Goal: Task Accomplishment & Management: Manage account settings

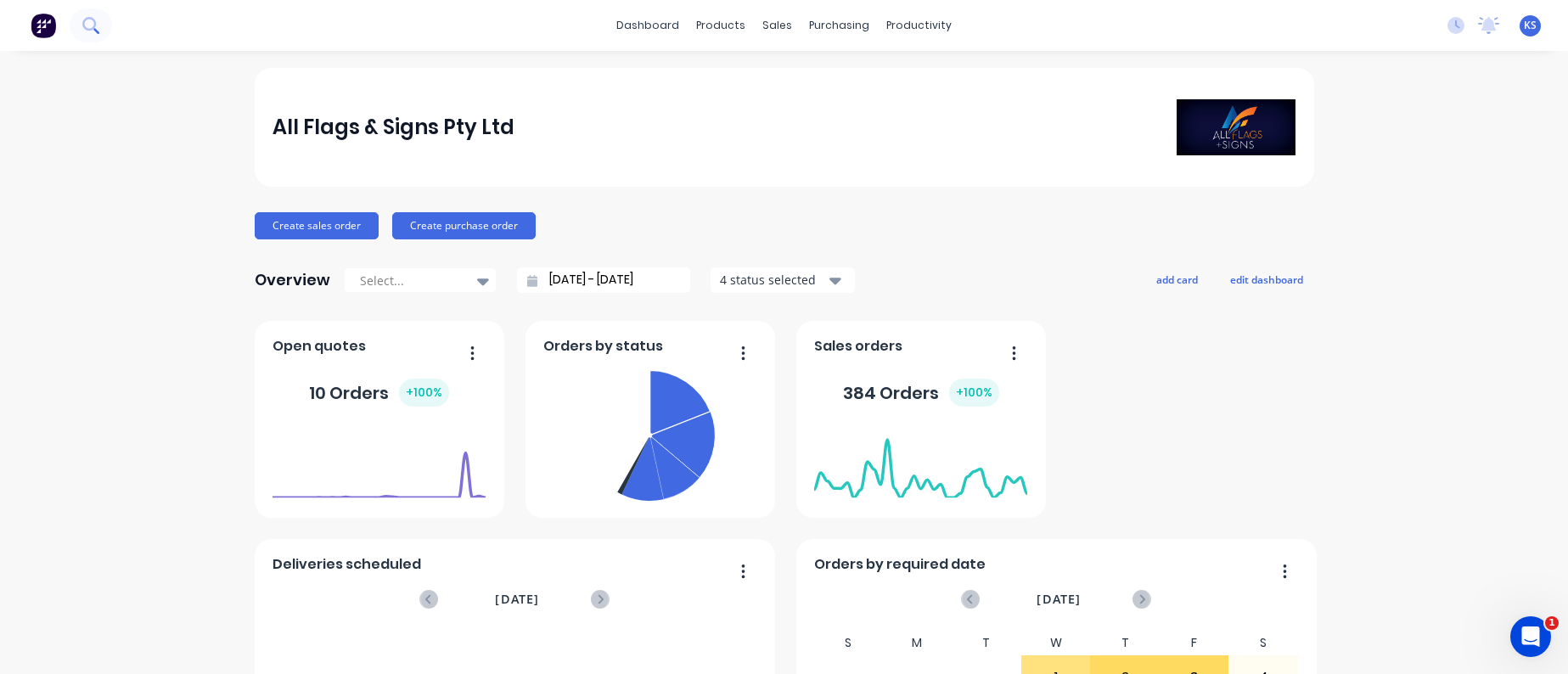
click at [96, 26] on icon at bounding box center [91, 26] width 16 height 16
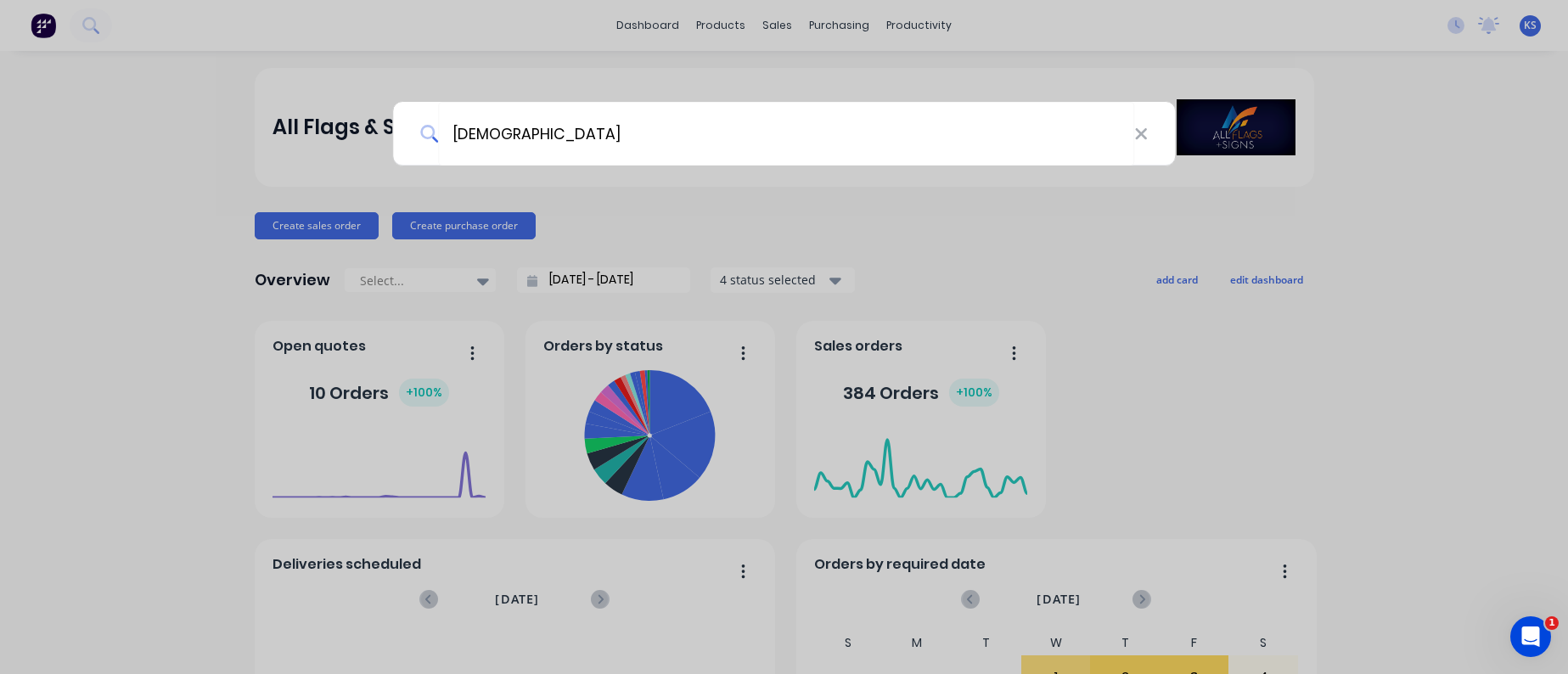
type input "[DEMOGRAPHIC_DATA]"
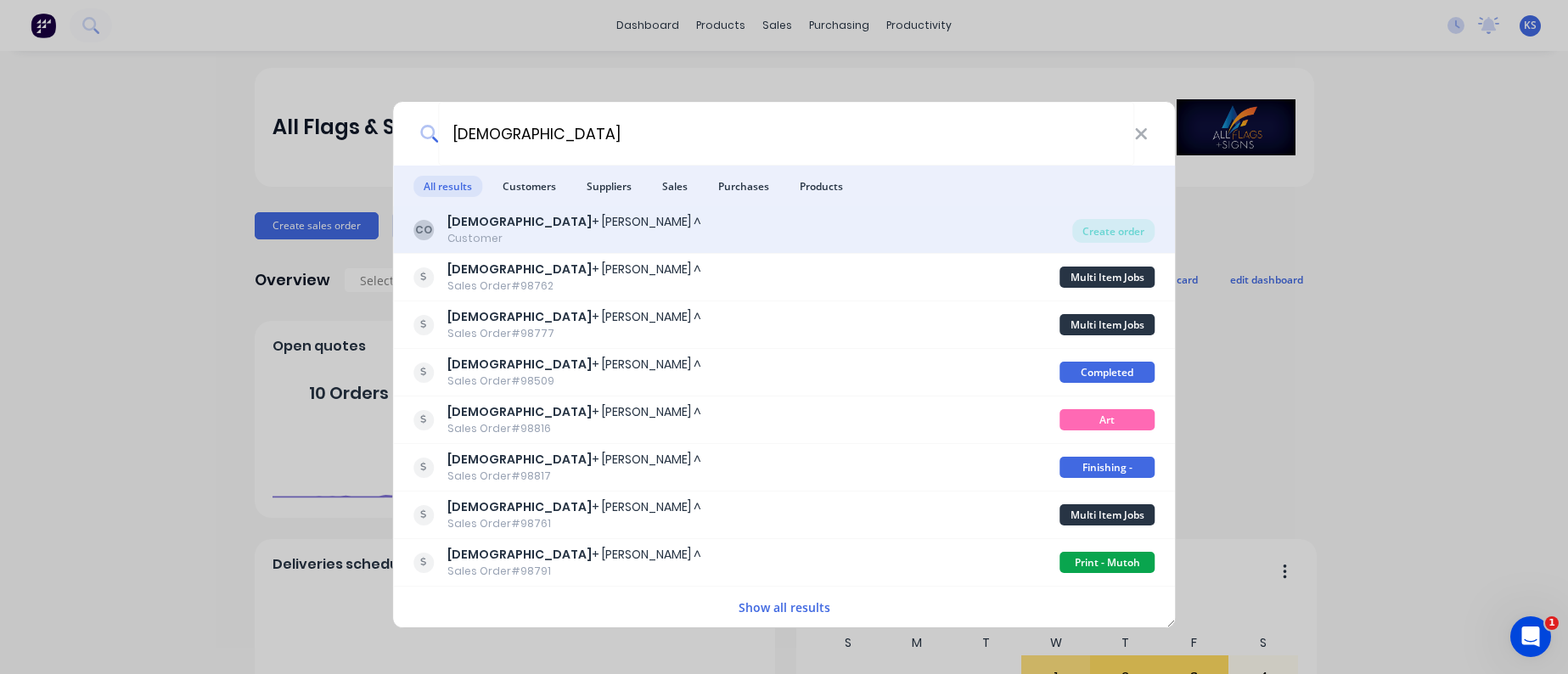
click at [435, 230] on div "CO [DEMOGRAPHIC_DATA] + [PERSON_NAME] ^ Customer" at bounding box center [743, 230] width 660 height 33
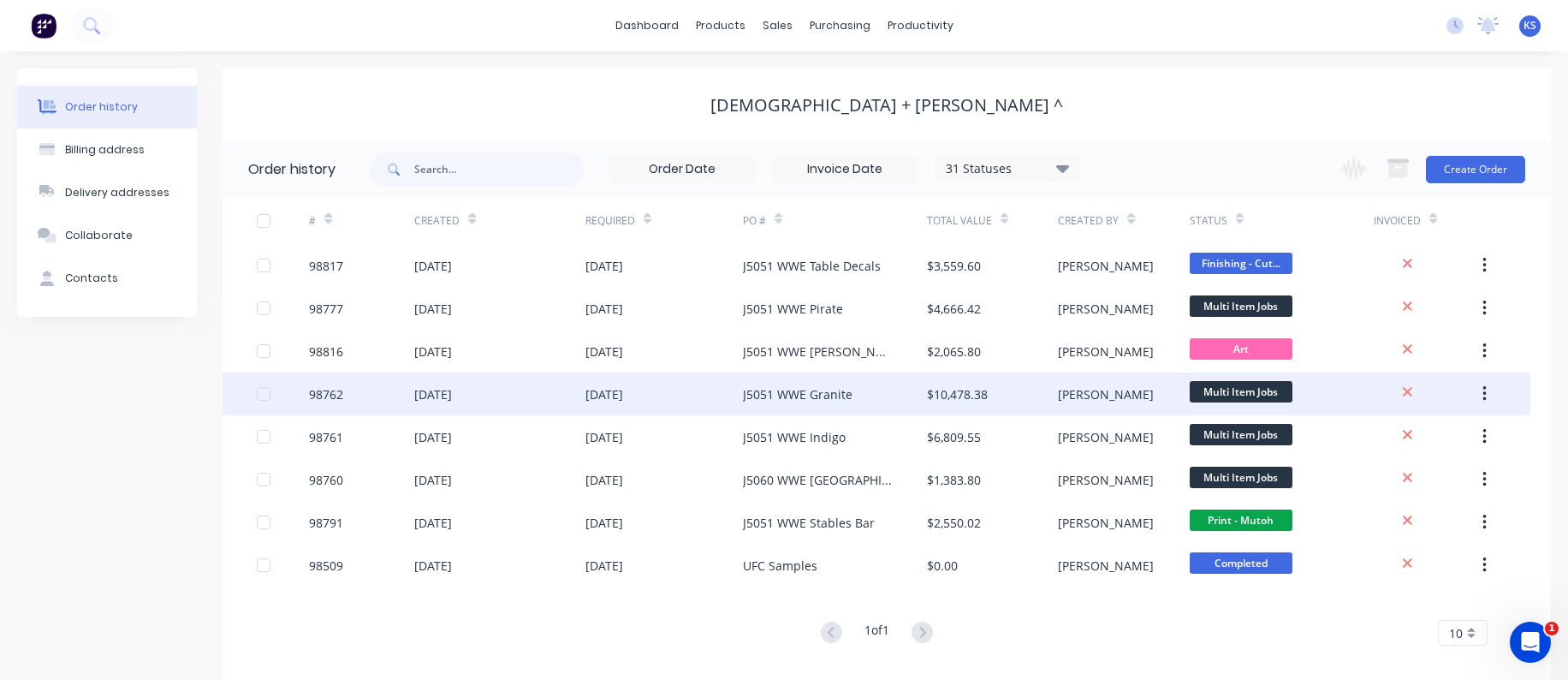
click at [753, 396] on div "J5051 WWE Granite" at bounding box center [797, 394] width 110 height 18
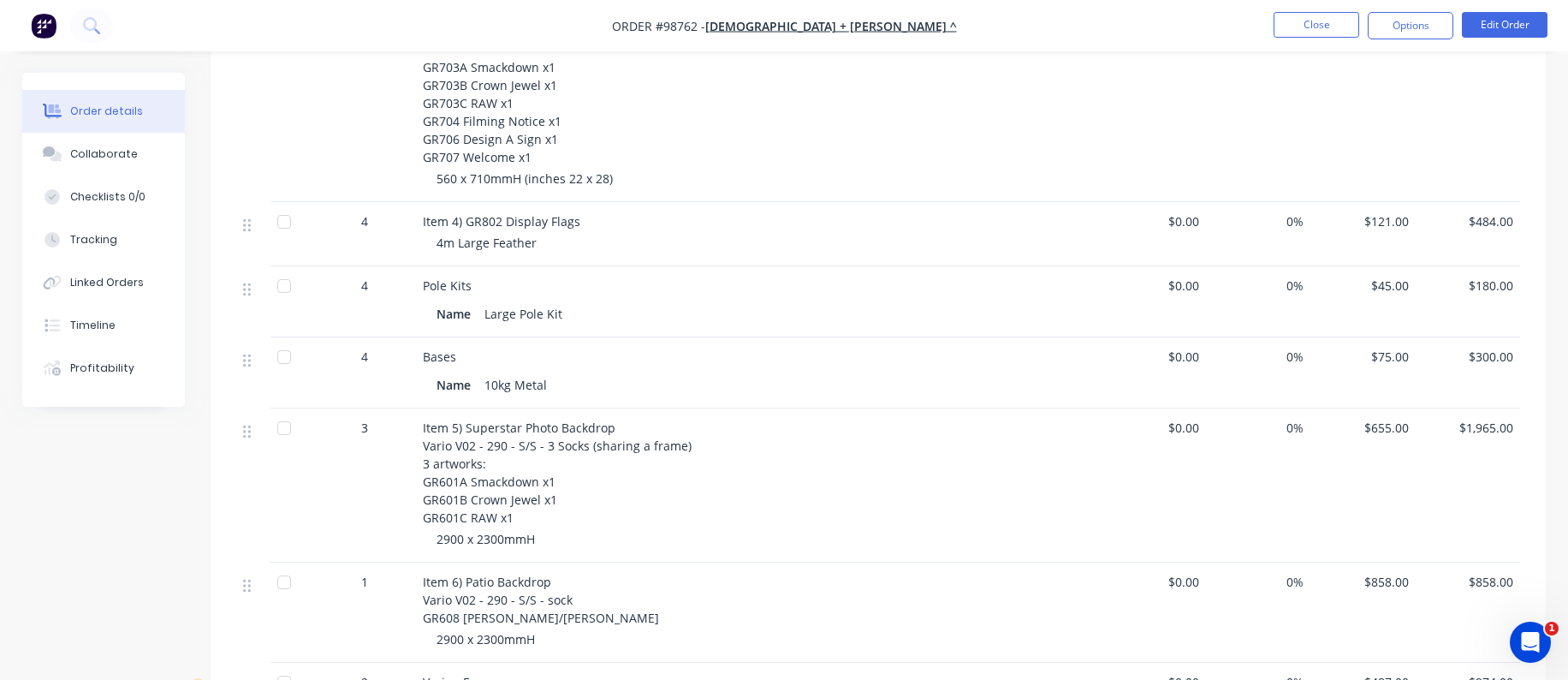
scroll to position [856, 0]
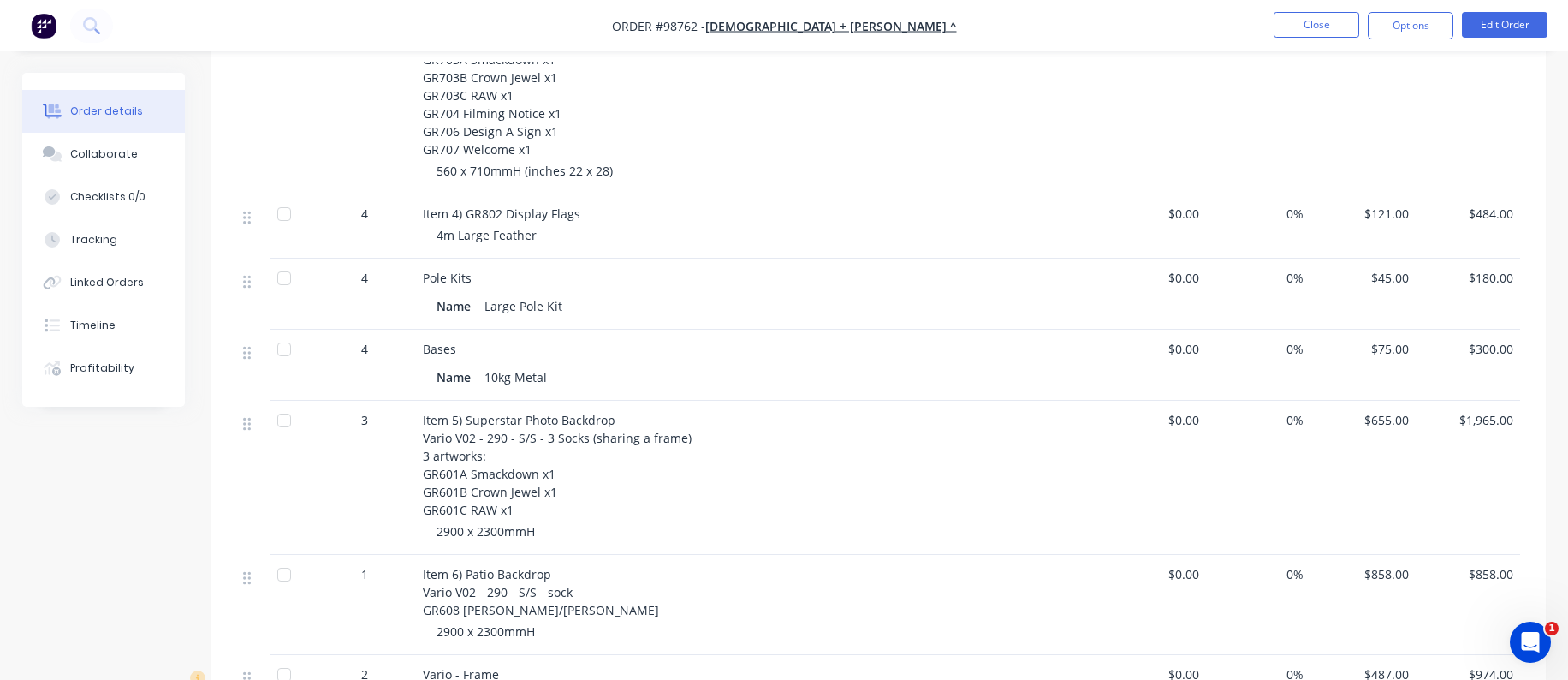
click at [540, 522] on div "2900 x 2300mmH" at bounding box center [765, 531] width 658 height 18
click at [543, 522] on div "2900 x 2300mmH" at bounding box center [765, 531] width 658 height 18
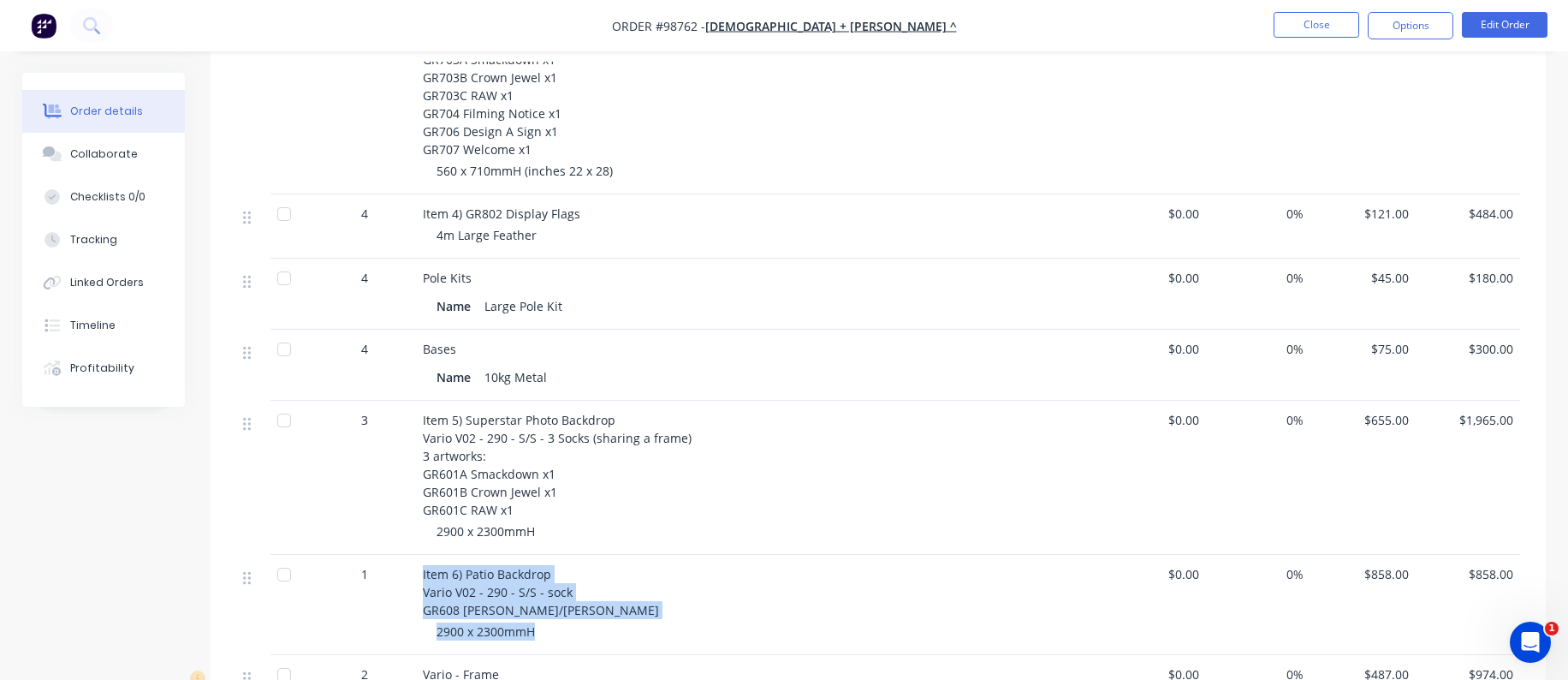
drag, startPoint x: 540, startPoint y: 612, endPoint x: 422, endPoint y: 557, distance: 130.2
click at [422, 557] on div "Item 6) Patio Backdrop Vario V02 - 290 - S/S - sock GR608 [PERSON_NAME]/[PERSON…" at bounding box center [758, 604] width 684 height 101
copy div "Item 6) Patio Backdrop Vario V02 - 290 - S/S - sock GR608 [PERSON_NAME]/[PERSON…"
click at [1317, 18] on button "Close" at bounding box center [1316, 25] width 86 height 26
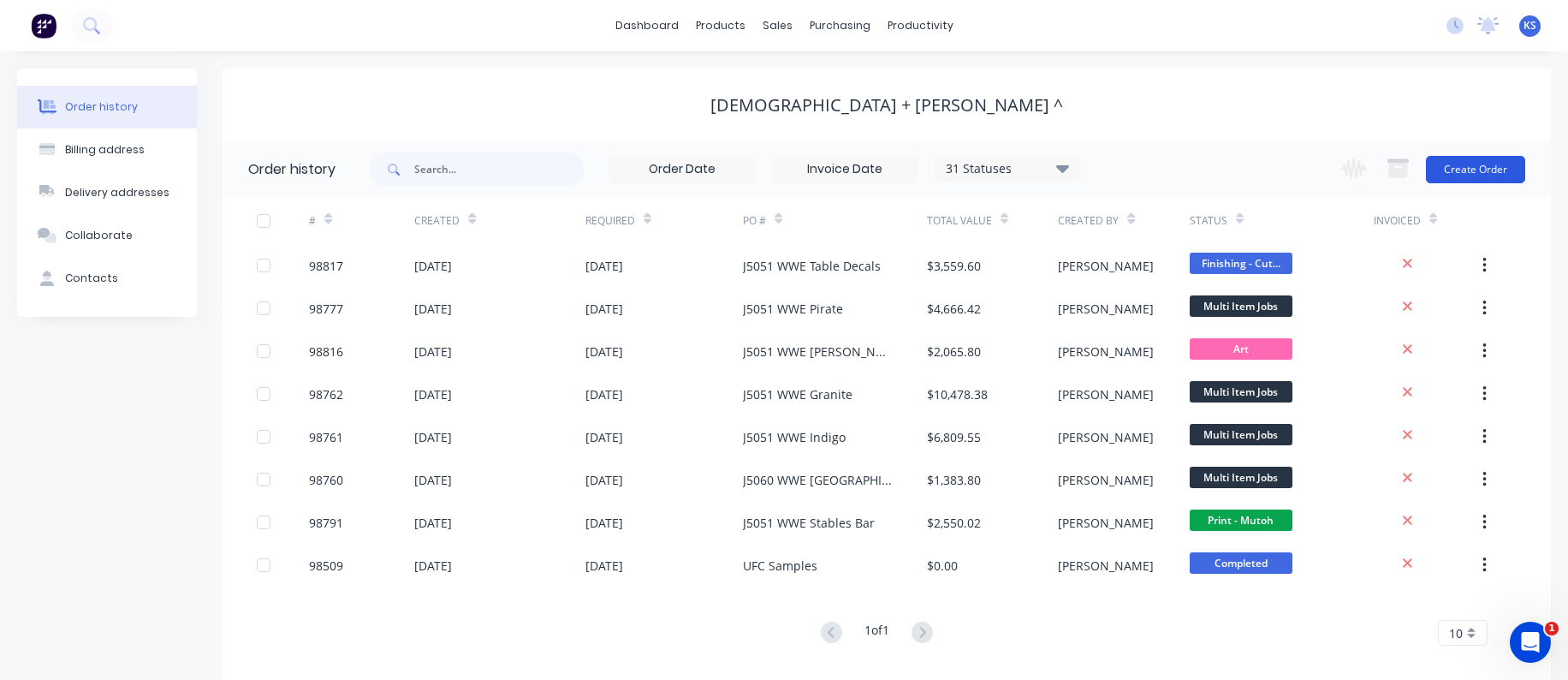
click at [1455, 170] on button "Create Order" at bounding box center [1476, 170] width 100 height 28
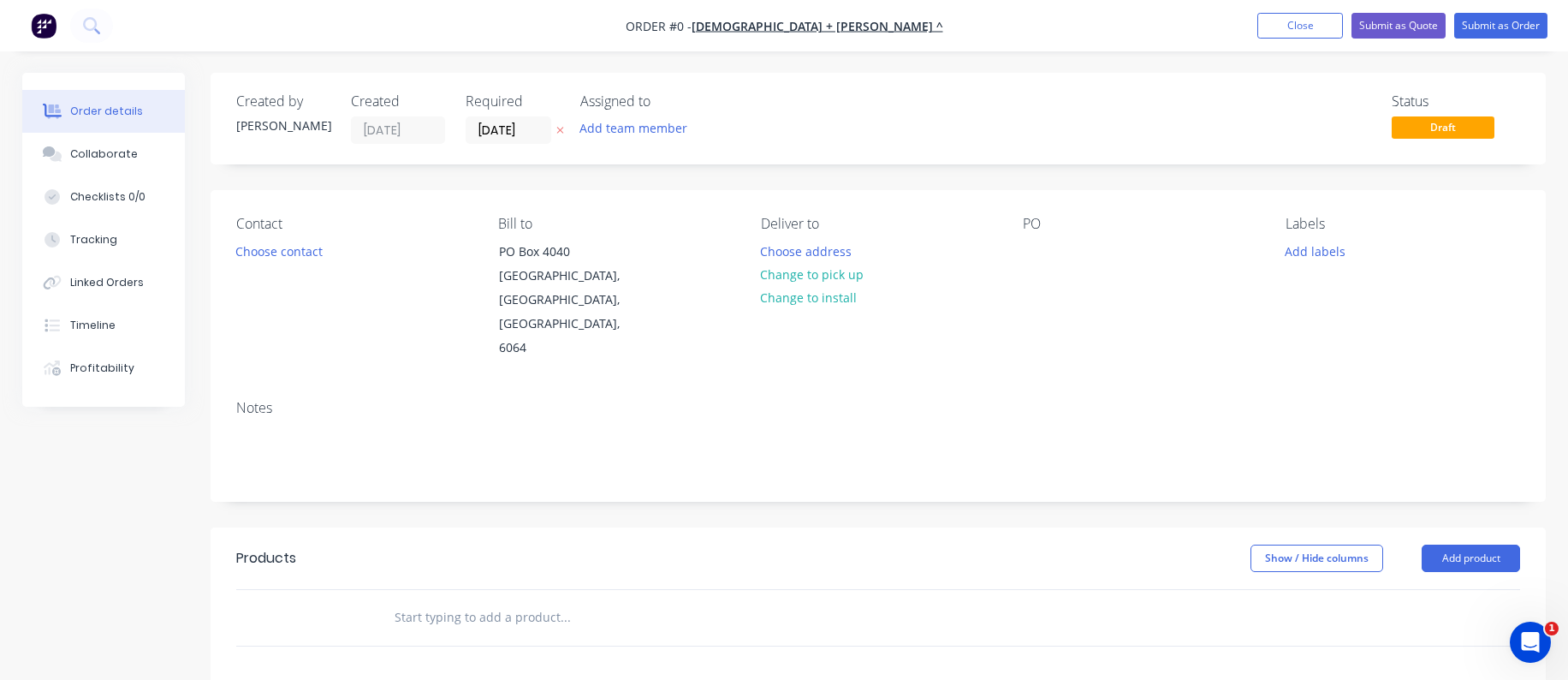
click at [480, 600] on input "text" at bounding box center [564, 616] width 342 height 34
paste input "Item 6) Patio Backdrop Vario V02 - 290 - S/S - sock GR608 [PERSON_NAME]/[PERSON…"
type input "Item 6) Patio Backdrop Vario V02 - 290 - S/S - sock GR608 [PERSON_NAME]/[PERSON…"
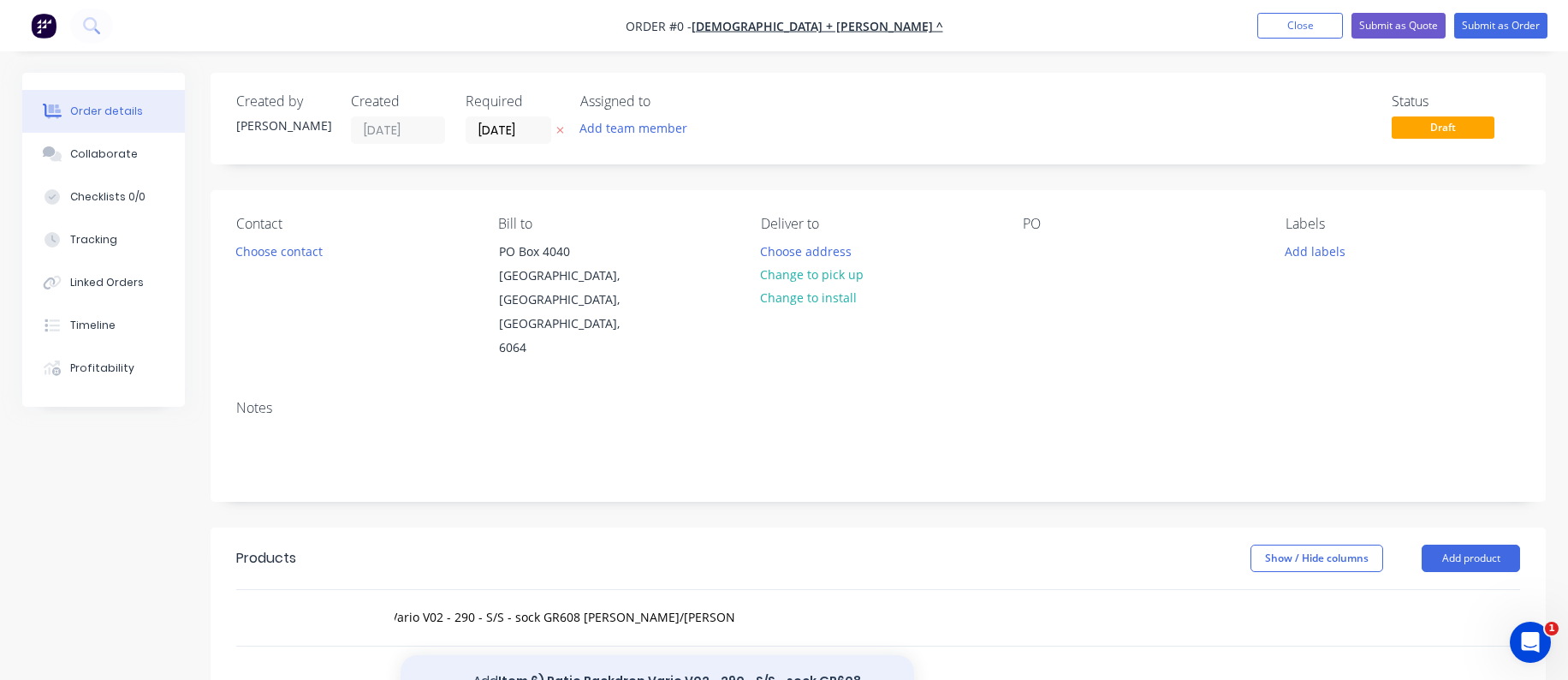
scroll to position [0, 0]
click at [528, 655] on button "Add Item 6) Patio Backdrop Vario V02 - 290 - S/S - sock GR608 Cody/Seth 2900 x …" at bounding box center [657, 690] width 514 height 70
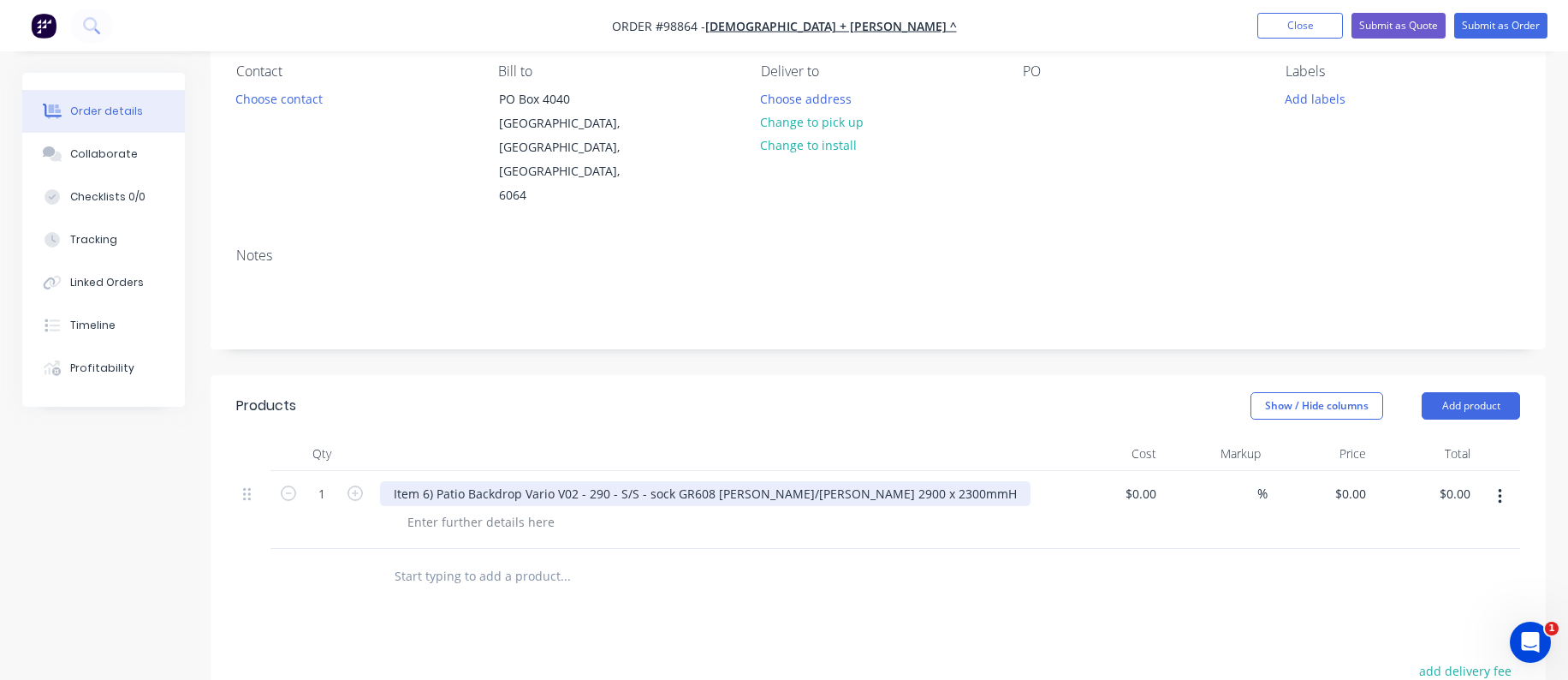
scroll to position [172, 0]
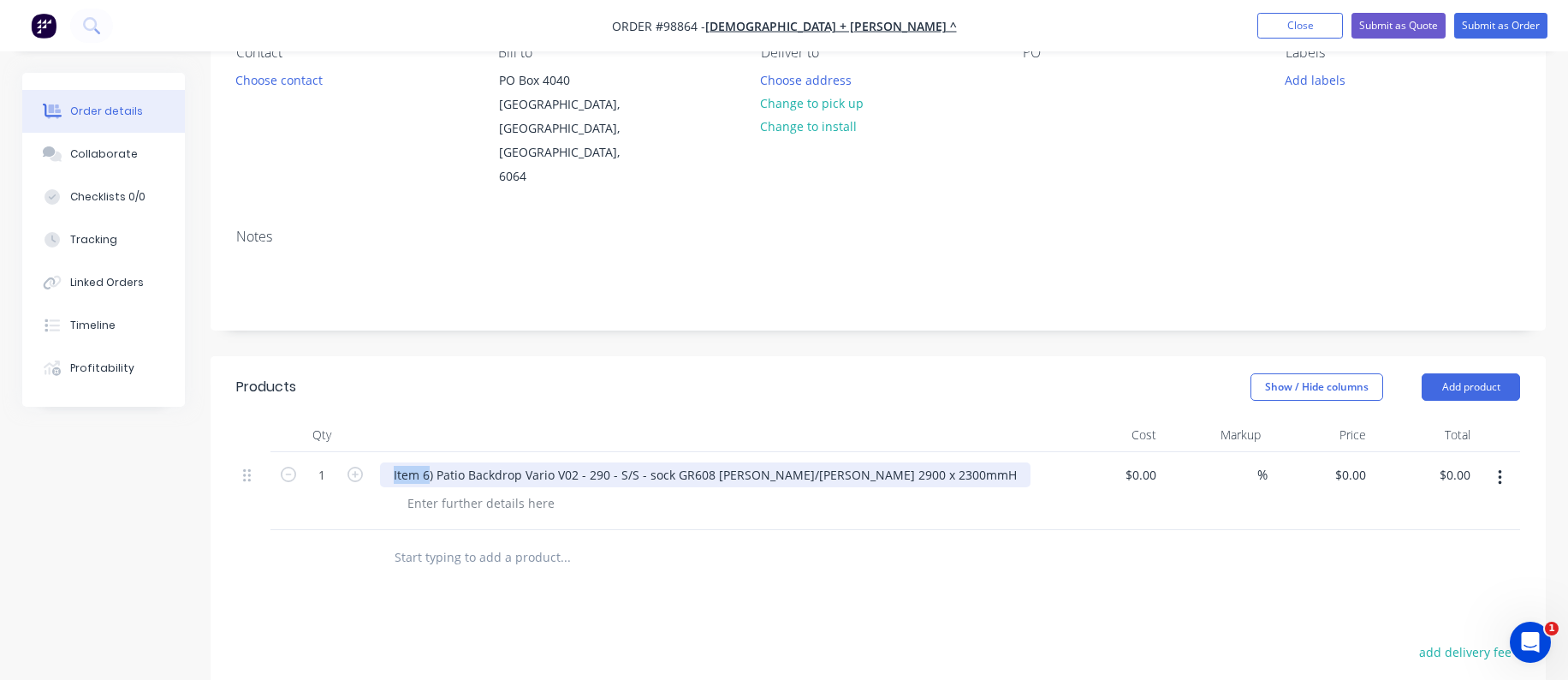
drag, startPoint x: 430, startPoint y: 450, endPoint x: 376, endPoint y: 453, distance: 54.1
click at [376, 453] on div "Item 6) Patio Backdrop Vario V02 - 290 - S/S - sock GR608 [PERSON_NAME]/[PERSON…" at bounding box center [716, 491] width 684 height 78
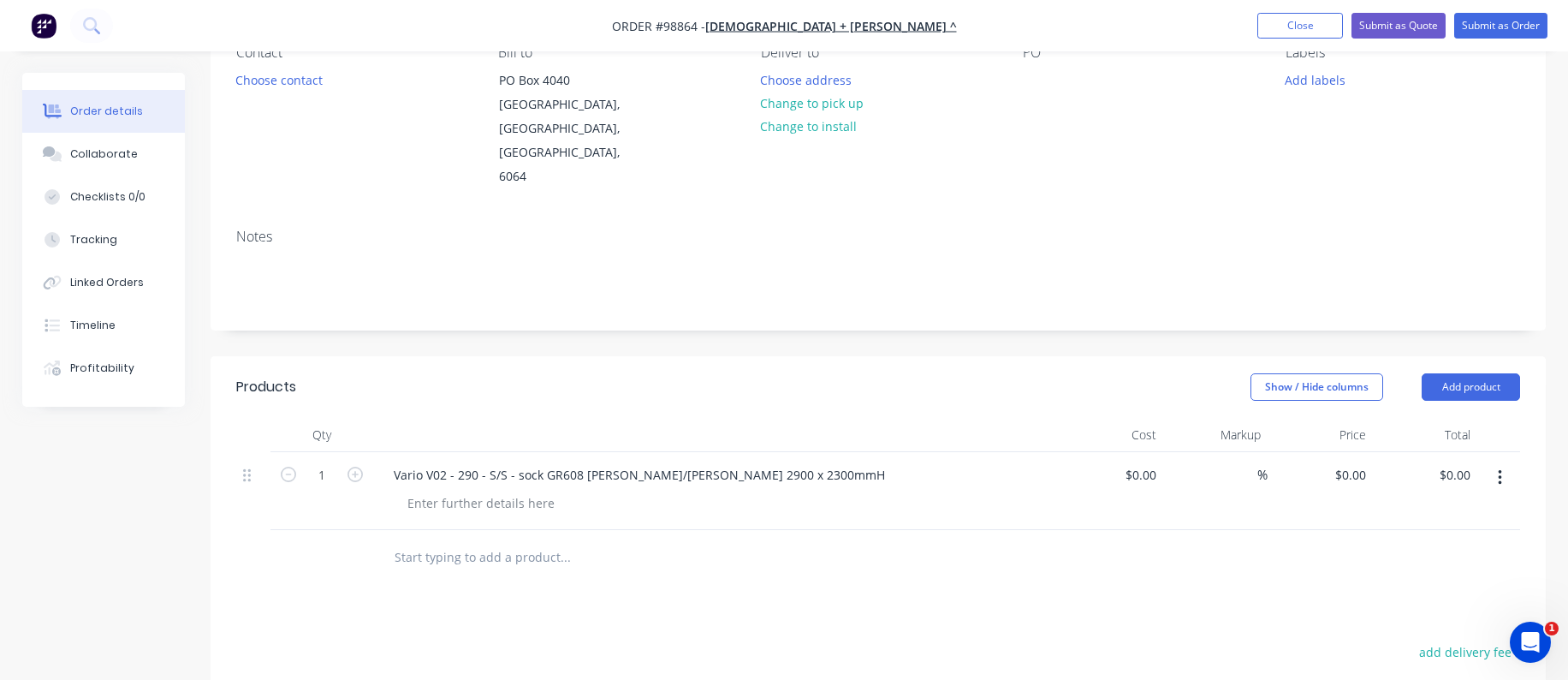
click at [460, 540] on input "text" at bounding box center [564, 556] width 342 height 34
click at [464, 540] on input "text" at bounding box center [564, 556] width 342 height 34
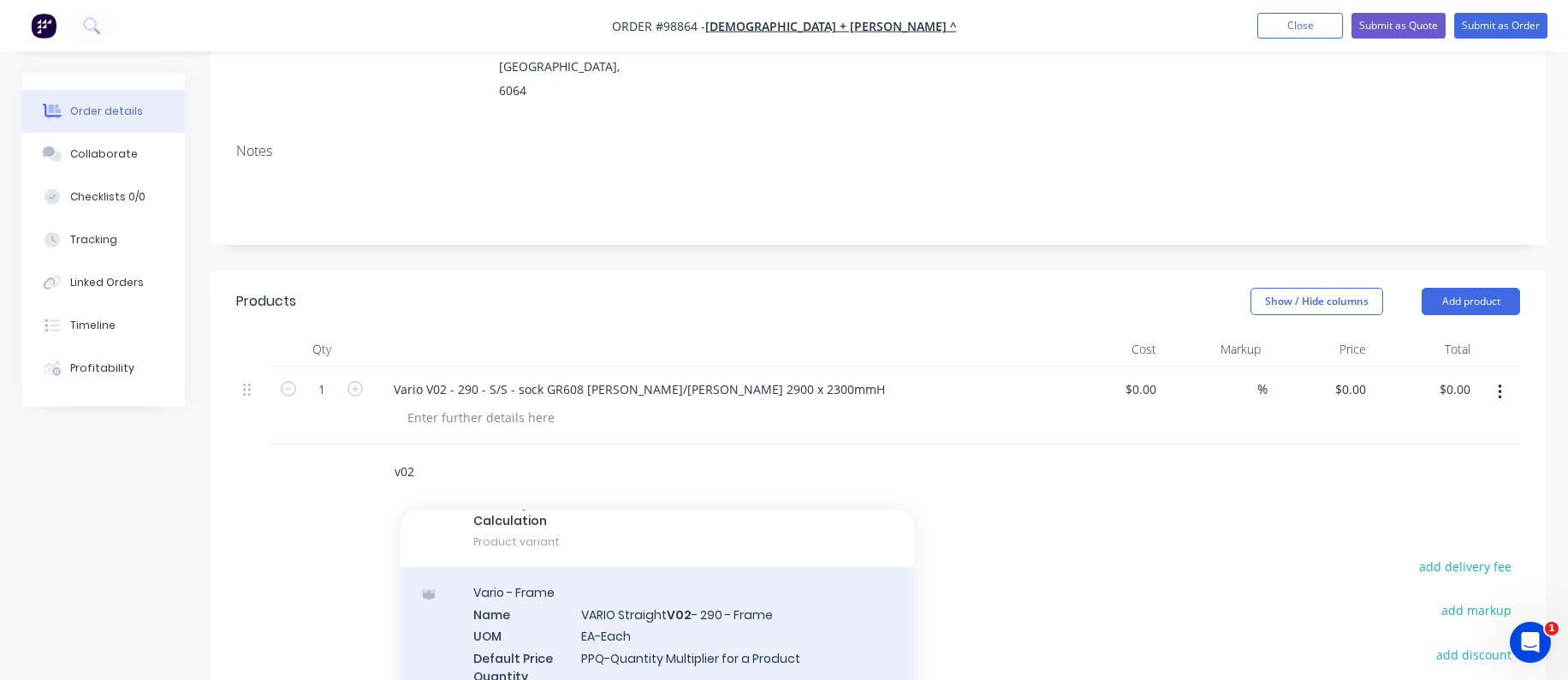
type input "v02"
click at [568, 602] on div "Vario - Frame Name VARIO Straight V02 - 290 - Frame UOM EA-Each Default Price Q…" at bounding box center [657, 653] width 514 height 173
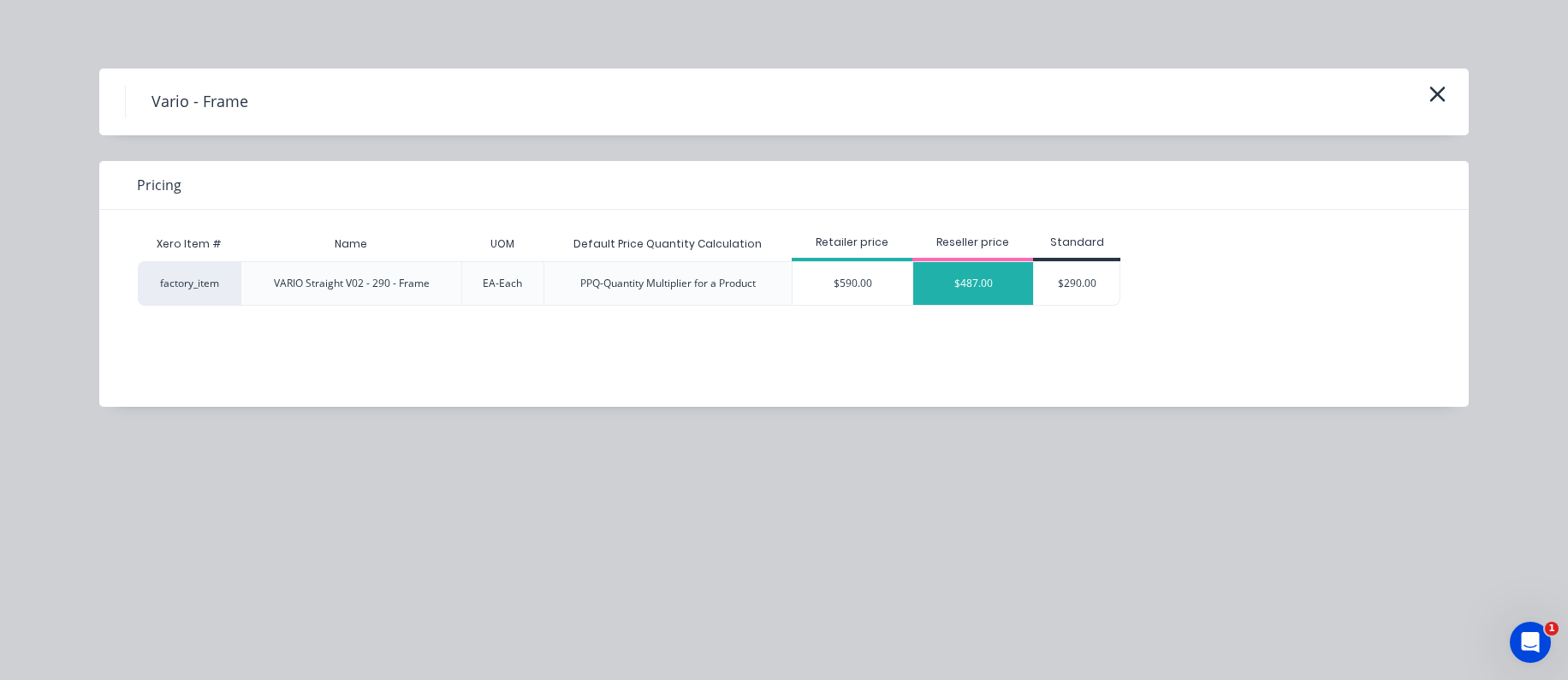
click at [972, 298] on div "$487.00" at bounding box center [973, 283] width 120 height 42
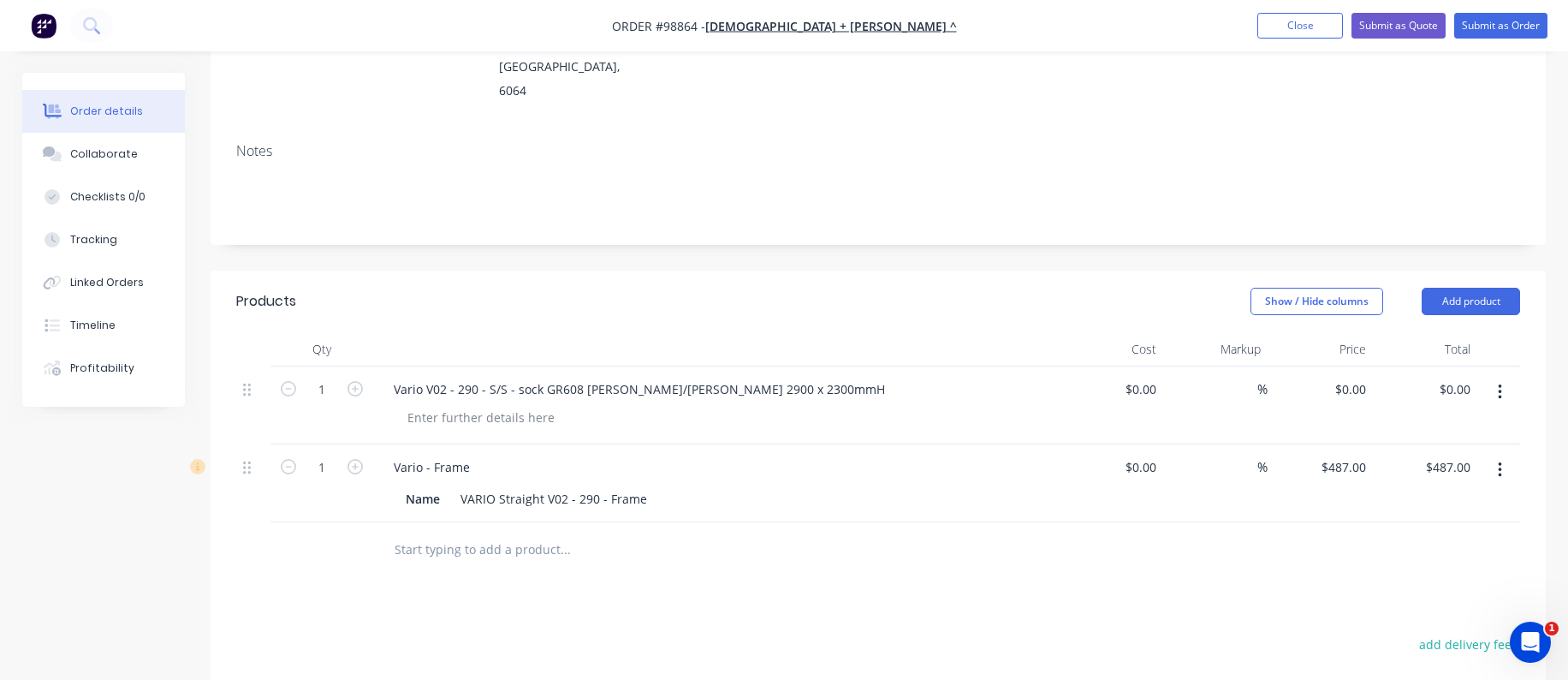
click at [490, 537] on input "text" at bounding box center [564, 549] width 342 height 34
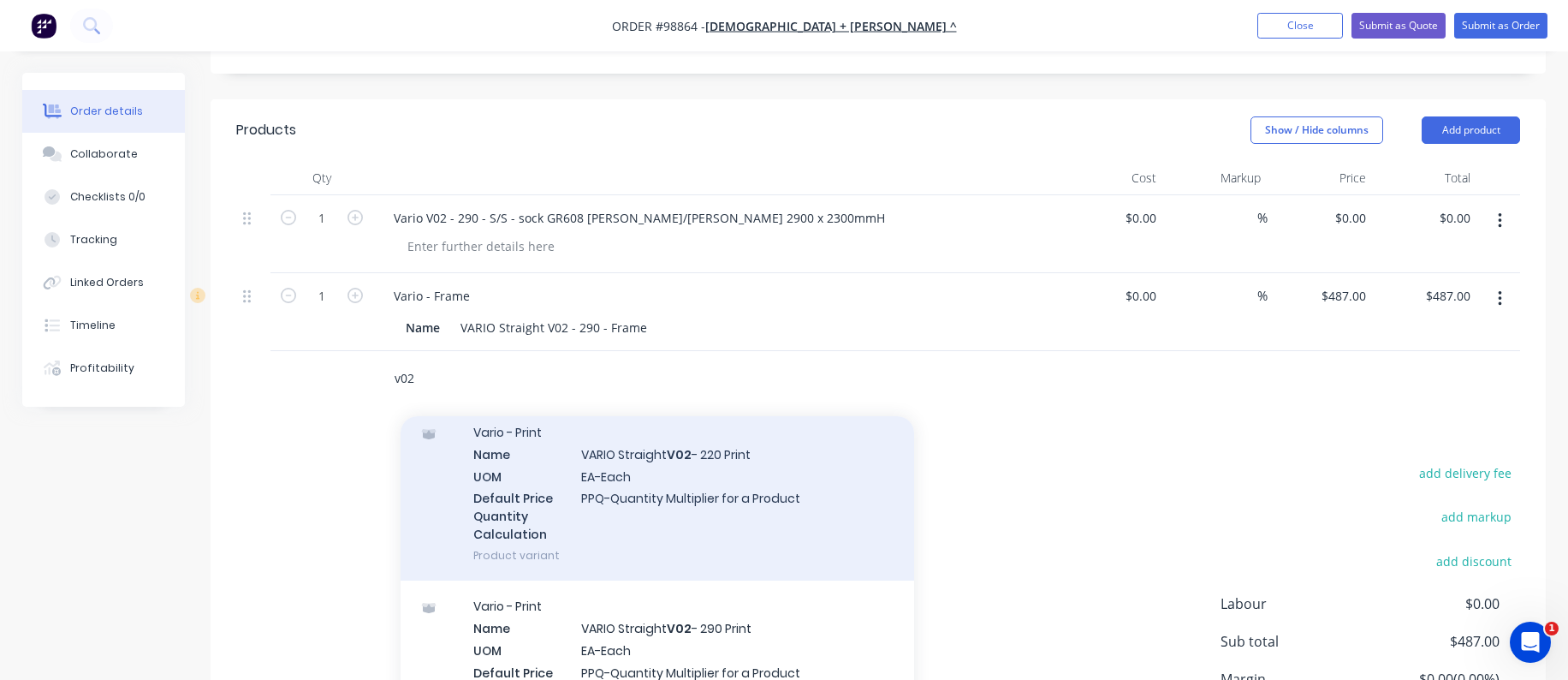
scroll to position [1541, 0]
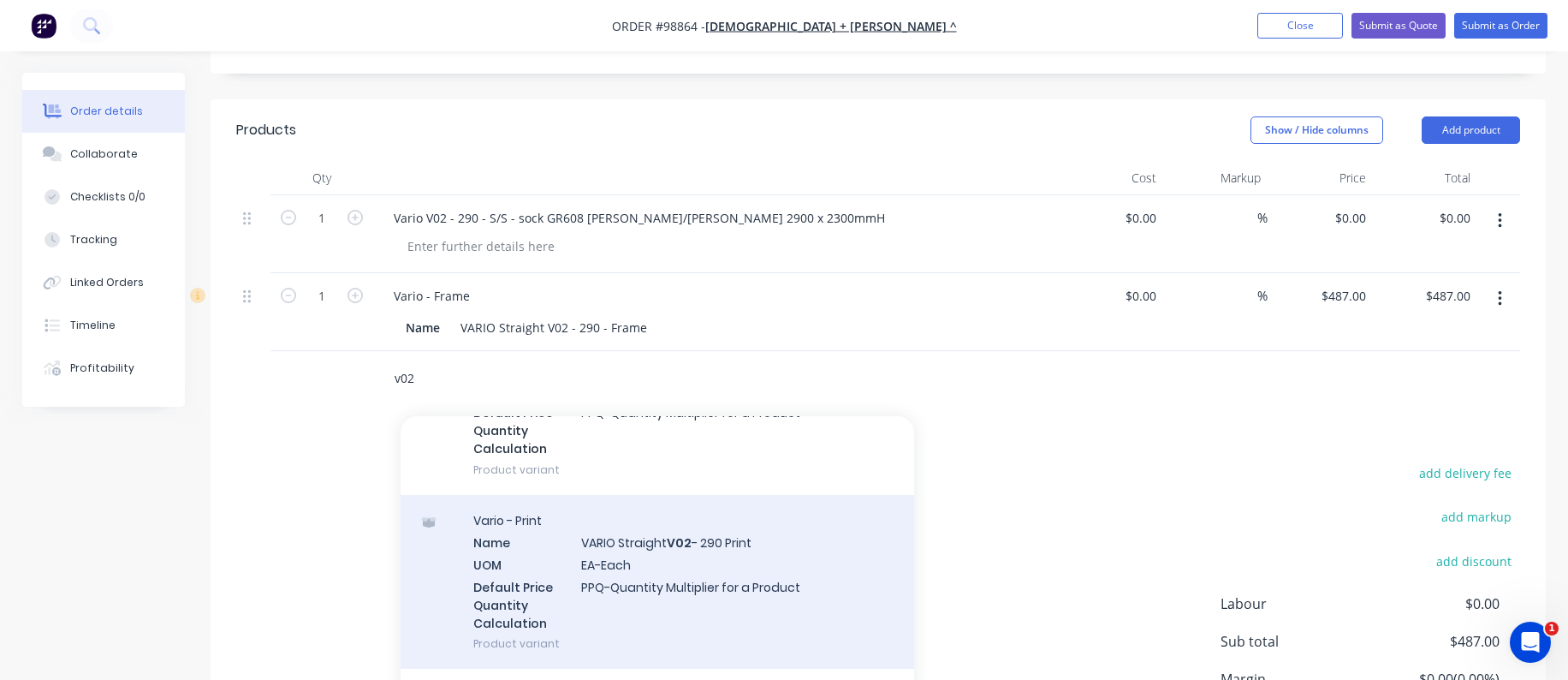
type input "v02"
click at [587, 524] on div "Vario - Print Name VARIO Straight V02 - 290 Print UOM EA-Each Default Price Qua…" at bounding box center [657, 581] width 514 height 173
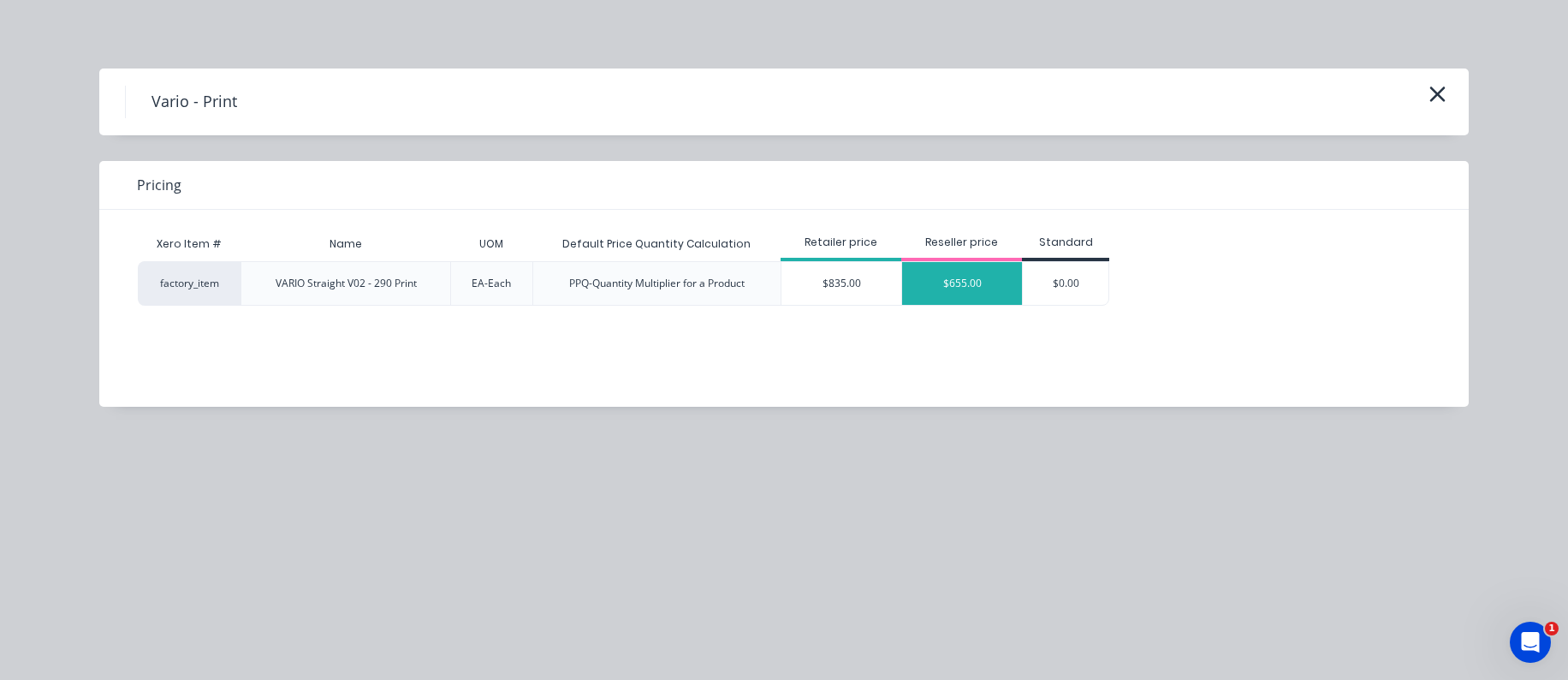
click at [984, 280] on div "$655.00" at bounding box center [962, 283] width 120 height 42
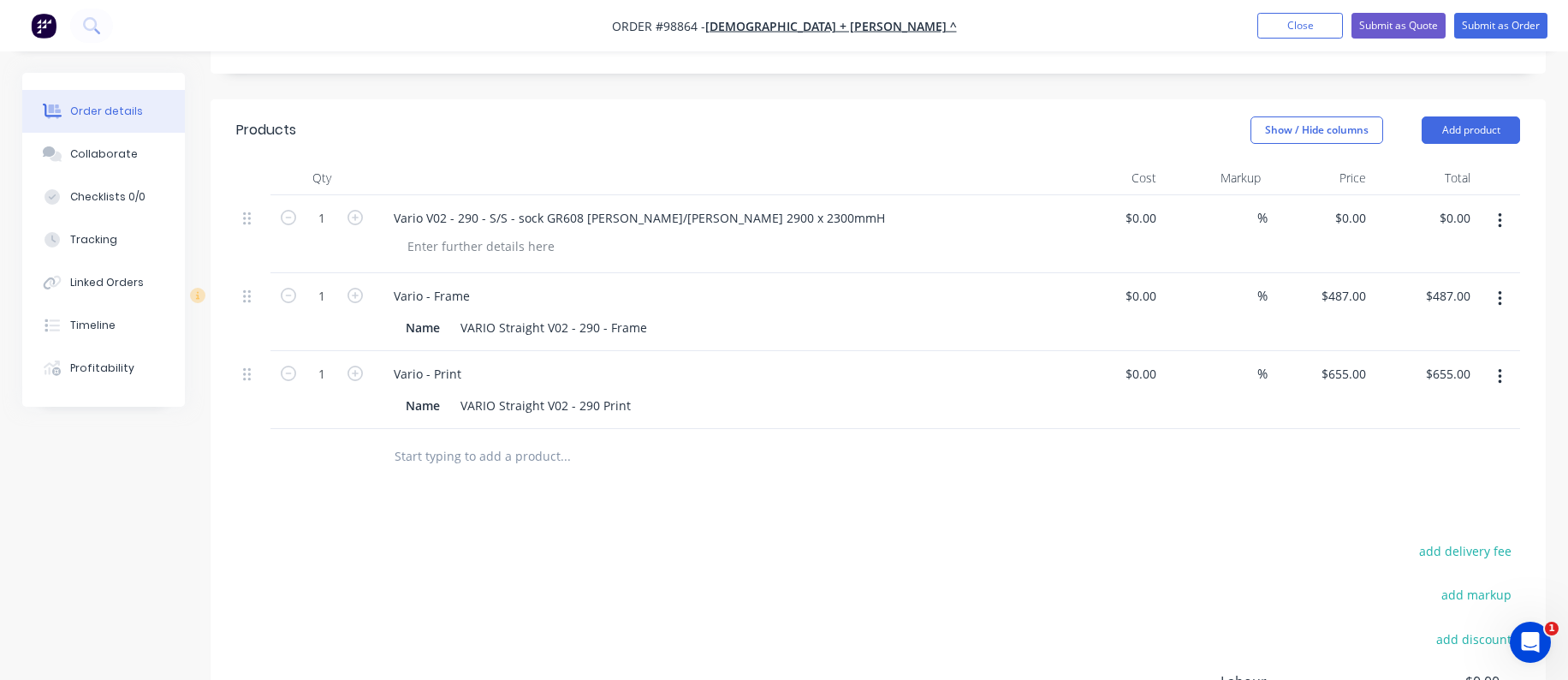
click at [448, 439] on input "text" at bounding box center [564, 456] width 342 height 34
click at [458, 439] on input "text" at bounding box center [564, 456] width 342 height 34
click at [459, 447] on input "text" at bounding box center [564, 456] width 342 height 34
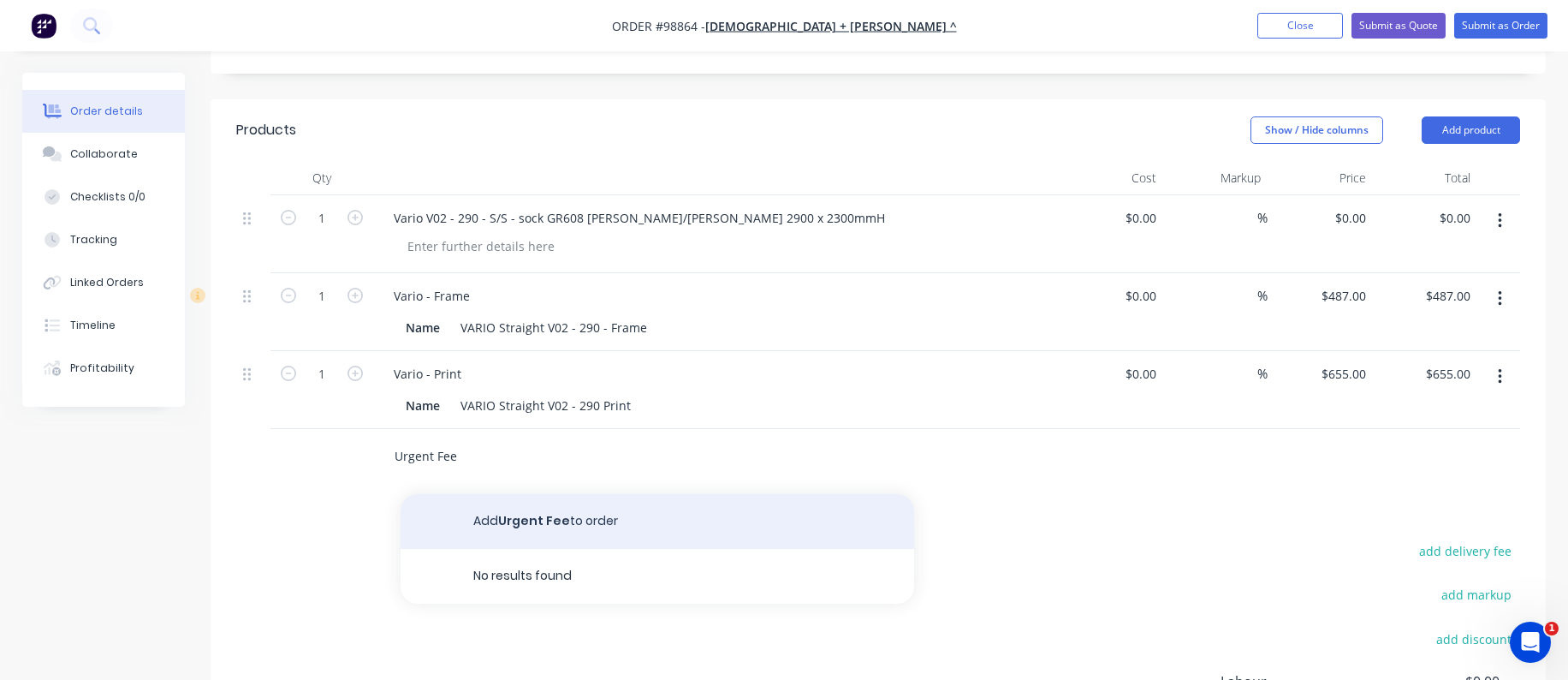
type input "Urgent Fee"
click at [511, 496] on button "Add Urgent Fee to order" at bounding box center [657, 520] width 514 height 54
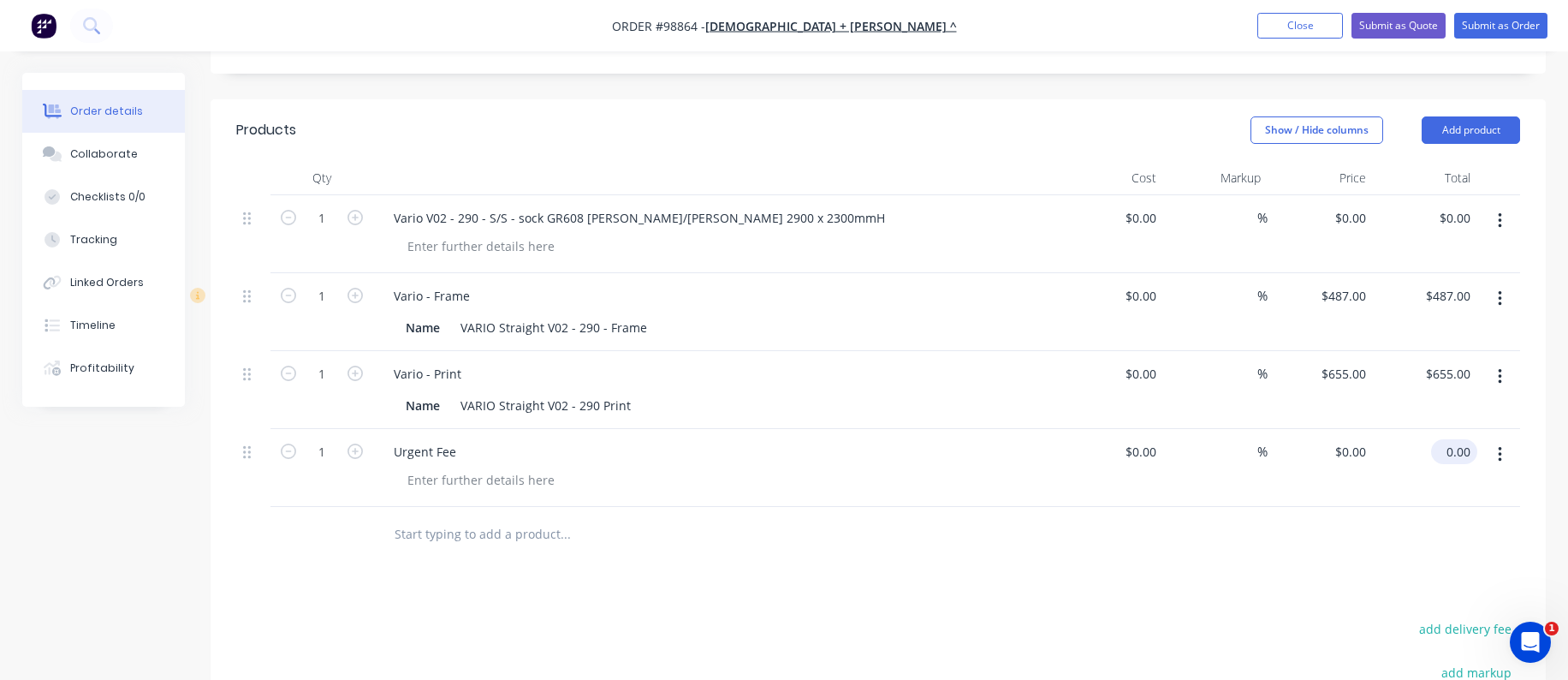
click at [1460, 439] on input "0.00" at bounding box center [1457, 451] width 40 height 25
type input "400"
type input "$400.00"
click at [1408, 507] on div at bounding box center [878, 534] width 1284 height 55
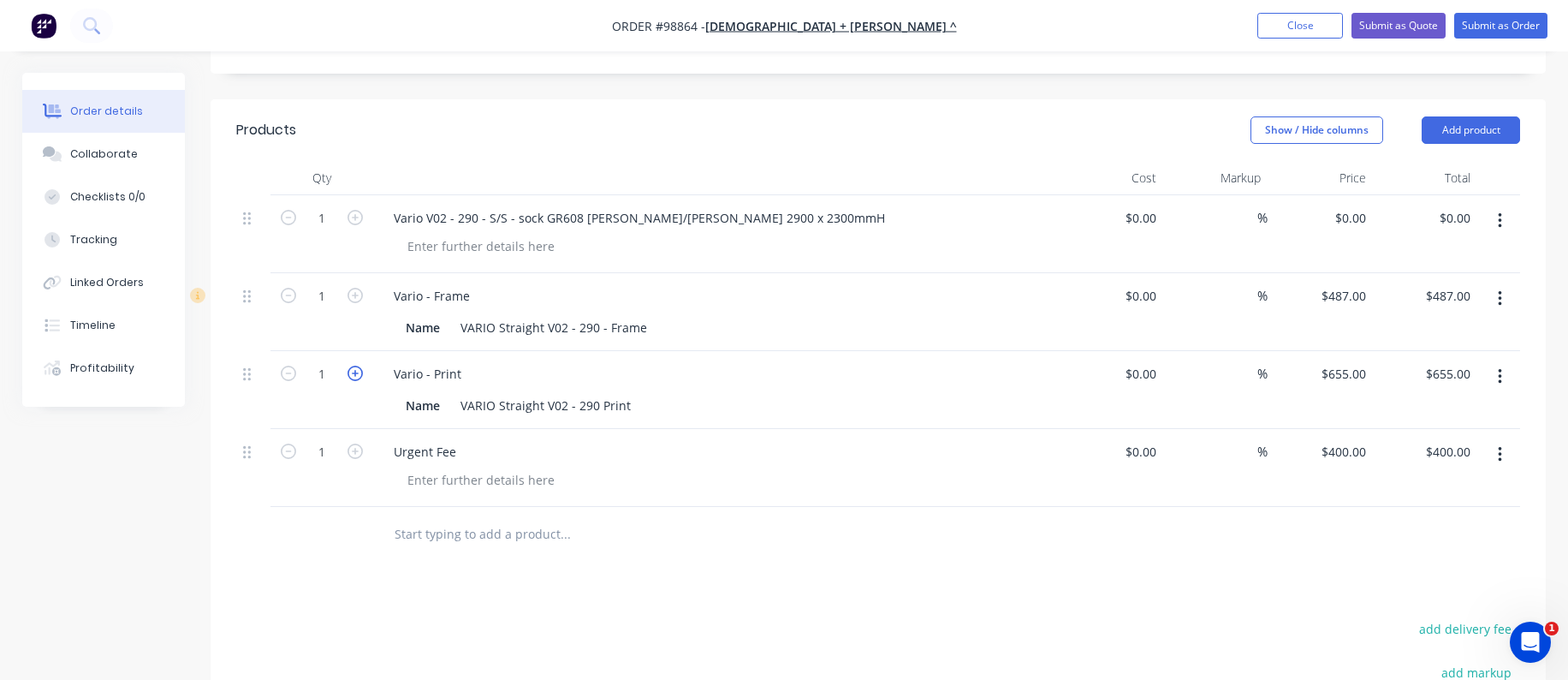
click at [353, 365] on icon "button" at bounding box center [355, 373] width 16 height 16
type input "2"
type input "$1,310.00"
click at [352, 288] on icon "button" at bounding box center [355, 295] width 16 height 16
type input "2"
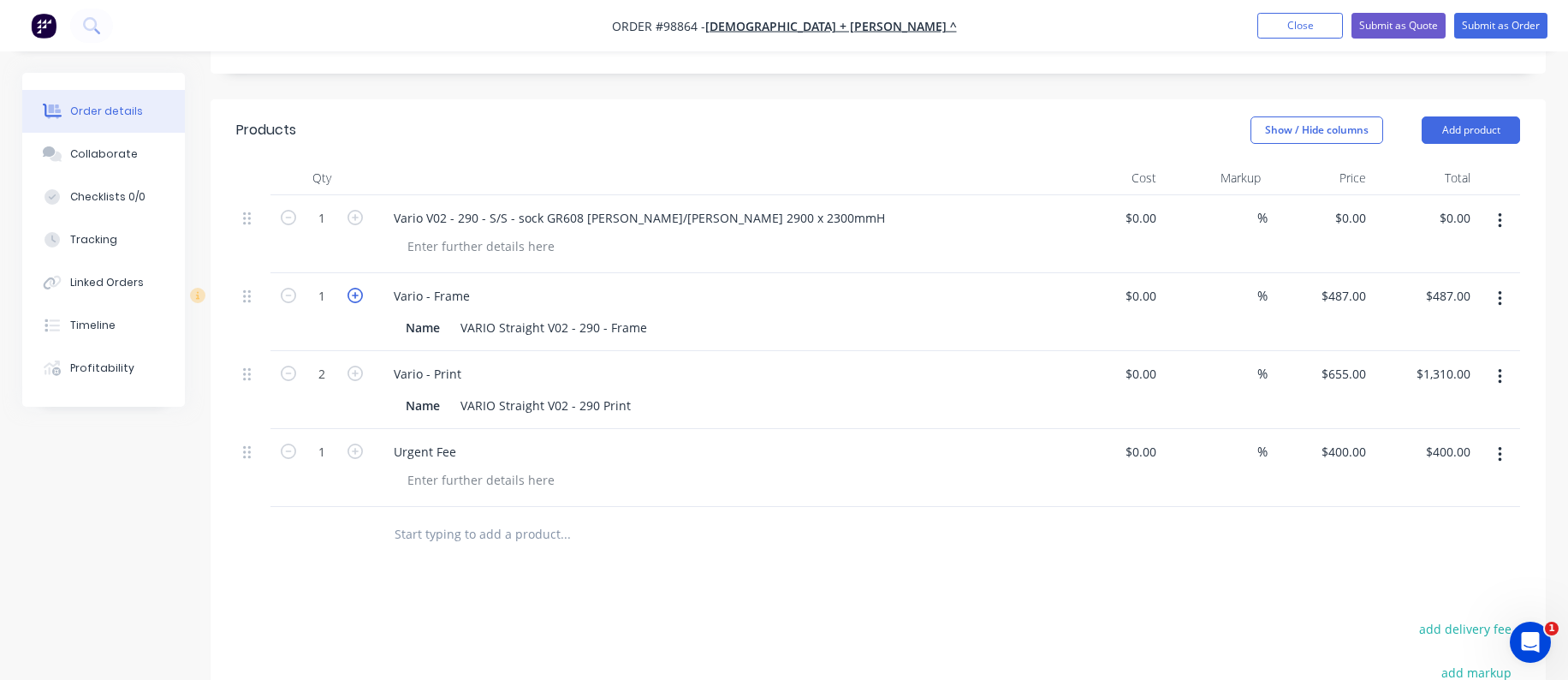
type input "$974.00"
click at [458, 362] on div "Vario - Print" at bounding box center [427, 374] width 95 height 25
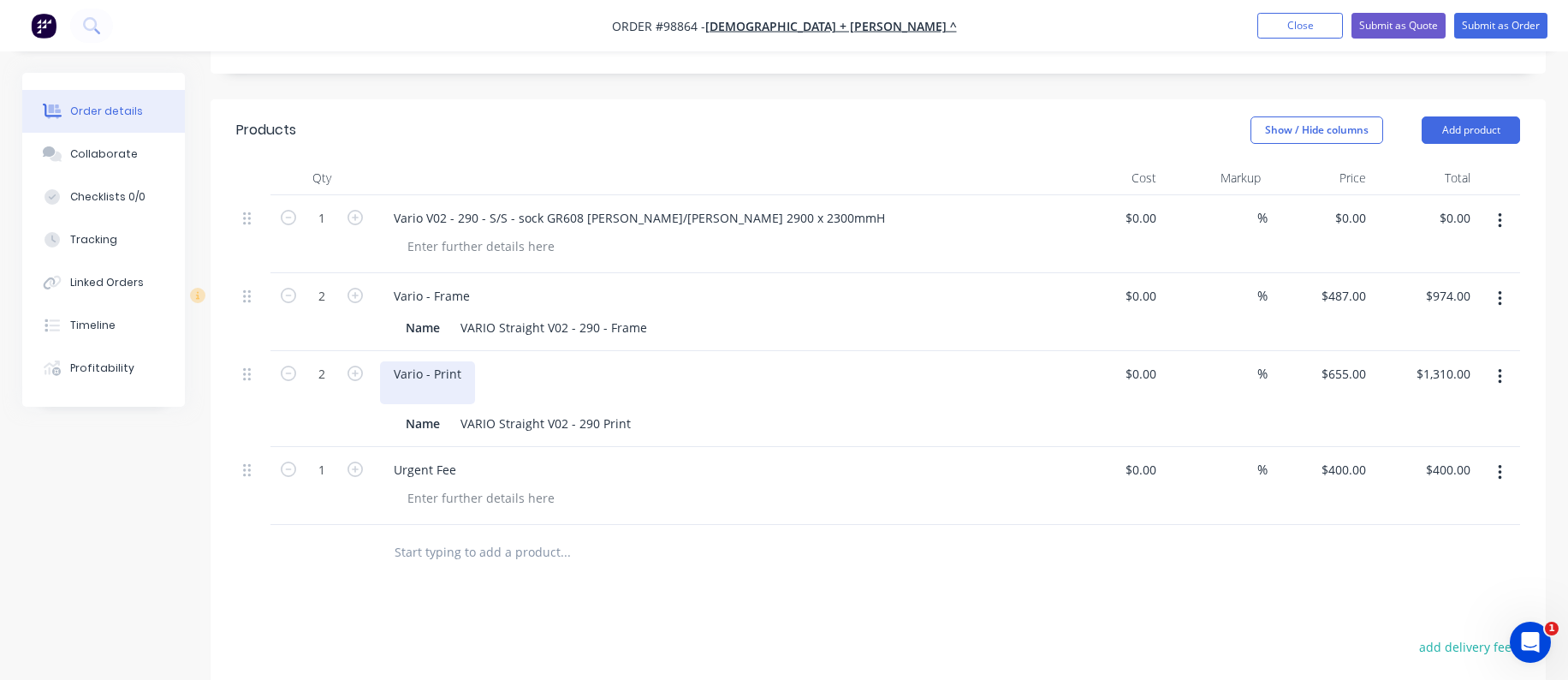
click at [458, 362] on div "Vario - Print" at bounding box center [427, 383] width 95 height 42
click at [502, 370] on div "Vario - Print S/S - sock" at bounding box center [456, 383] width 152 height 42
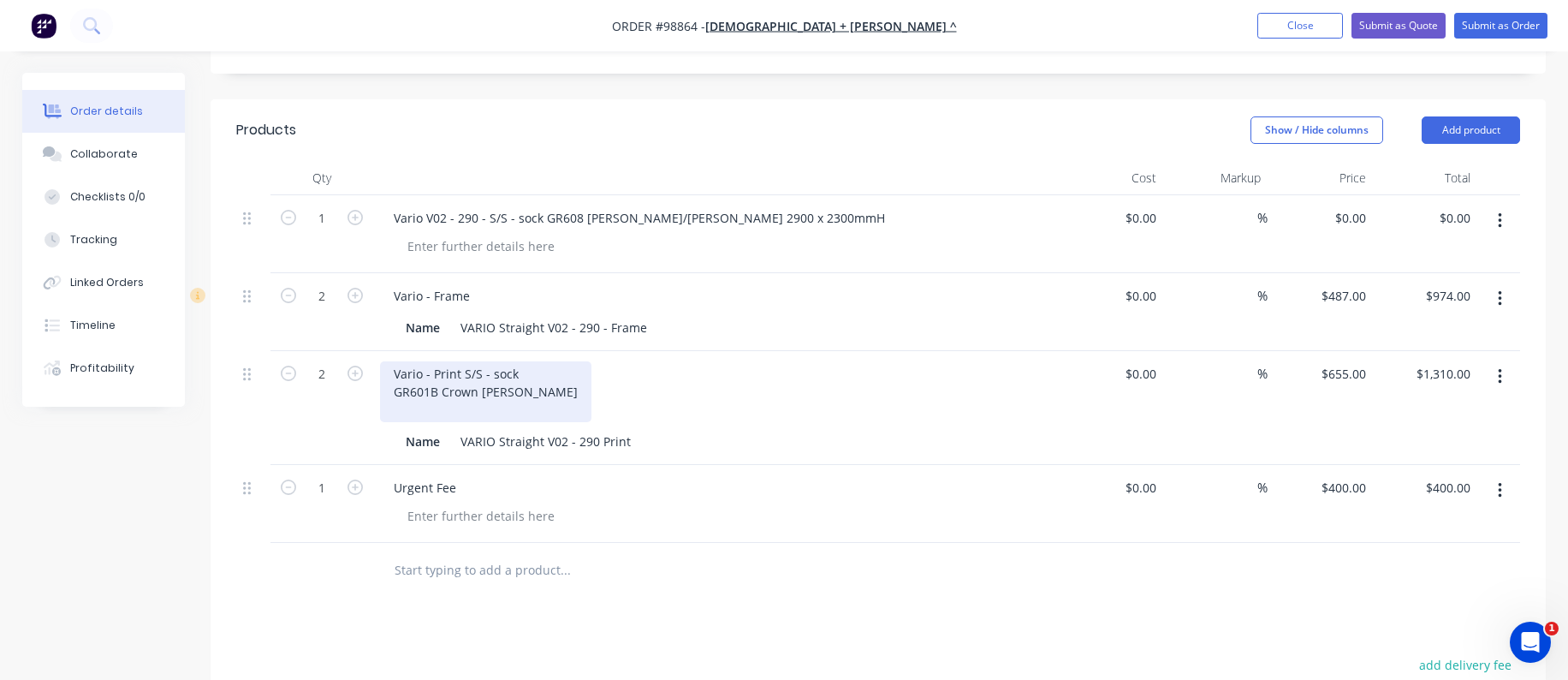
click at [519, 366] on div "Vario - Print S/S - sock GR601B Crown [PERSON_NAME]" at bounding box center [485, 392] width 211 height 61
click at [435, 365] on div "Vario - Print S/S - sock GR601B Crown Jewel" at bounding box center [456, 392] width 152 height 61
click at [393, 372] on div "Vario - Print S/S - sock GR601B Crown Jewel" at bounding box center [456, 392] width 152 height 61
click at [600, 370] on div "Vario - Print S/S - sock TS601 (same as GR601B Crown Jewel" at bounding box center [498, 392] width 237 height 61
click at [437, 404] on div "Vario - Print S/S - sock TS601 (same as GR601B Crown Jewel) TS604 (same as GR60…" at bounding box center [559, 392] width 359 height 61
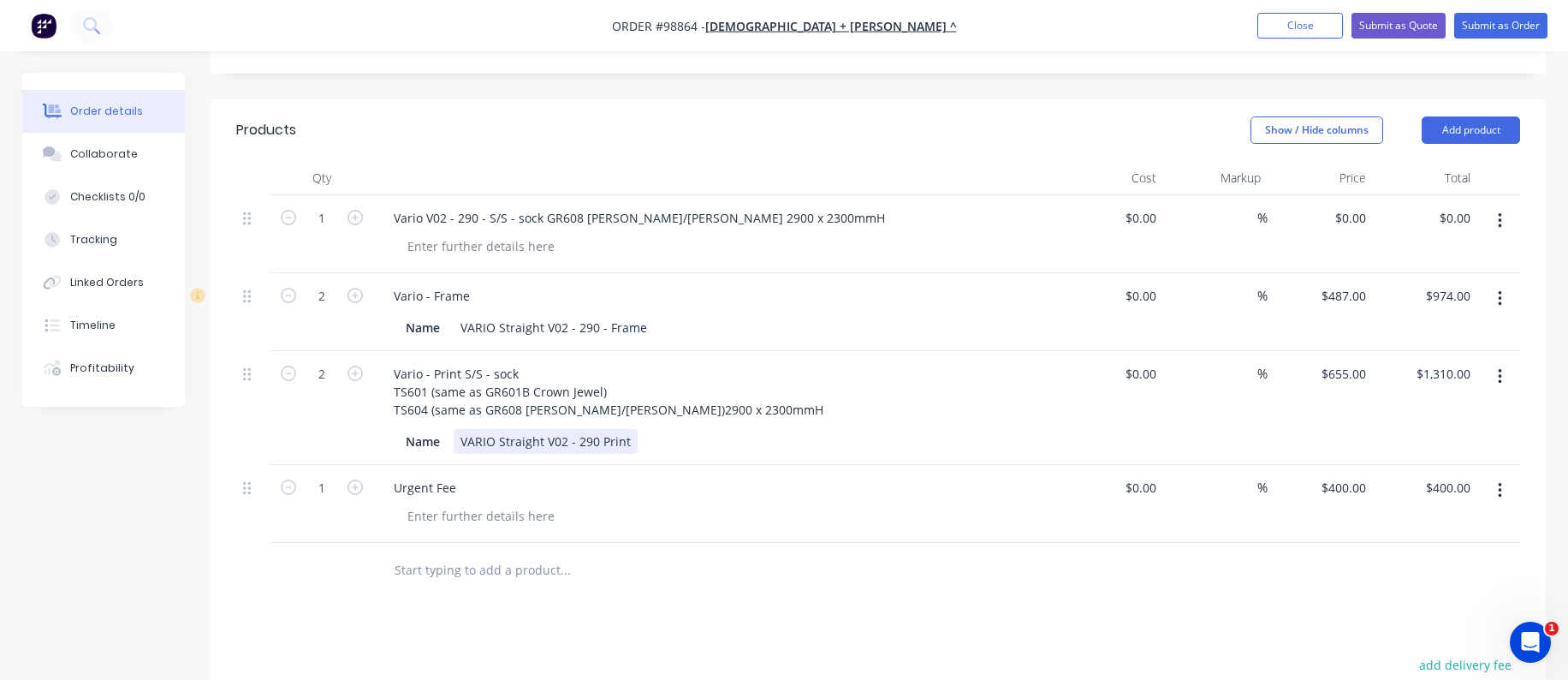
click at [524, 435] on div "VARIO Straight V02 - 290 Print" at bounding box center [545, 441] width 184 height 25
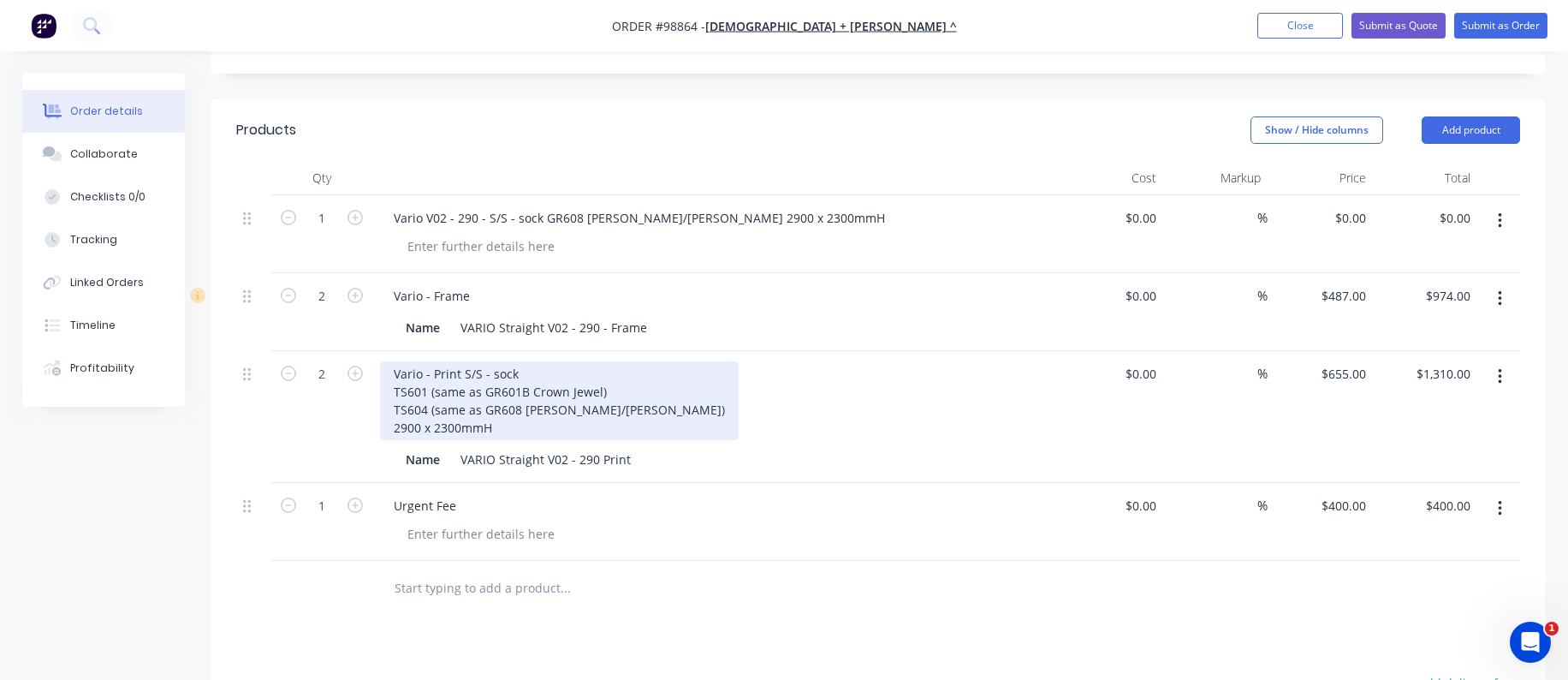
click at [518, 409] on div "Vario - Print S/S - sock TS601 (same as GR601B Crown Jewel) TS604 (same as GR60…" at bounding box center [559, 400] width 359 height 78
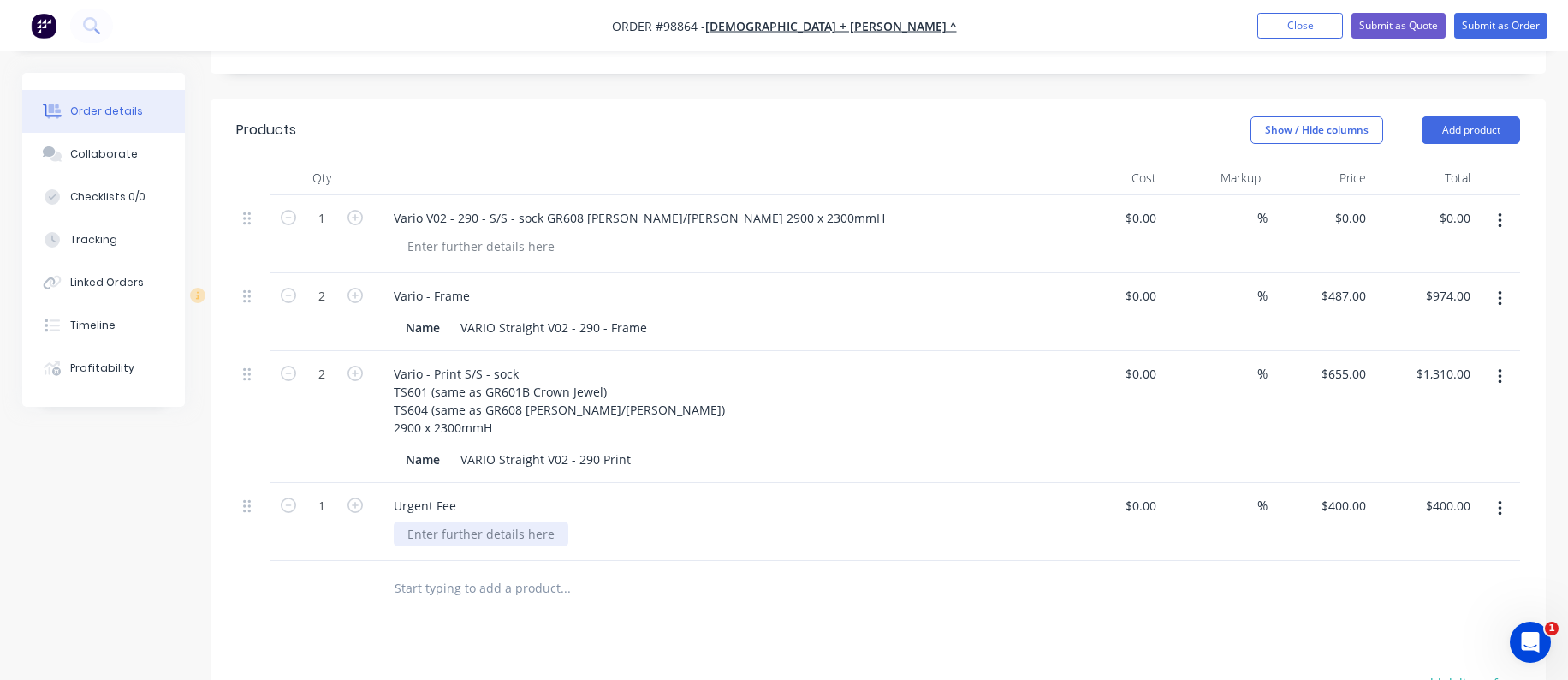
click at [443, 521] on div at bounding box center [481, 533] width 174 height 25
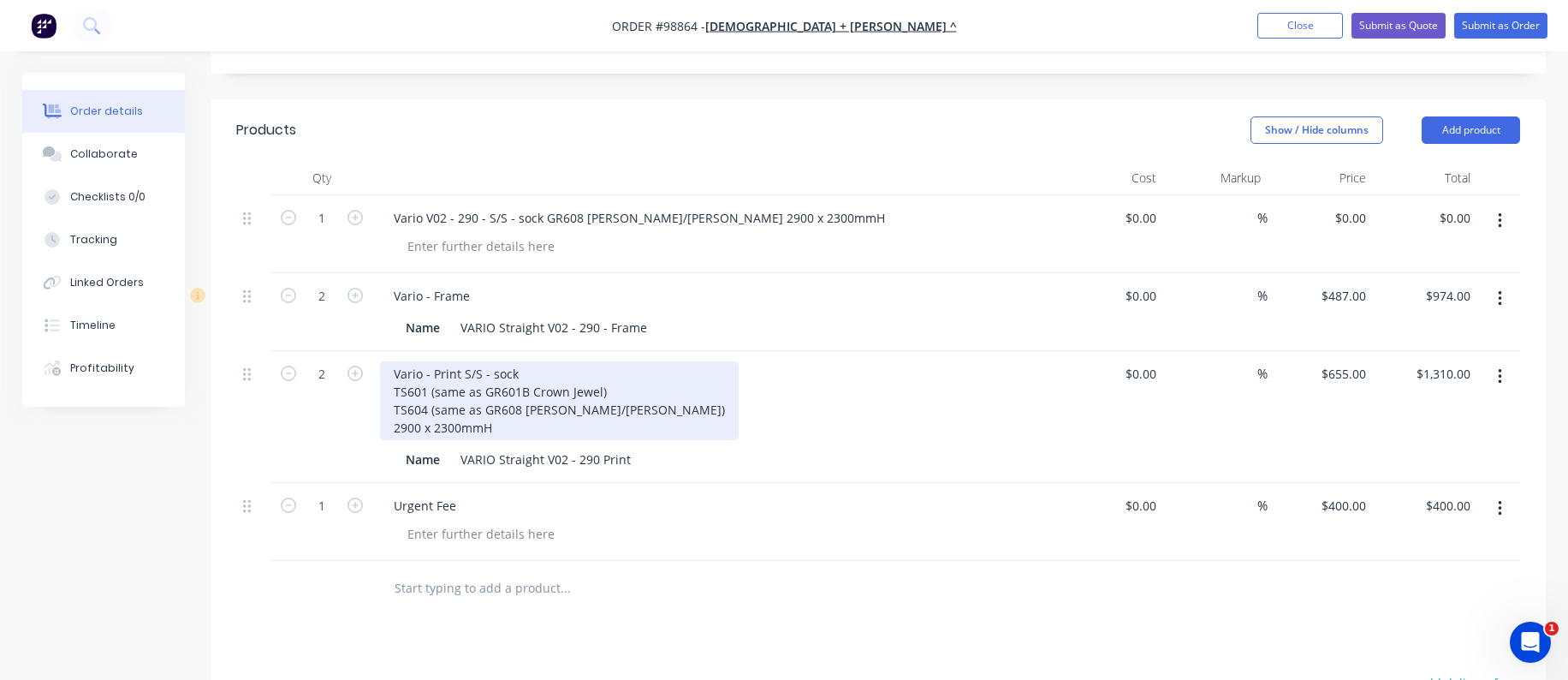
click at [498, 401] on div "Vario - Print S/S - sock TS601 (same as GR601B Crown Jewel) TS604 (same as GR60…" at bounding box center [559, 400] width 359 height 78
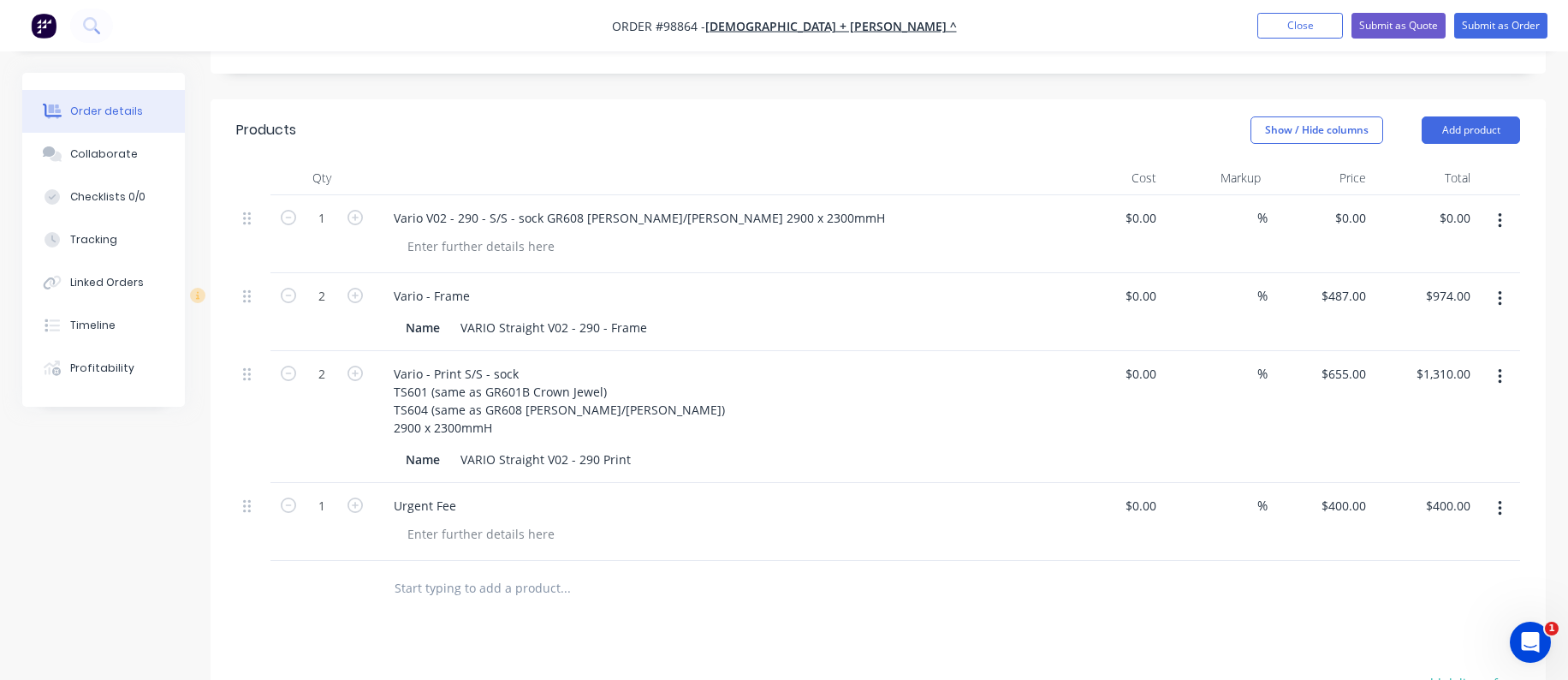
click at [358, 376] on div "2" at bounding box center [321, 416] width 102 height 132
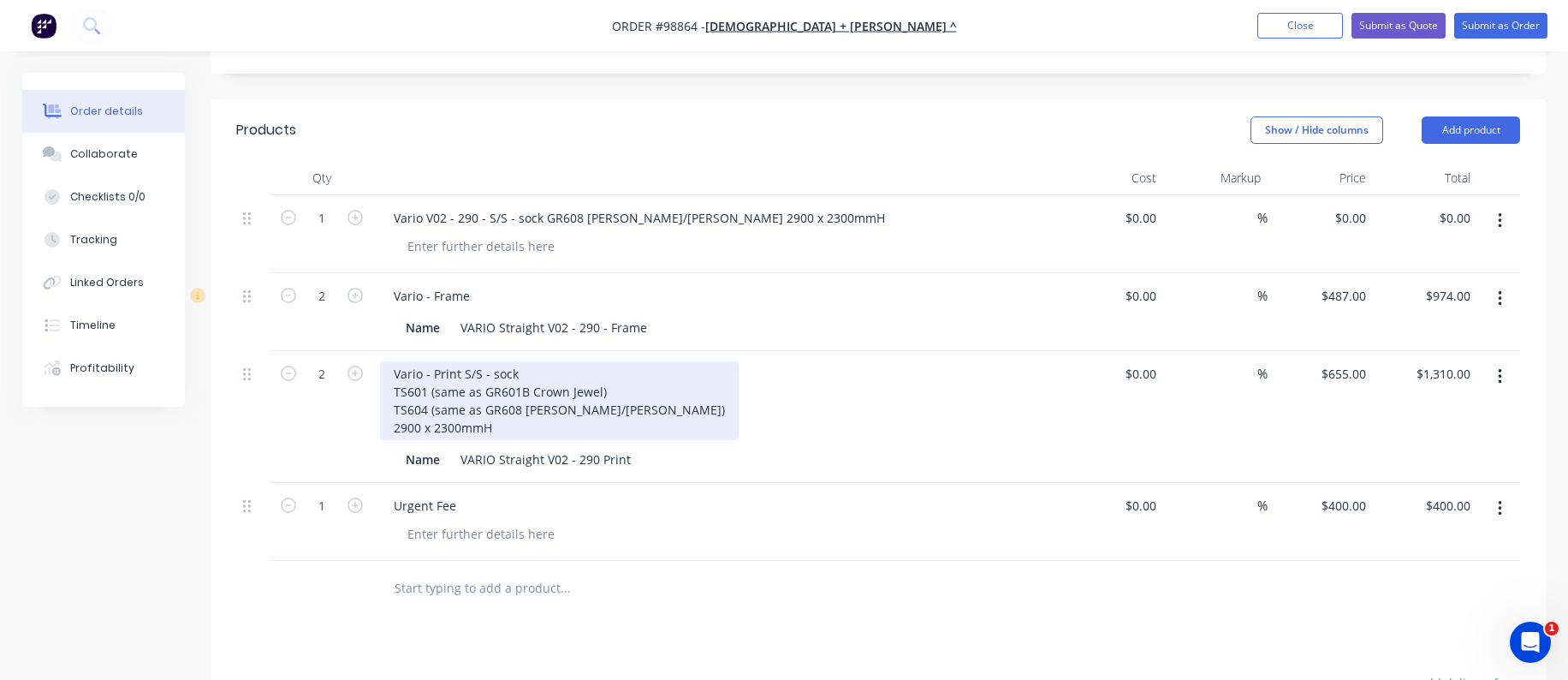
click at [483, 373] on div "Vario - Print S/S - sock TS601 (same as GR601B Crown Jewel) TS604 (same as GR60…" at bounding box center [559, 400] width 359 height 78
click at [598, 368] on div "Vario - Print S/S - sock TS601 (same as GR601B Crown Jewel) TS604 (same as GR60…" at bounding box center [559, 400] width 359 height 78
click at [579, 385] on div "Vario - Print S/S - sock TS601 (same as GR601B Crown Jewel, Job 98762) TS604 (s…" at bounding box center [559, 400] width 359 height 78
click at [549, 412] on div "Vario - Print S/S - sock TS601 (same as GR601B Crown Jewel, Job 98762) TS604 (s…" at bounding box center [590, 400] width 421 height 78
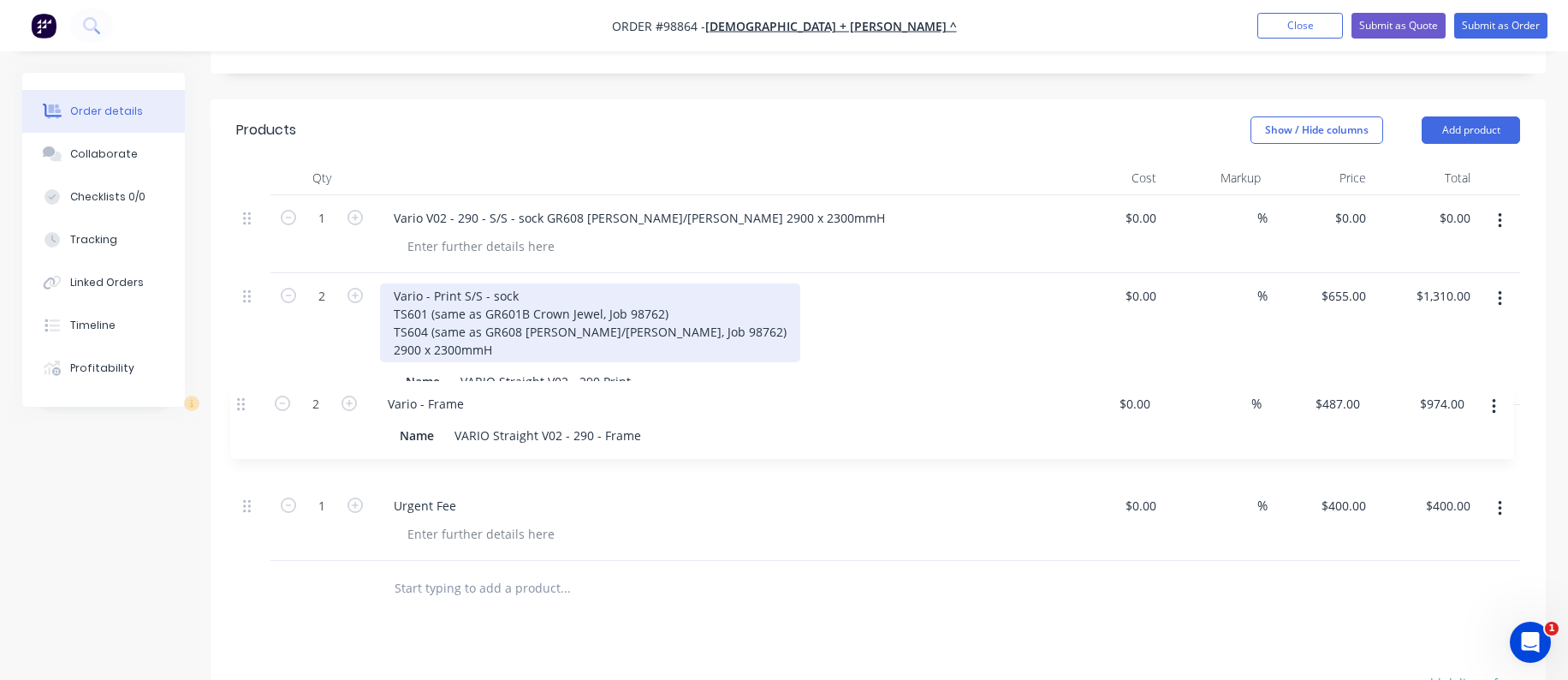
drag, startPoint x: 250, startPoint y: 274, endPoint x: 244, endPoint y: 410, distance: 136.1
click at [244, 410] on div "1 Vario V02 - 290 - S/S - sock GR608 [PERSON_NAME]/[PERSON_NAME] 2900 x 2300mmH…" at bounding box center [878, 378] width 1284 height 365
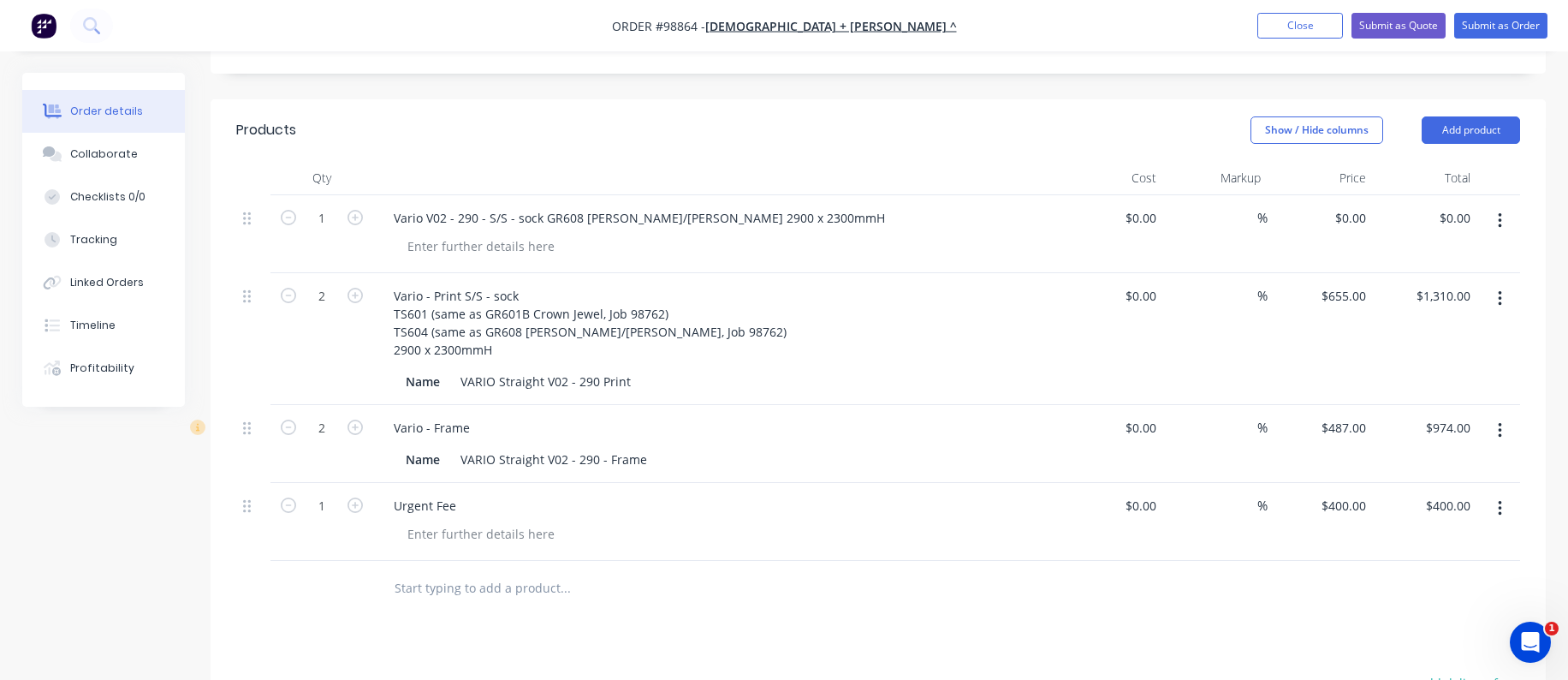
click at [1491, 206] on button "button" at bounding box center [1500, 221] width 41 height 30
click at [1394, 322] on div "Delete" at bounding box center [1438, 334] width 132 height 25
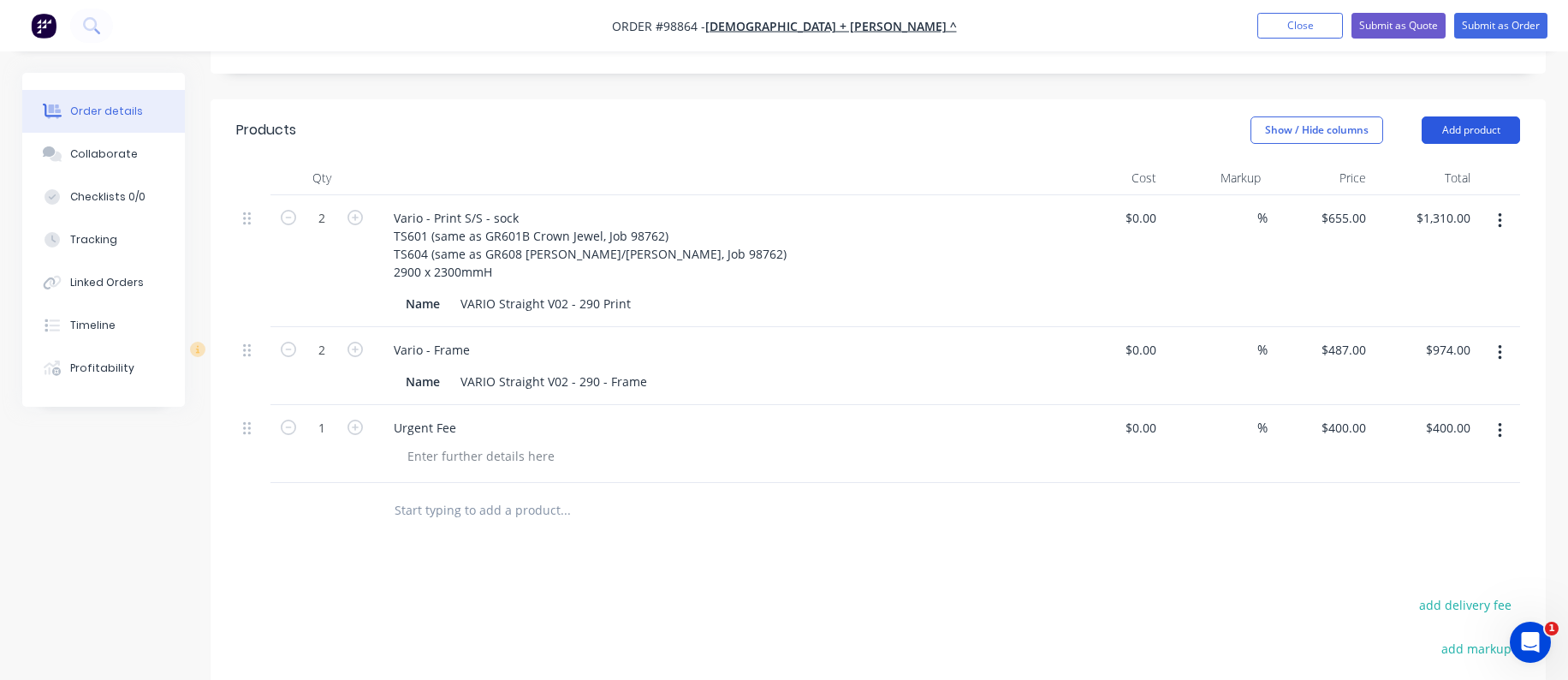
click at [1474, 116] on button "Add product" at bounding box center [1470, 130] width 99 height 28
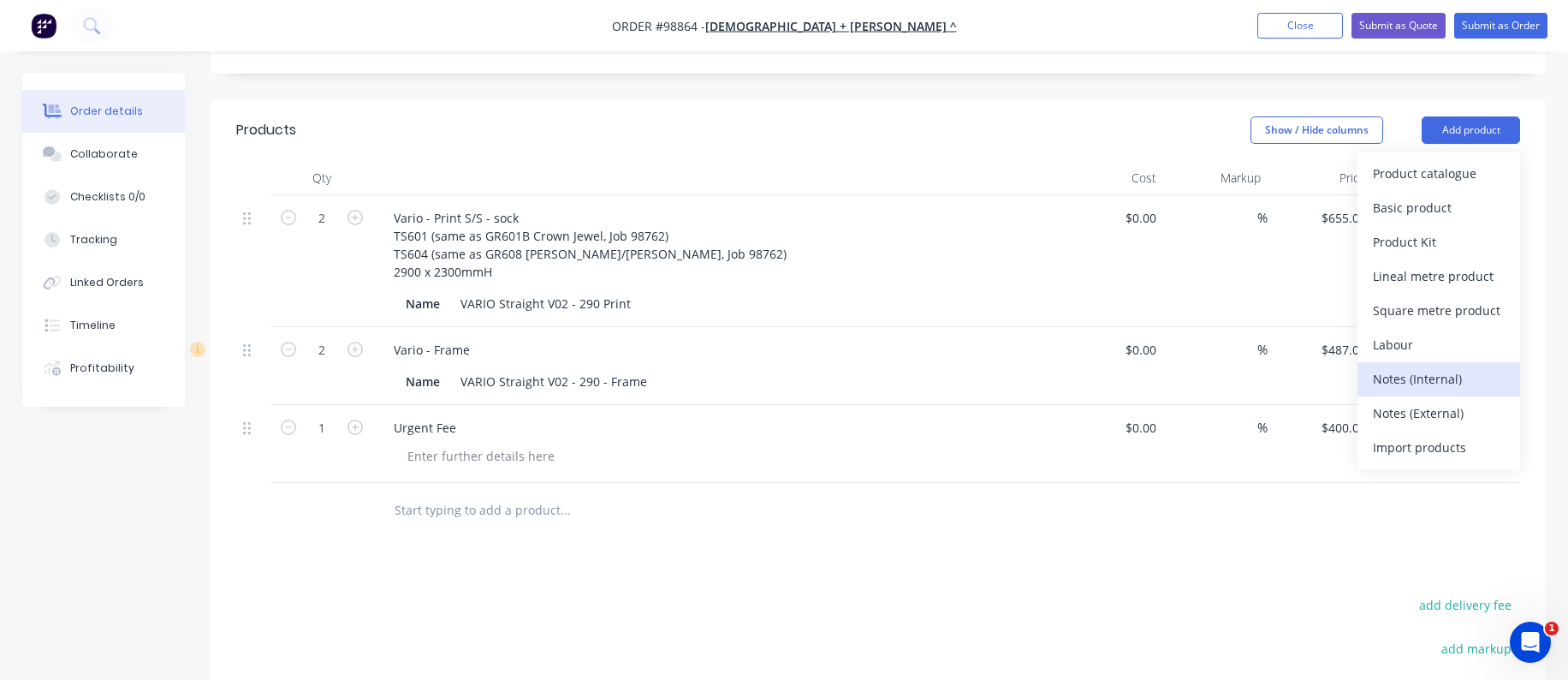
click at [1433, 366] on div "Notes (Internal)" at bounding box center [1438, 378] width 132 height 25
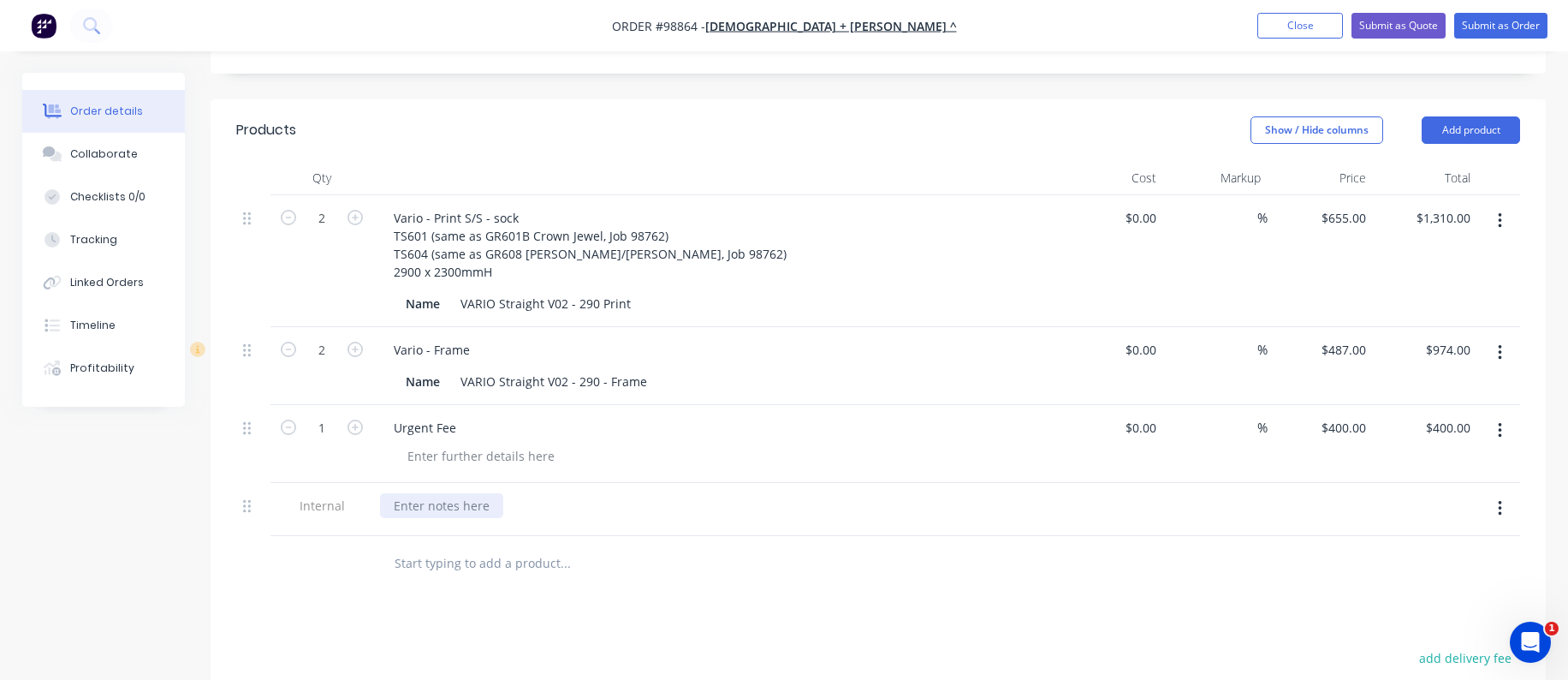
click at [447, 493] on div at bounding box center [442, 505] width 124 height 25
click at [434, 546] on input "text" at bounding box center [564, 563] width 342 height 34
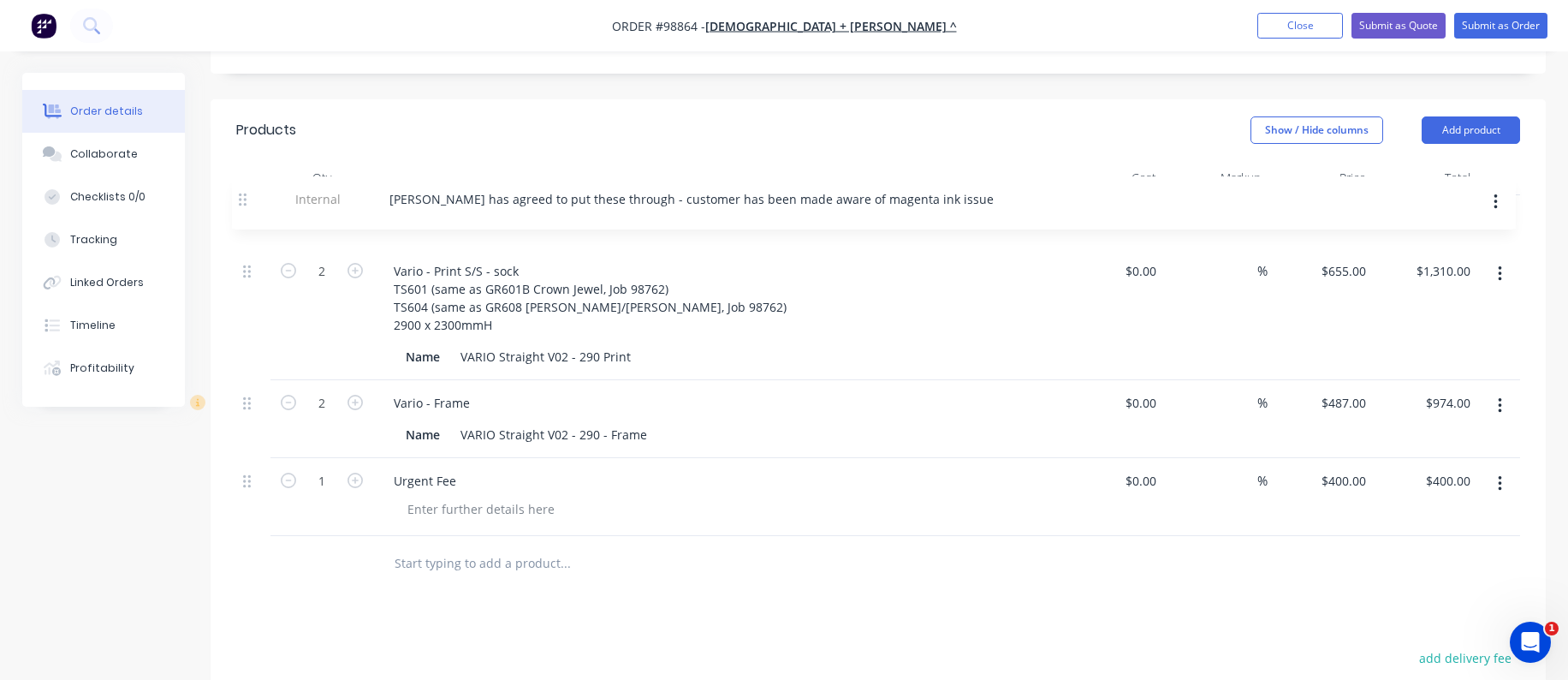
drag, startPoint x: 247, startPoint y: 488, endPoint x: 243, endPoint y: 201, distance: 287.0
click at [243, 201] on div "2 Vario - Print S/S - sock TS601 (same as GR601B Crown Jewel, Job 98762) TS604 …" at bounding box center [878, 365] width 1284 height 340
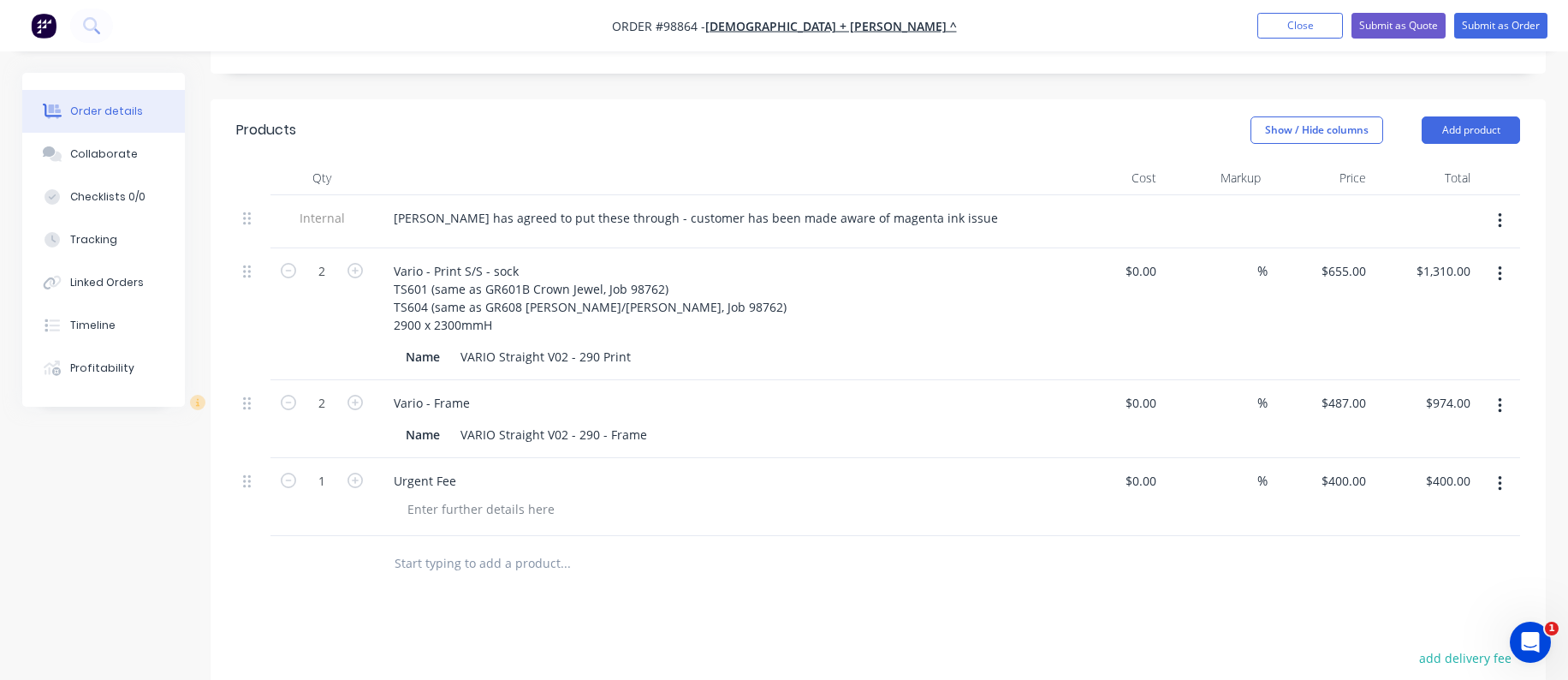
click at [412, 546] on input "text" at bounding box center [564, 563] width 342 height 34
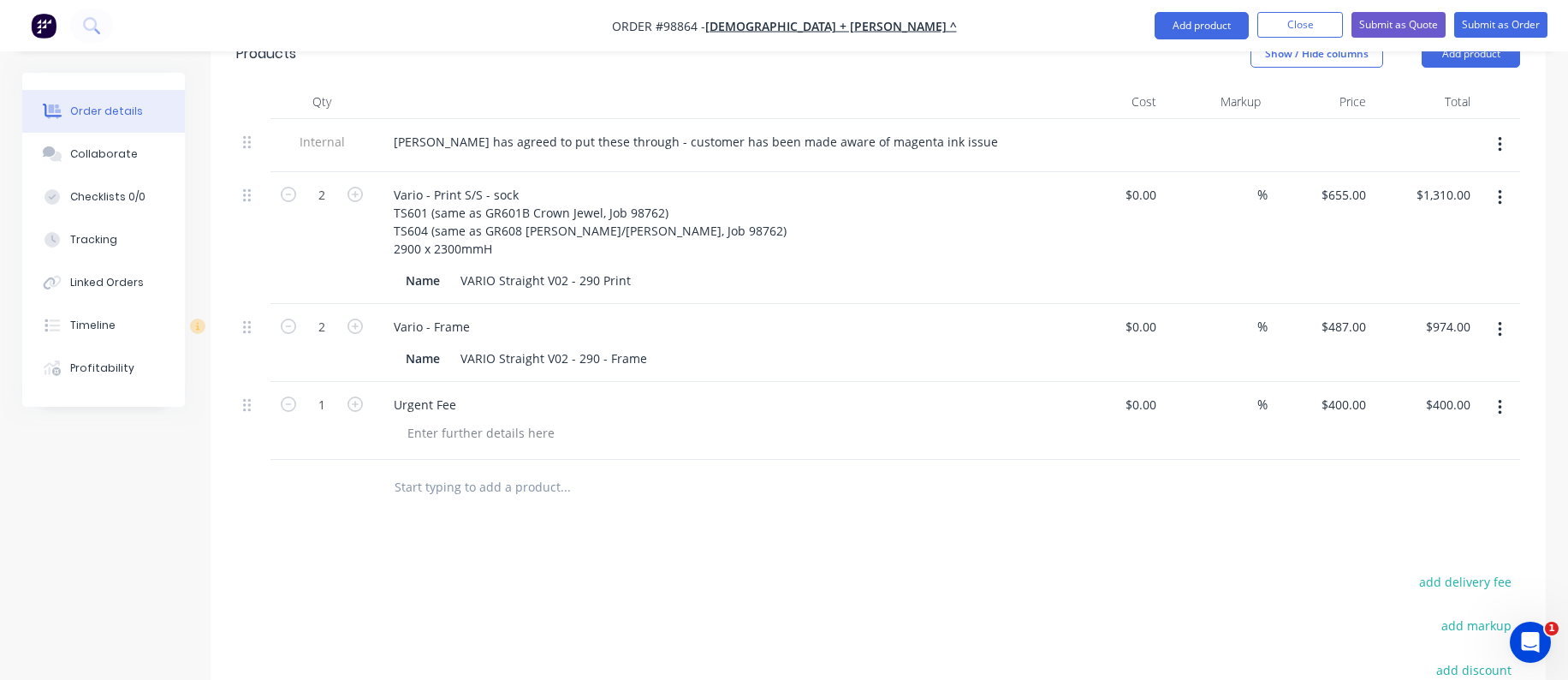
scroll to position [495, 0]
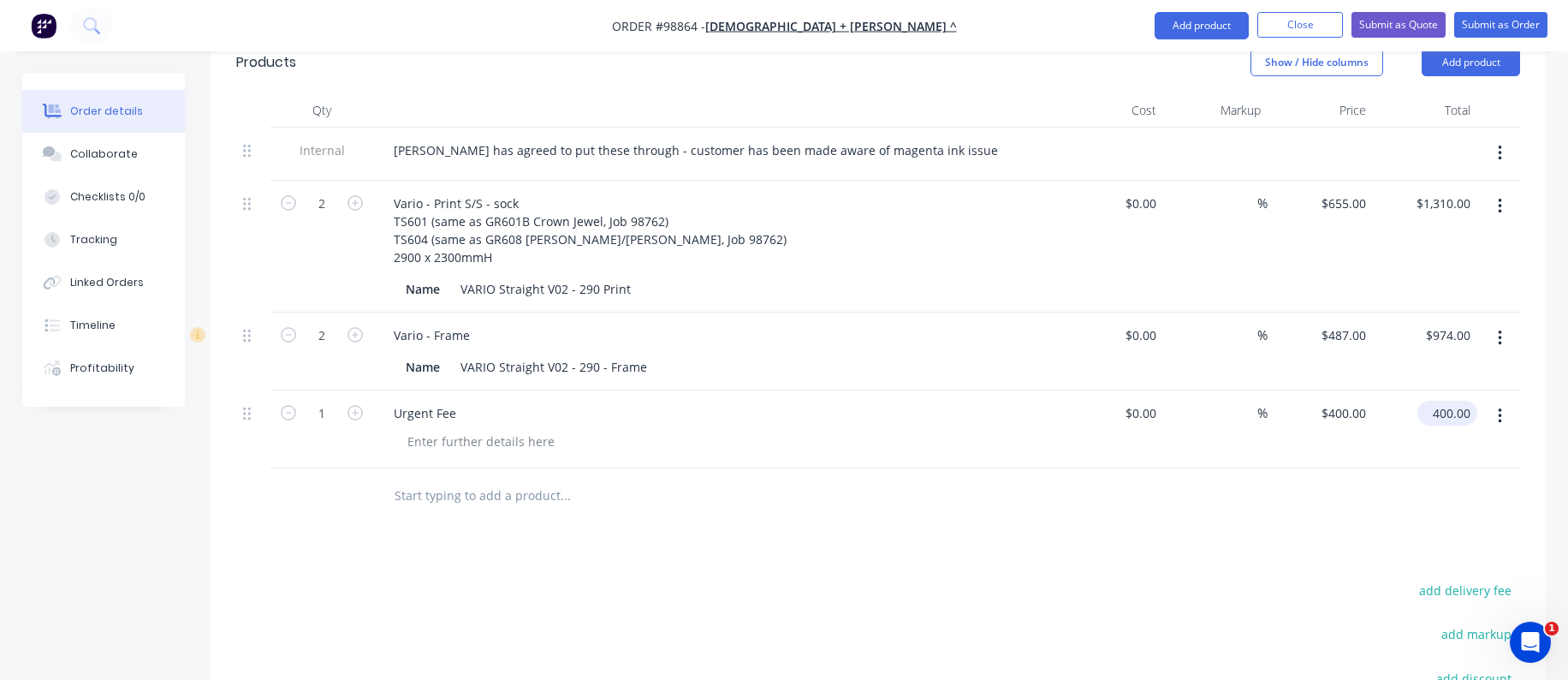
click at [1433, 400] on input "400.00" at bounding box center [1451, 412] width 53 height 25
type input "600"
type input "$600.00"
click at [1426, 469] on div at bounding box center [878, 496] width 1284 height 55
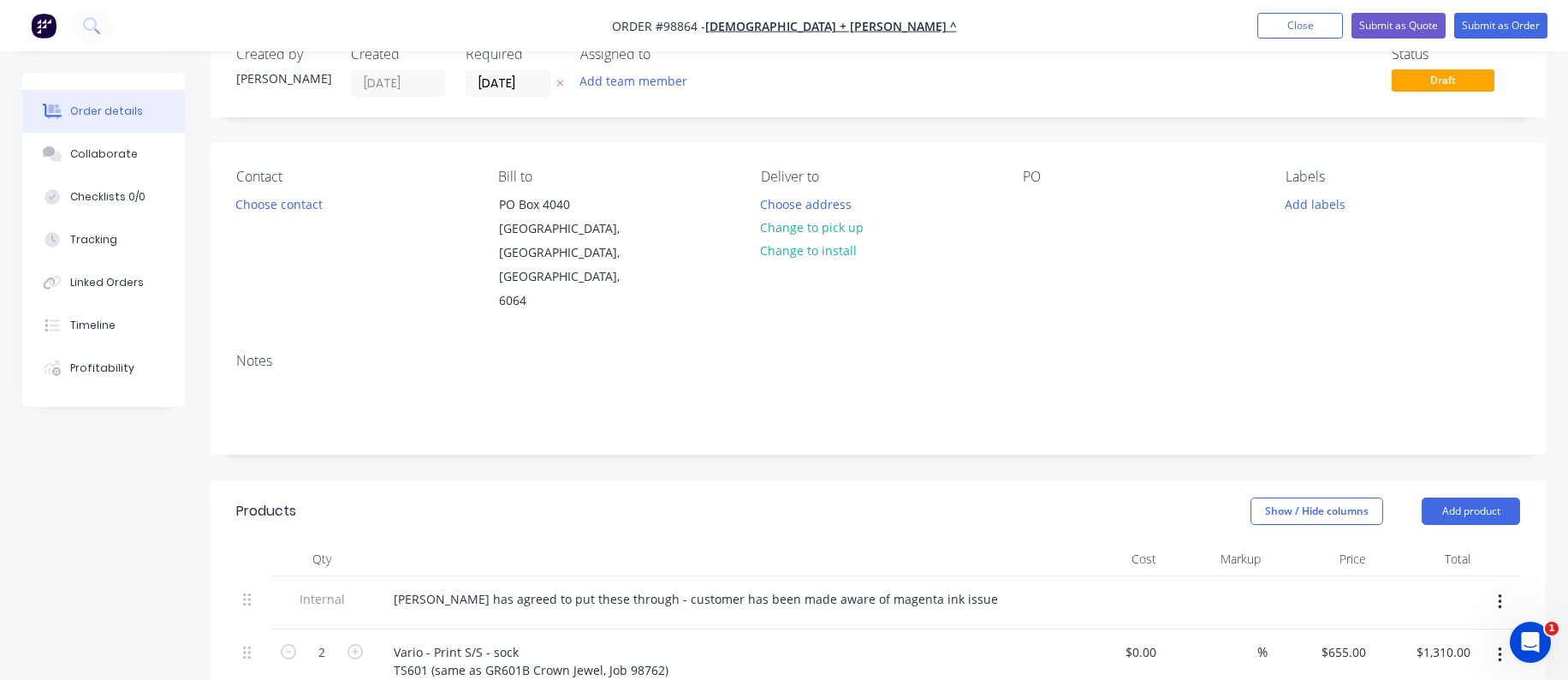
scroll to position [0, 0]
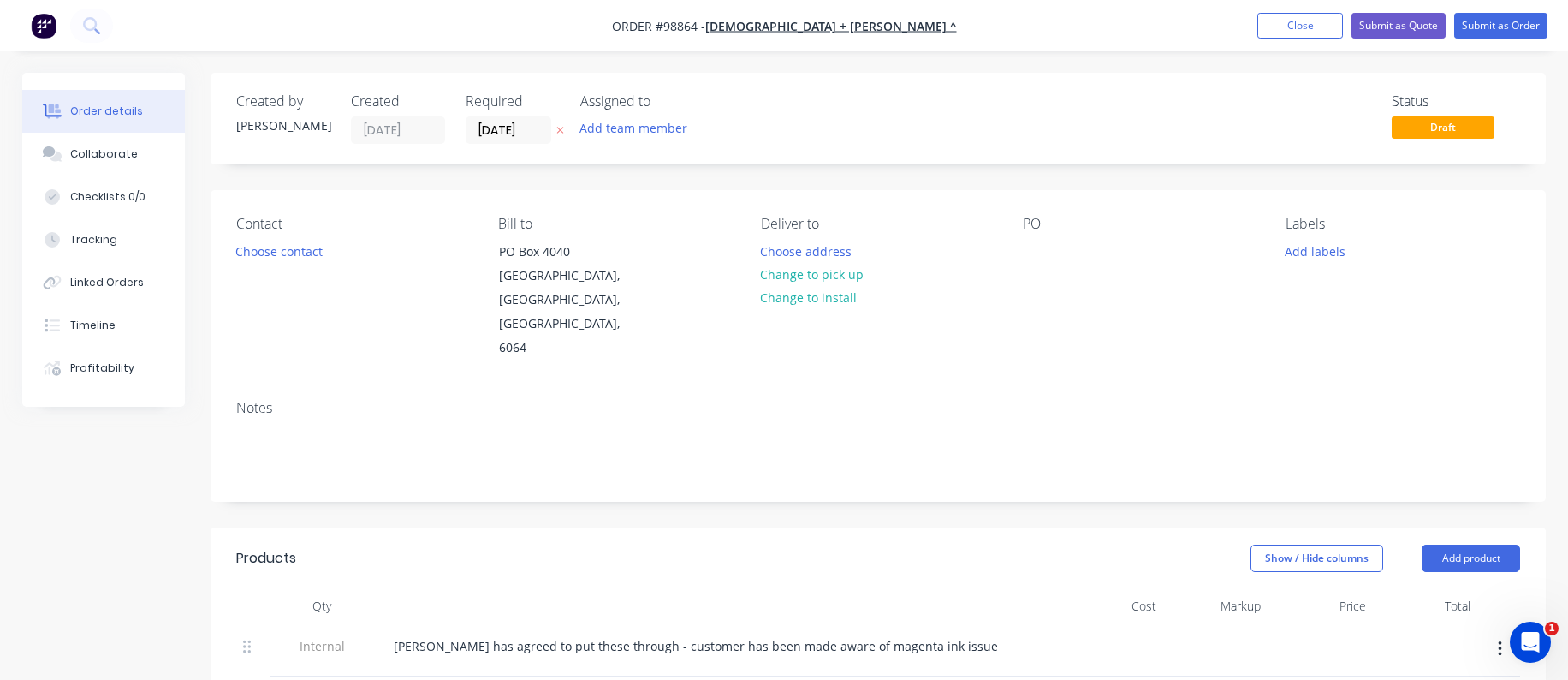
click at [1028, 237] on div "PO" at bounding box center [1140, 288] width 234 height 145
click at [1028, 250] on div at bounding box center [1037, 251] width 28 height 25
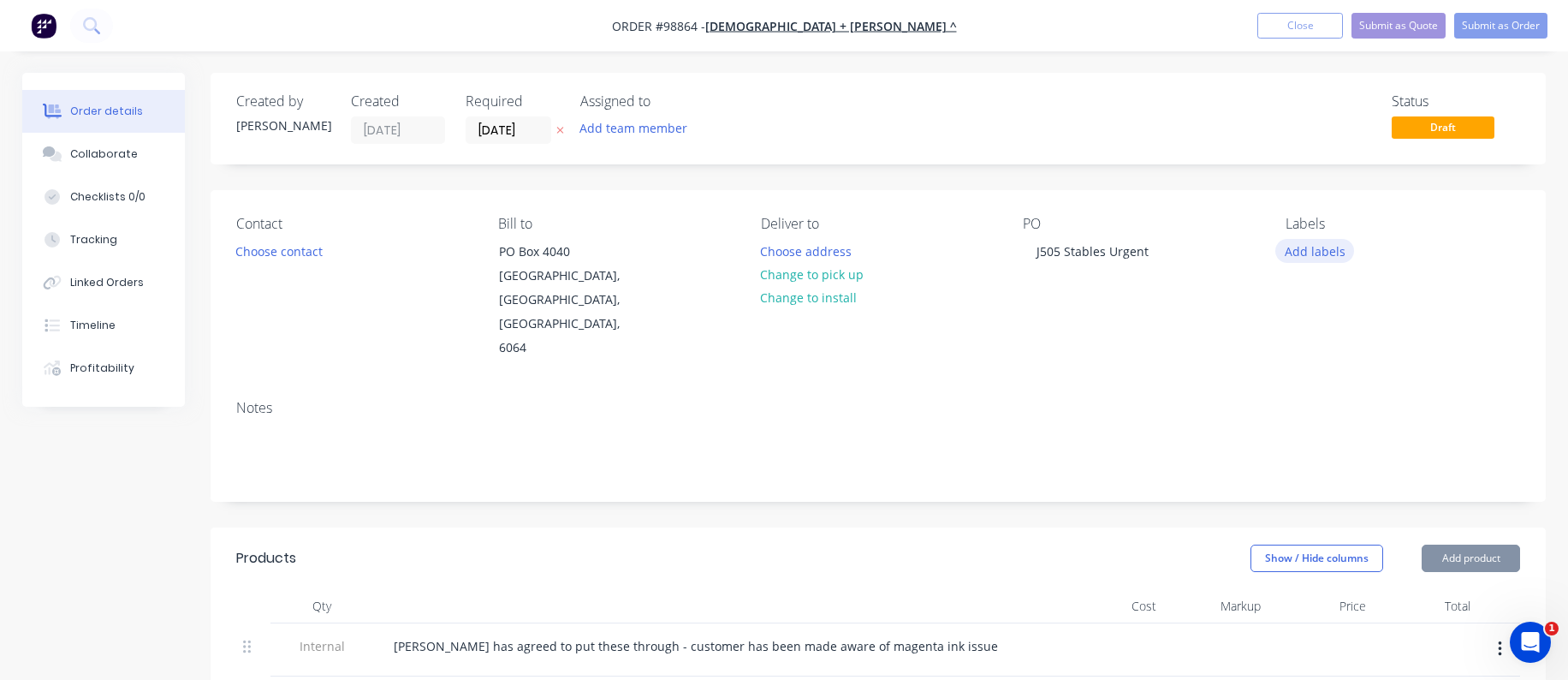
click at [1305, 256] on button "Add labels" at bounding box center [1313, 250] width 78 height 23
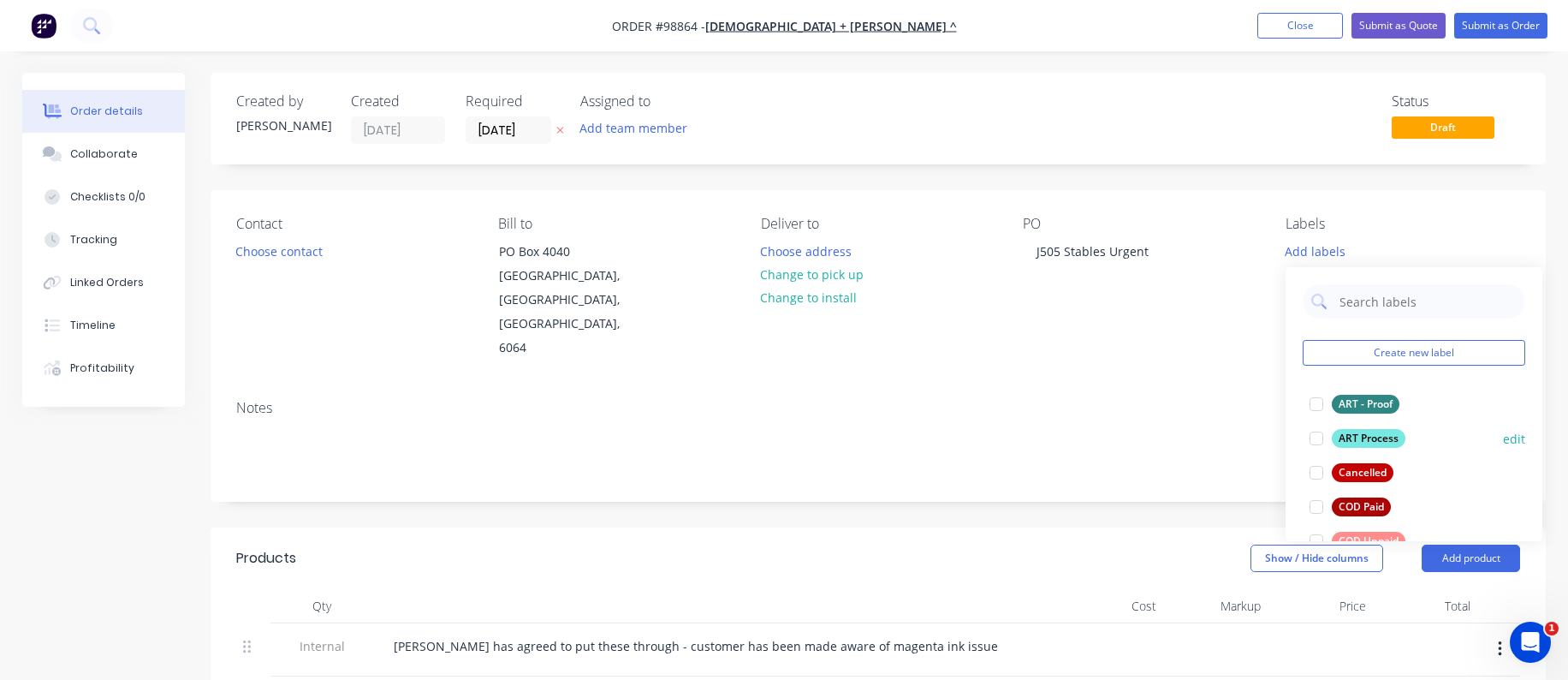
click at [1318, 436] on div at bounding box center [1315, 437] width 34 height 34
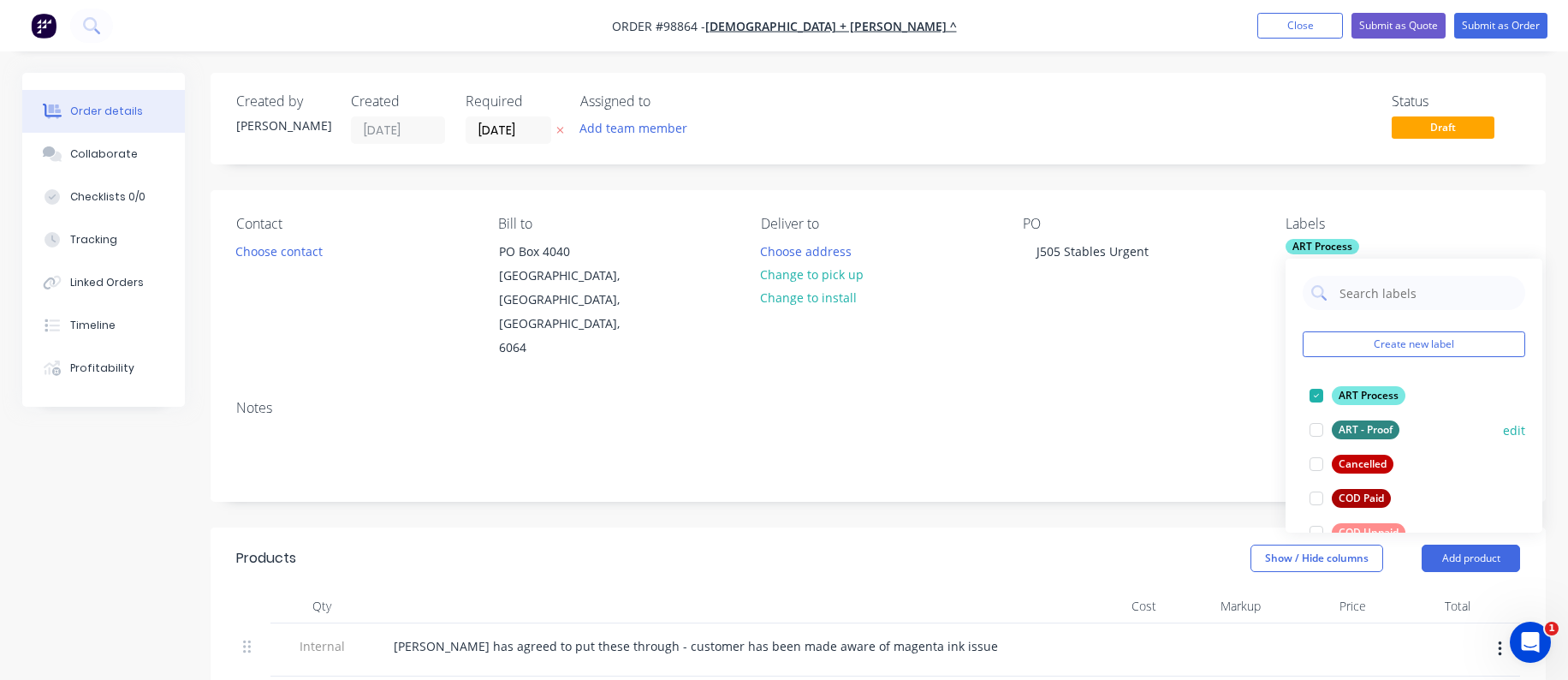
click at [1316, 428] on div at bounding box center [1315, 429] width 34 height 34
click at [1312, 396] on div at bounding box center [1315, 395] width 34 height 34
click at [1316, 430] on div at bounding box center [1315, 429] width 34 height 34
click at [1316, 391] on div at bounding box center [1315, 395] width 34 height 34
click at [1319, 428] on div at bounding box center [1315, 429] width 34 height 34
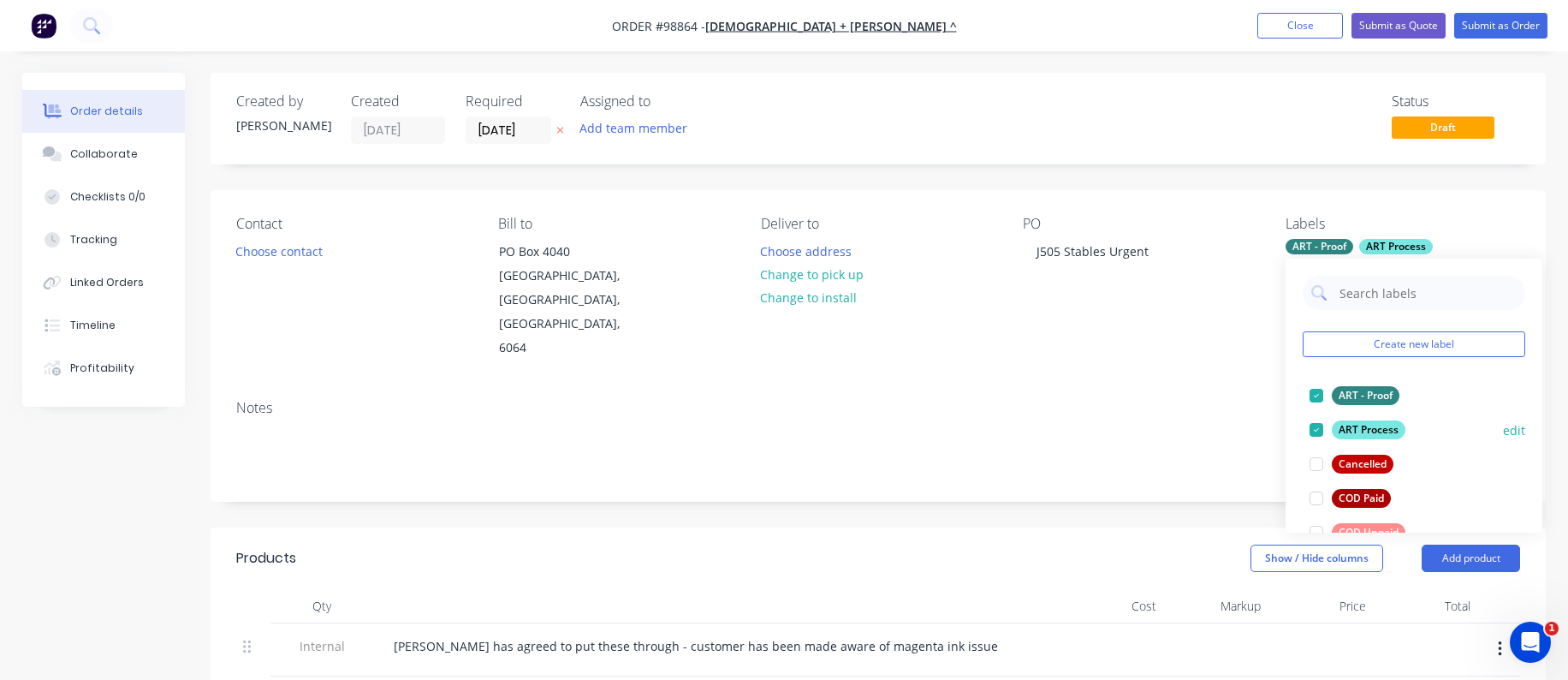
click at [1312, 430] on div at bounding box center [1315, 429] width 34 height 34
drag, startPoint x: 1526, startPoint y: 292, endPoint x: 1527, endPoint y: 310, distance: 18.0
click at [1527, 310] on div "Create new label ART - Proof edit ART Process edit Cancelled edit COD Paid edit…" at bounding box center [1414, 395] width 256 height 274
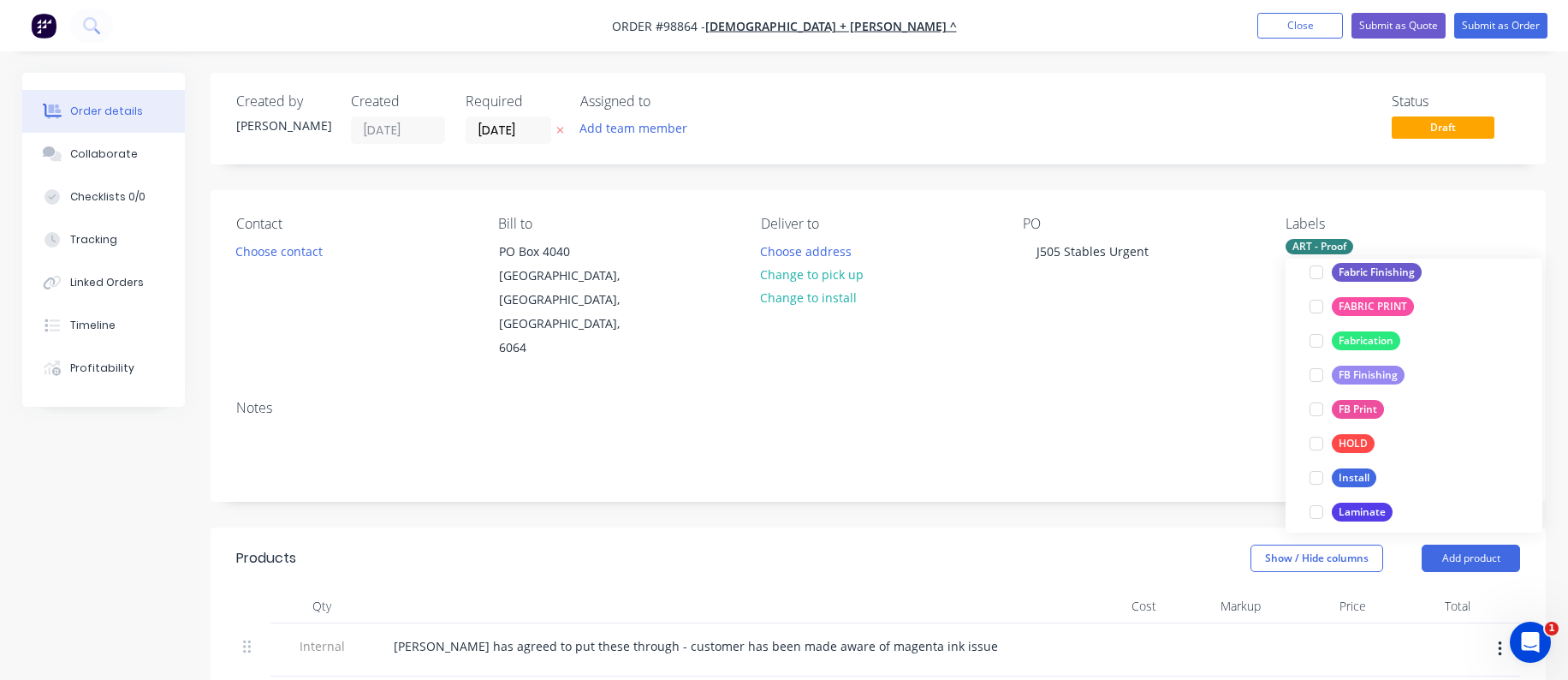
scroll to position [355, 0]
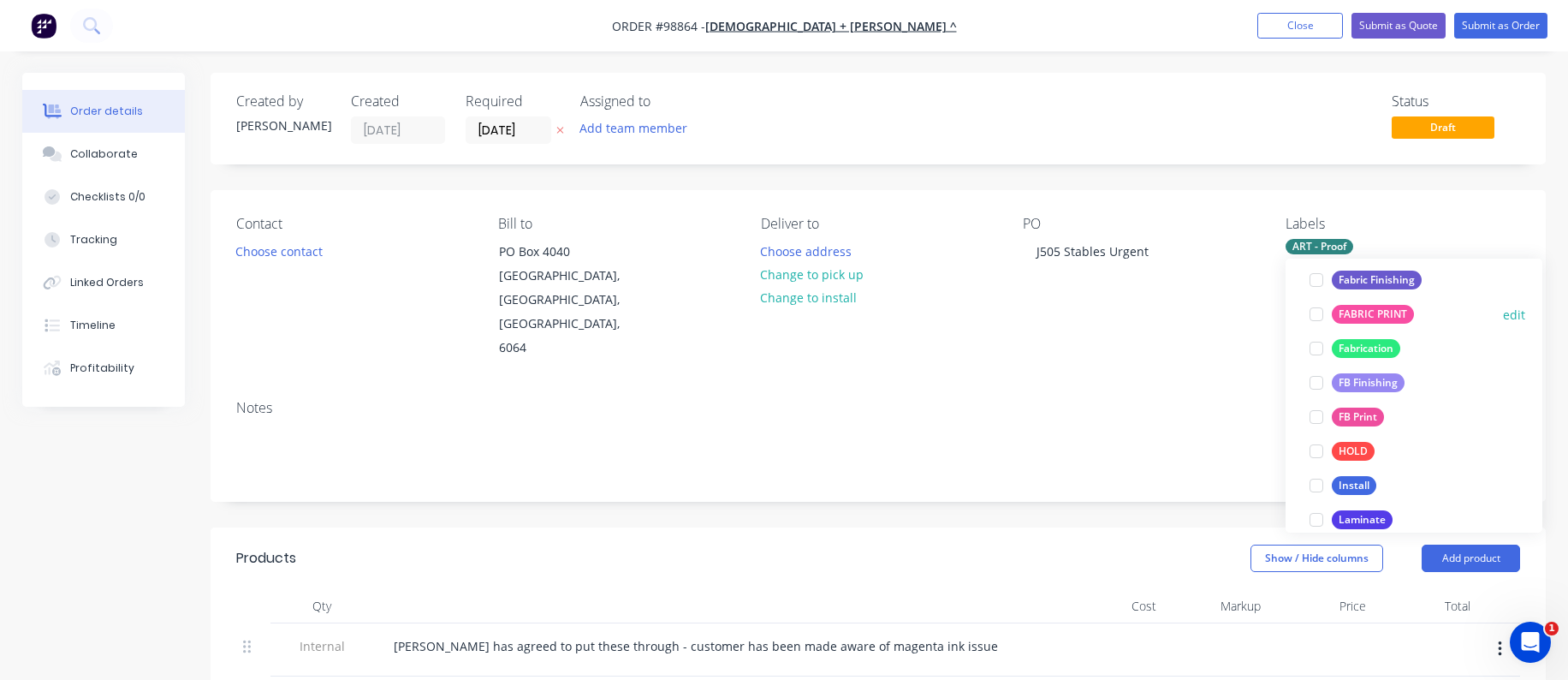
click at [1313, 315] on div at bounding box center [1315, 314] width 34 height 34
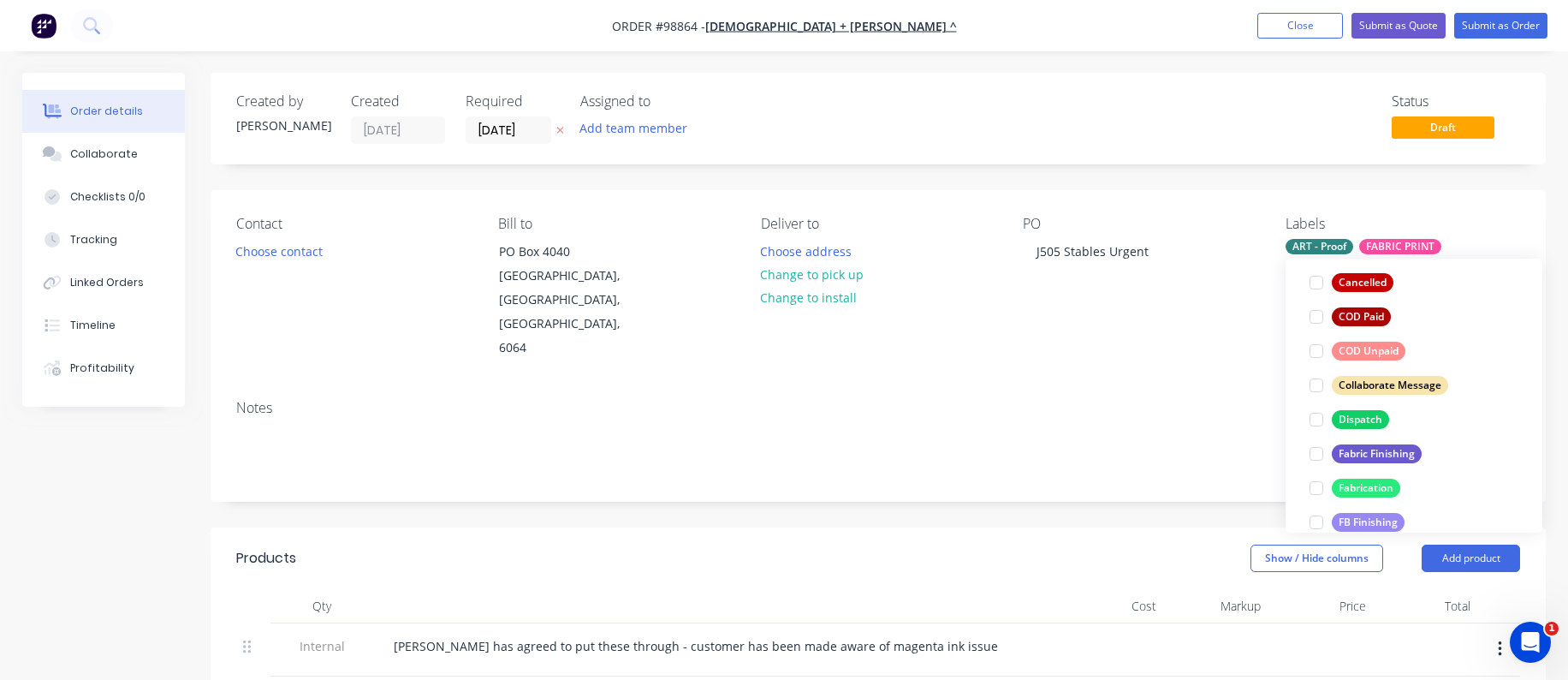
scroll to position [362, 0]
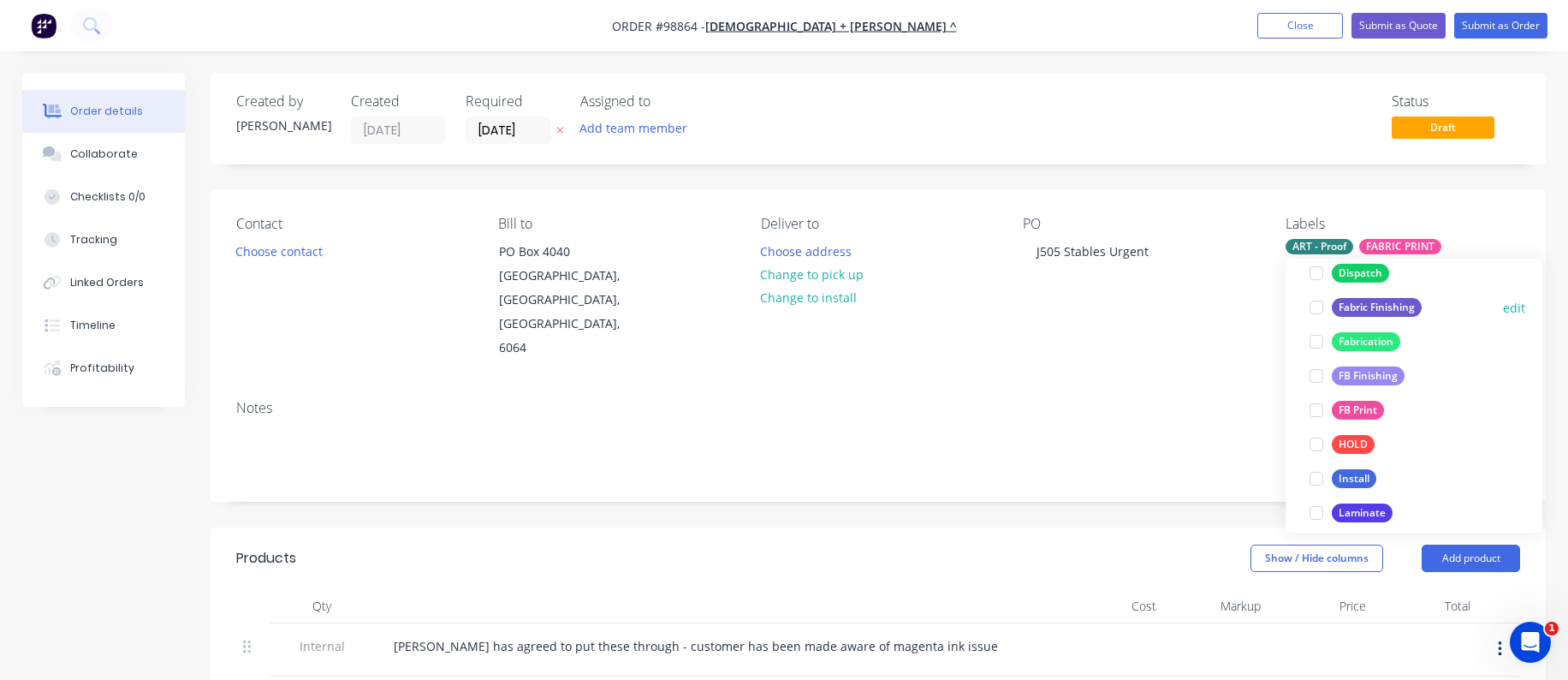
click at [1313, 305] on div at bounding box center [1315, 307] width 34 height 34
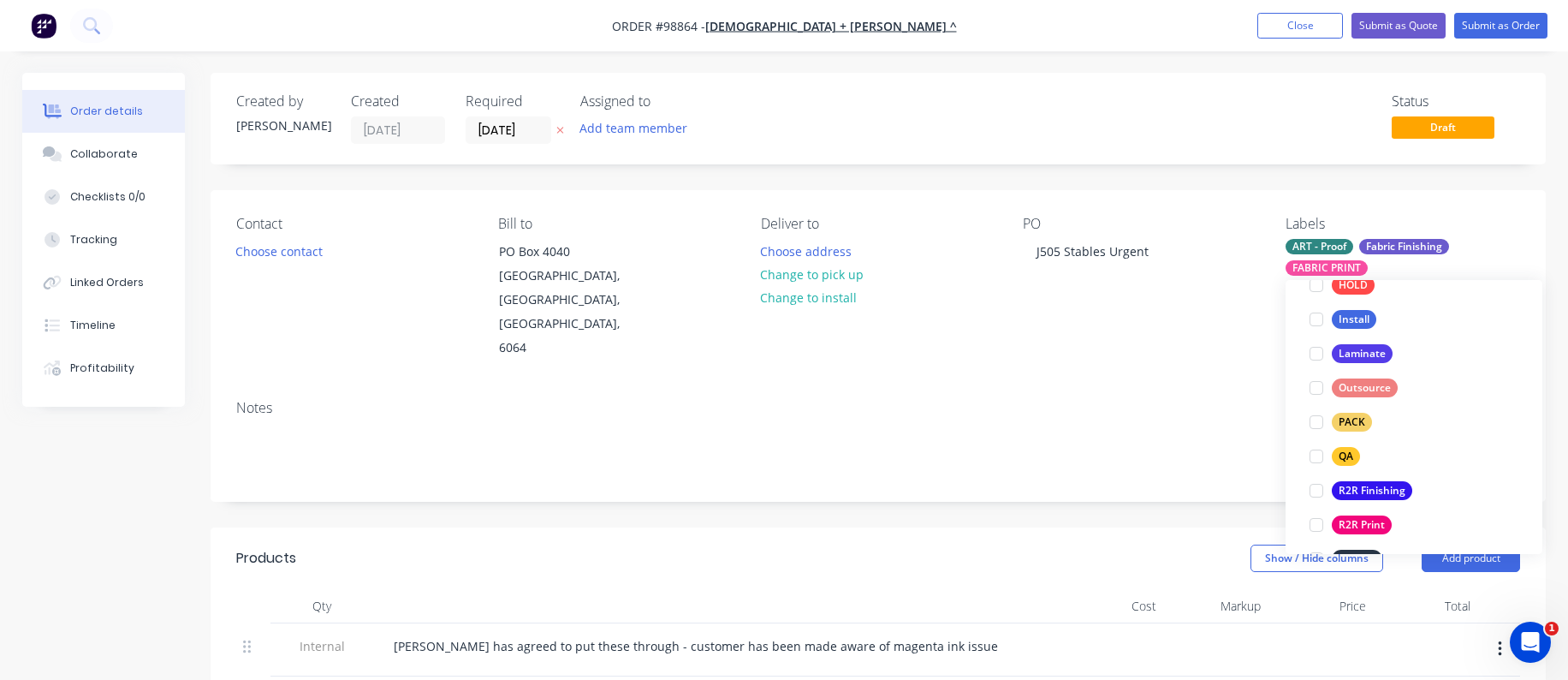
scroll to position [581, 0]
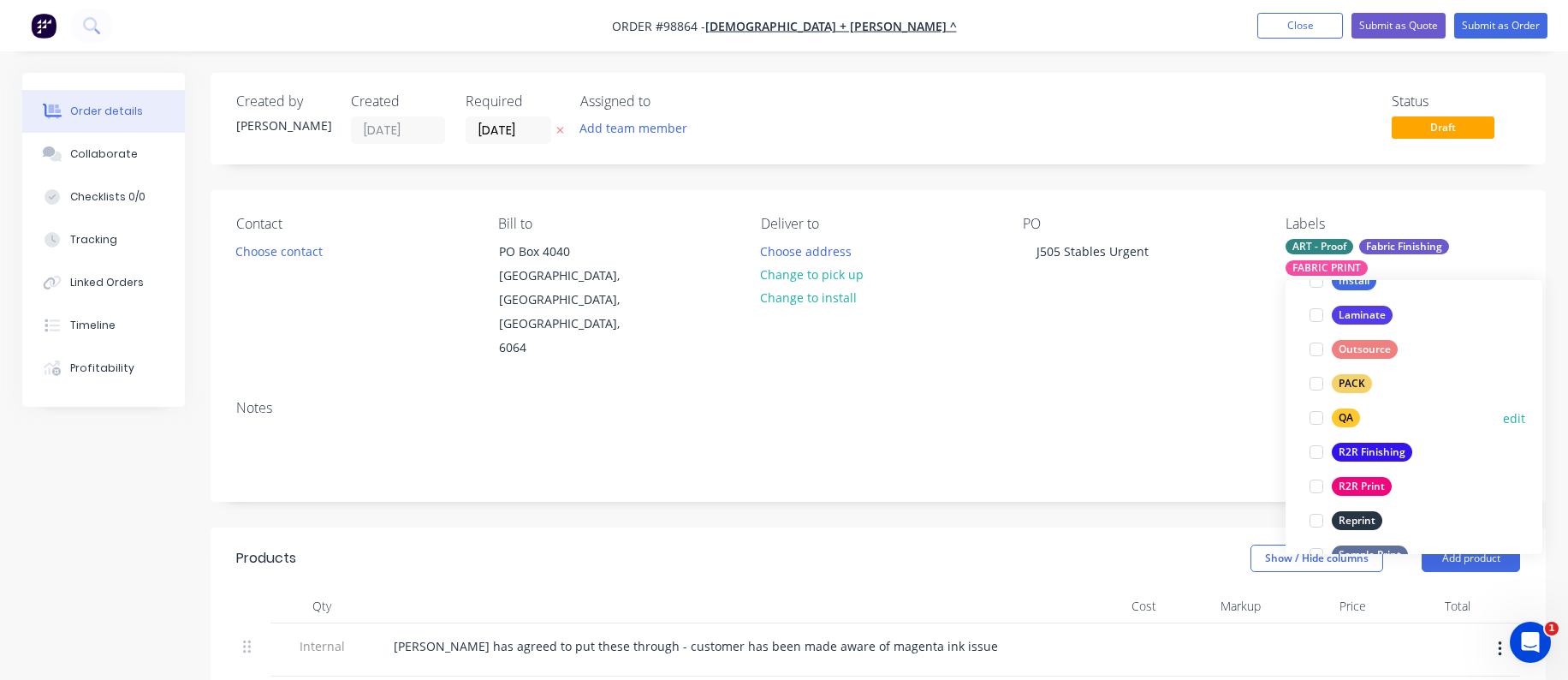
click at [1314, 415] on div at bounding box center [1315, 417] width 34 height 34
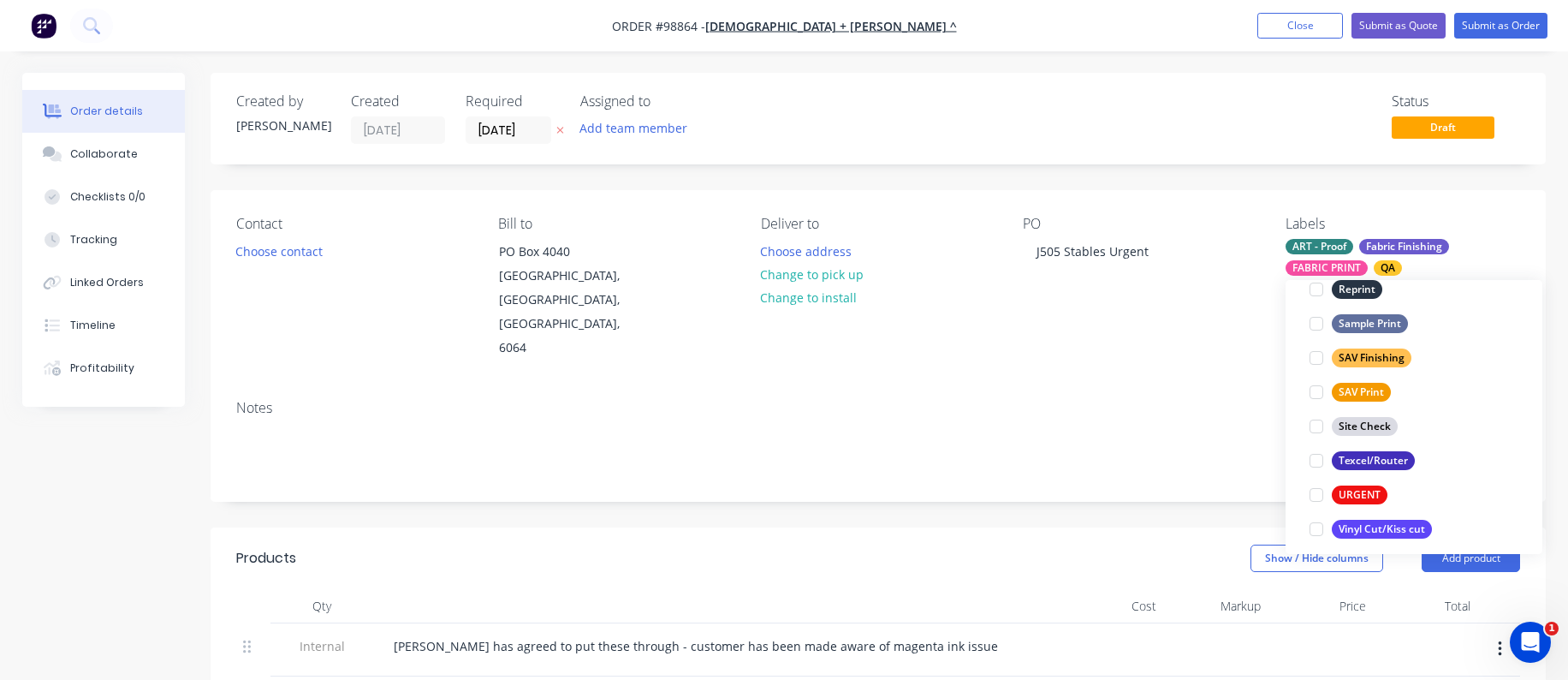
scroll to position [822, 0]
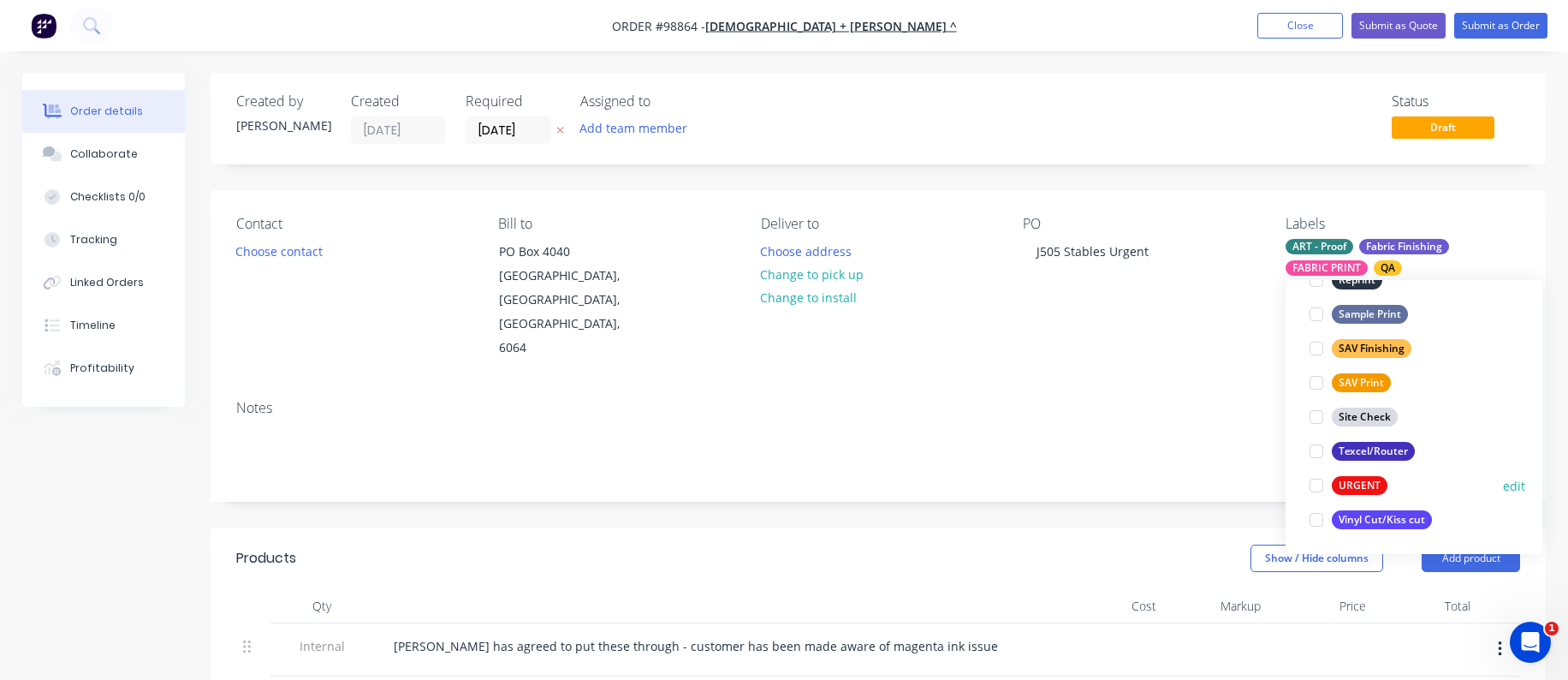
click at [1316, 485] on div at bounding box center [1315, 485] width 34 height 34
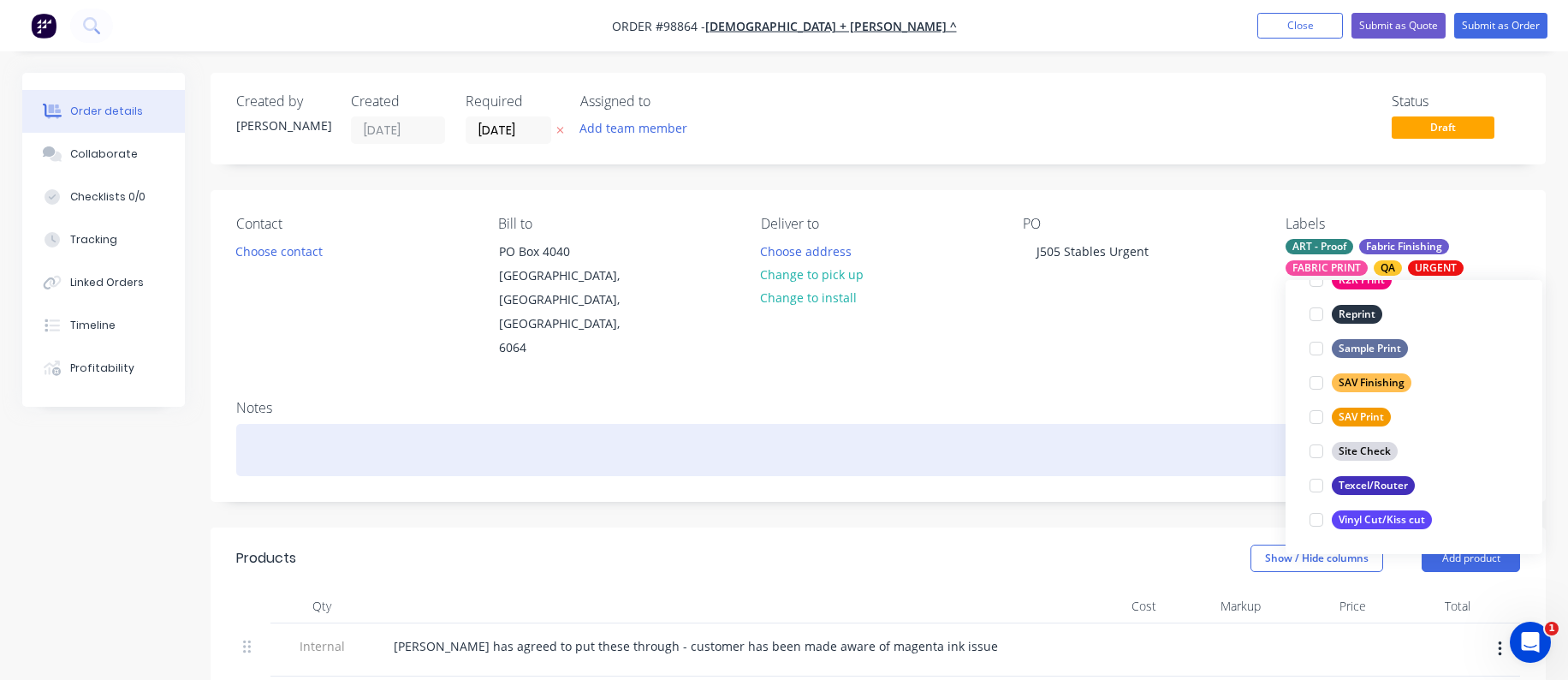
scroll to position [68, 0]
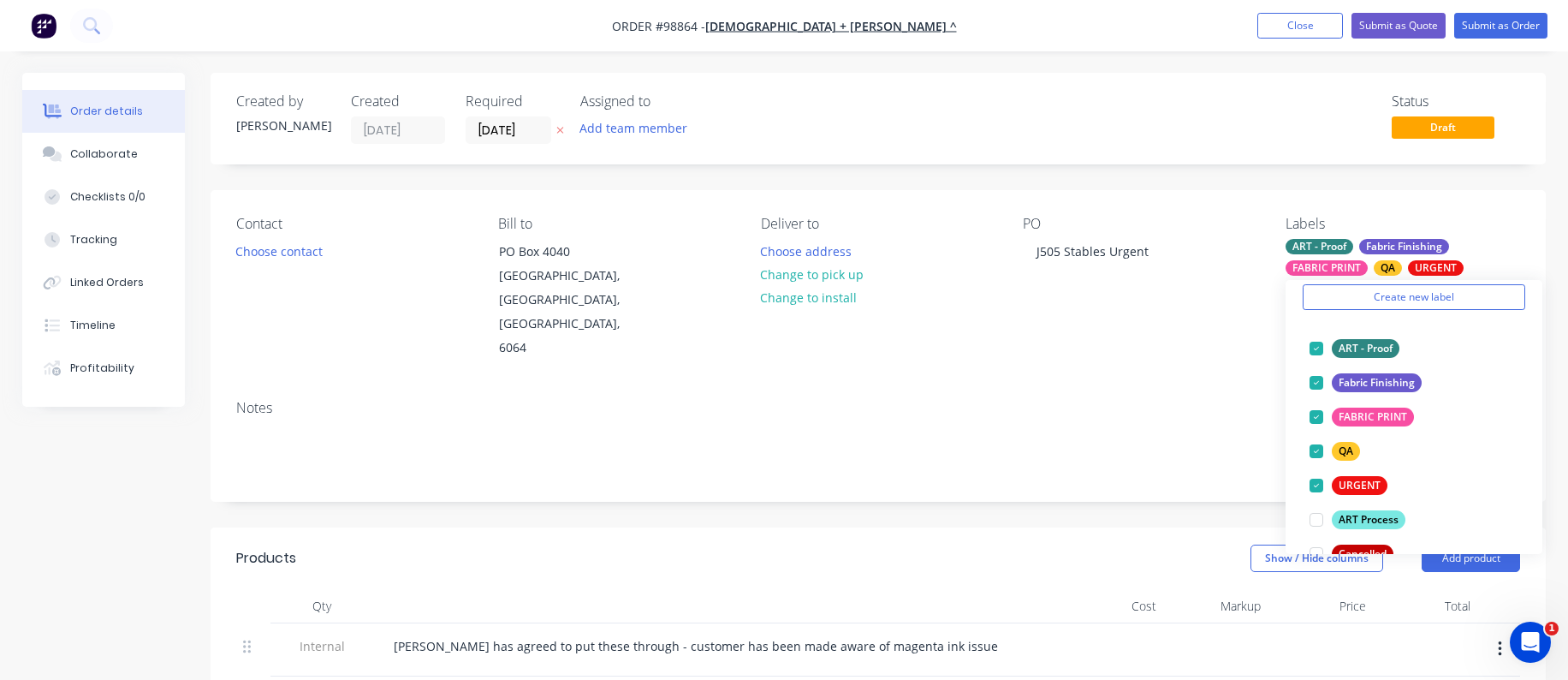
click at [1166, 330] on div "PO J505 Stables Urgent" at bounding box center [1140, 288] width 234 height 145
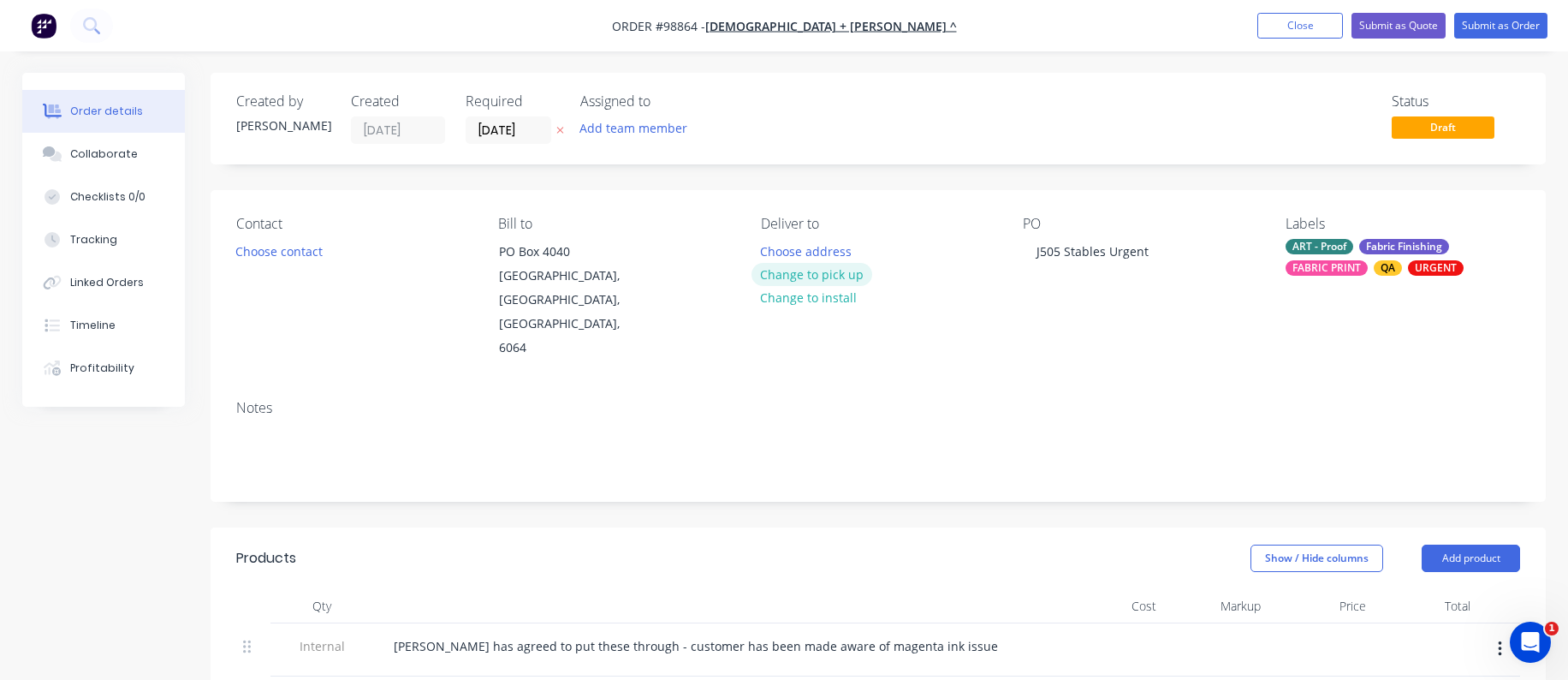
click at [823, 278] on button "Change to pick up" at bounding box center [813, 274] width 122 height 23
click at [798, 254] on div "Pick up Change to delivery Change to install" at bounding box center [878, 288] width 234 height 145
click at [790, 245] on div "Pick up Change to delivery Change to install" at bounding box center [878, 288] width 234 height 145
click at [778, 243] on div at bounding box center [775, 251] width 28 height 25
click at [272, 247] on button "Choose contact" at bounding box center [279, 250] width 105 height 23
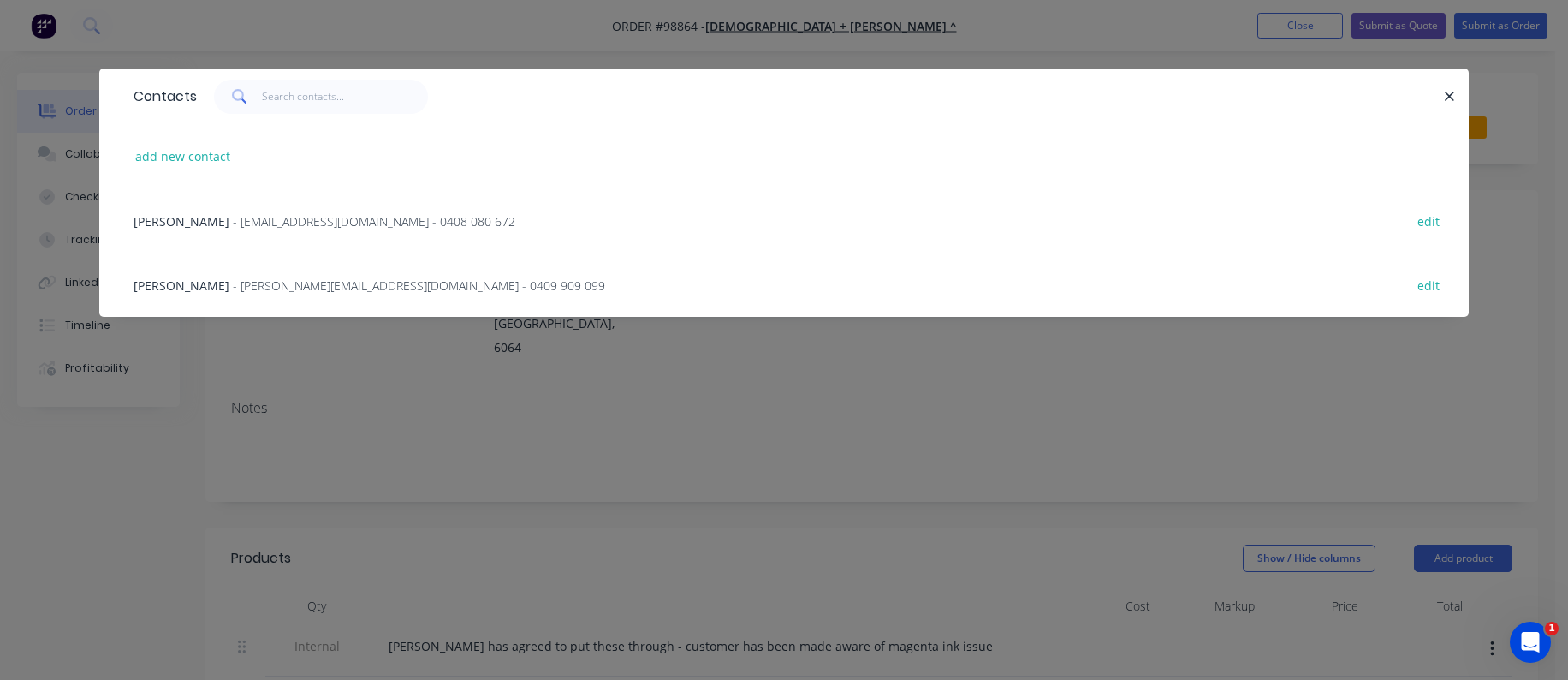
click at [183, 221] on span "[PERSON_NAME]" at bounding box center [182, 221] width 96 height 17
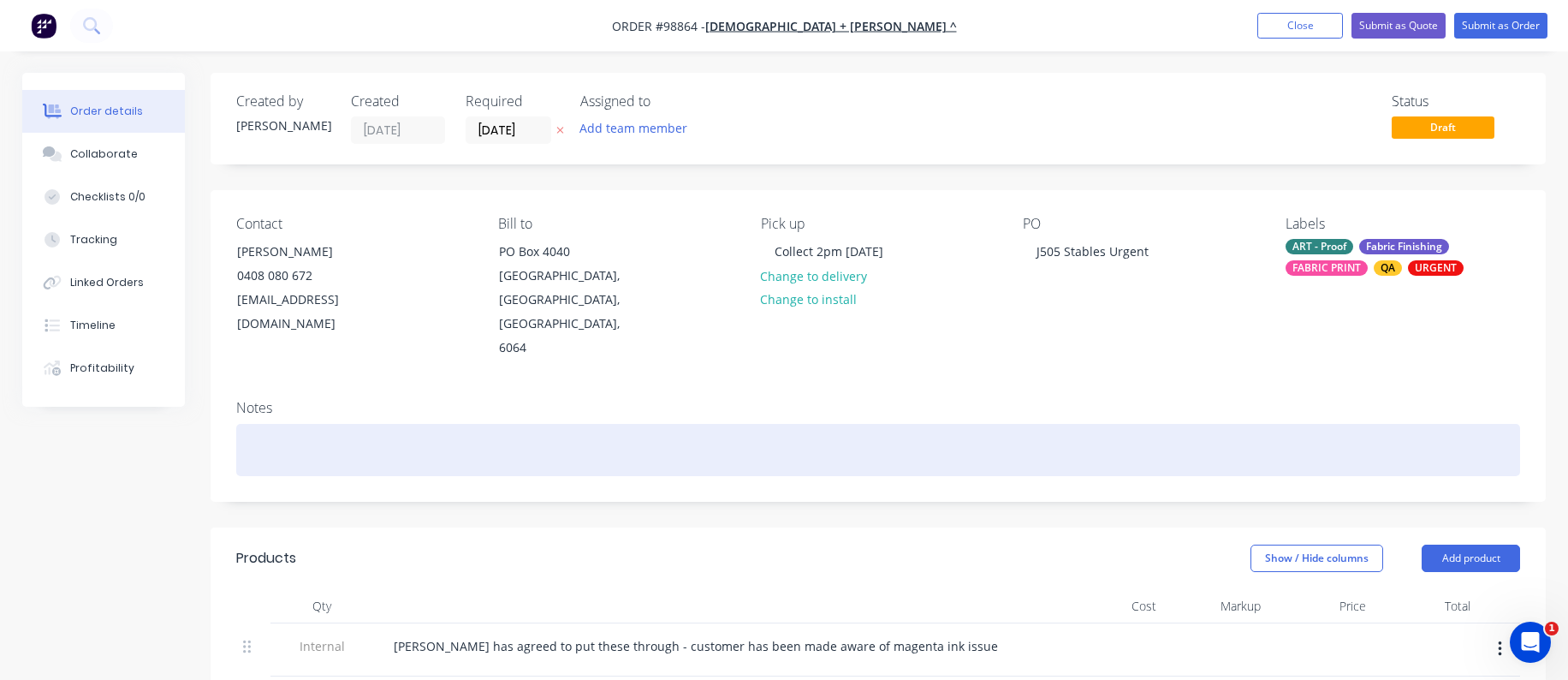
click at [242, 424] on div at bounding box center [878, 449] width 1284 height 53
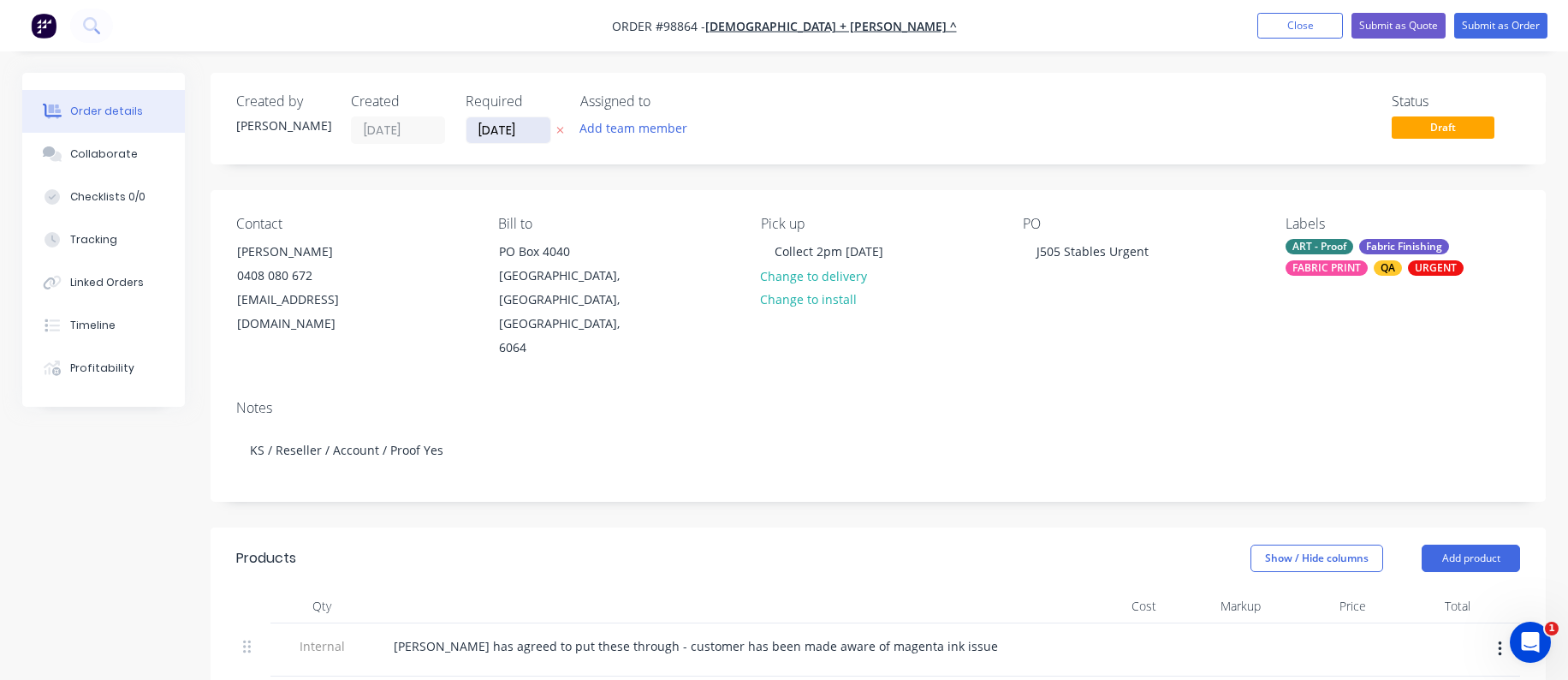
click at [497, 135] on input "[DATE]" at bounding box center [508, 130] width 84 height 26
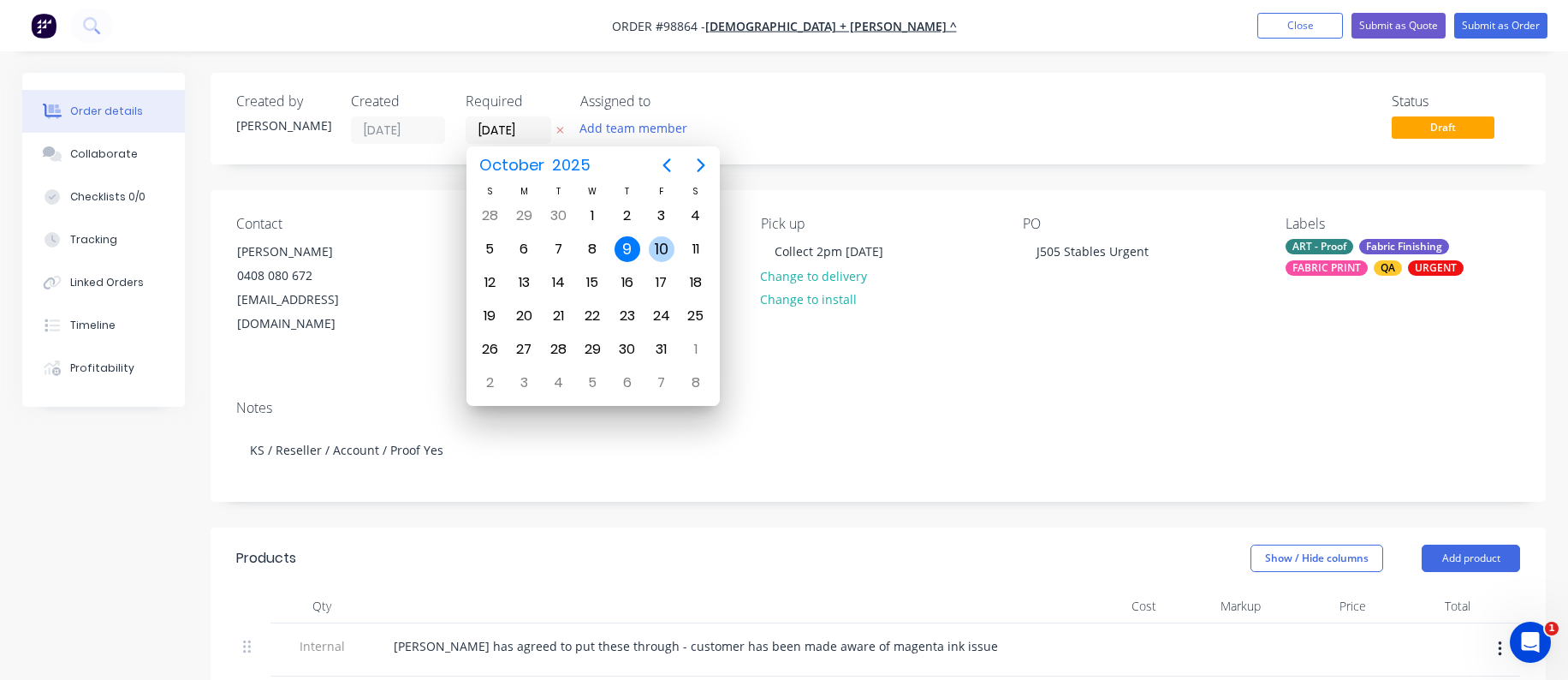
click at [658, 245] on div "10" at bounding box center [661, 249] width 26 height 26
type input "[DATE]"
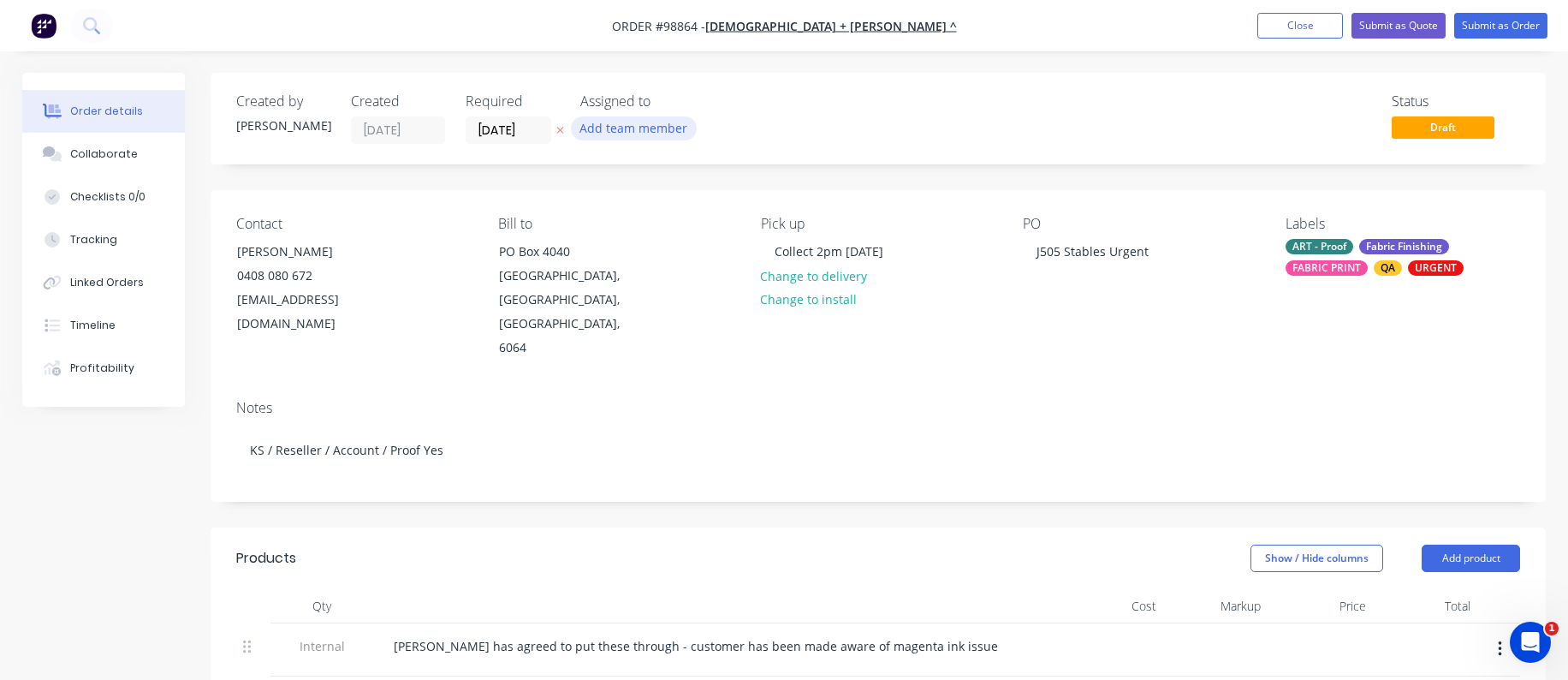
click at [611, 134] on button "Add team member" at bounding box center [634, 127] width 125 height 23
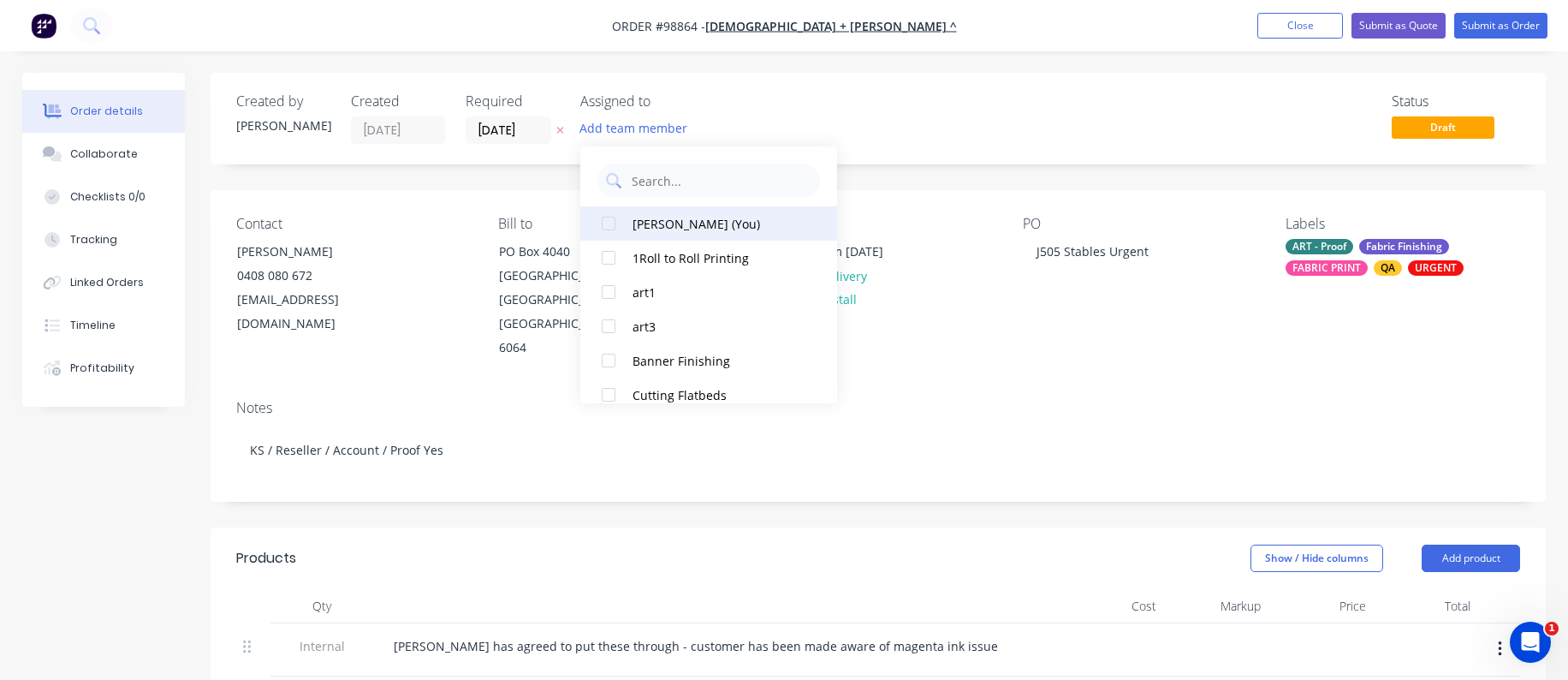
click at [606, 220] on div at bounding box center [608, 223] width 34 height 34
click at [1116, 386] on div "Notes KS / Reseller / Account / Proof Yes" at bounding box center [877, 443] width 1335 height 114
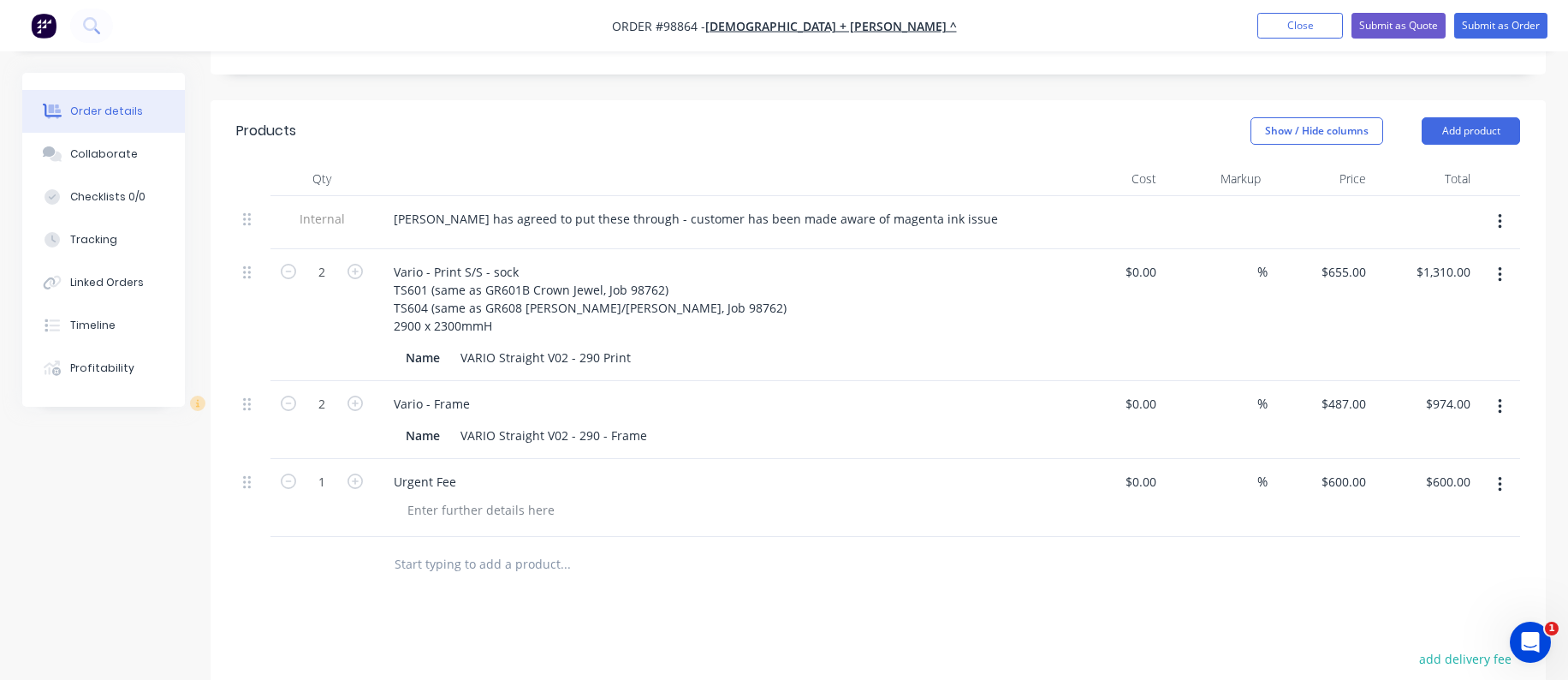
scroll to position [428, 0]
click at [925, 206] on div "[PERSON_NAME] has agreed to put these through - customer has been made aware of…" at bounding box center [695, 218] width 632 height 25
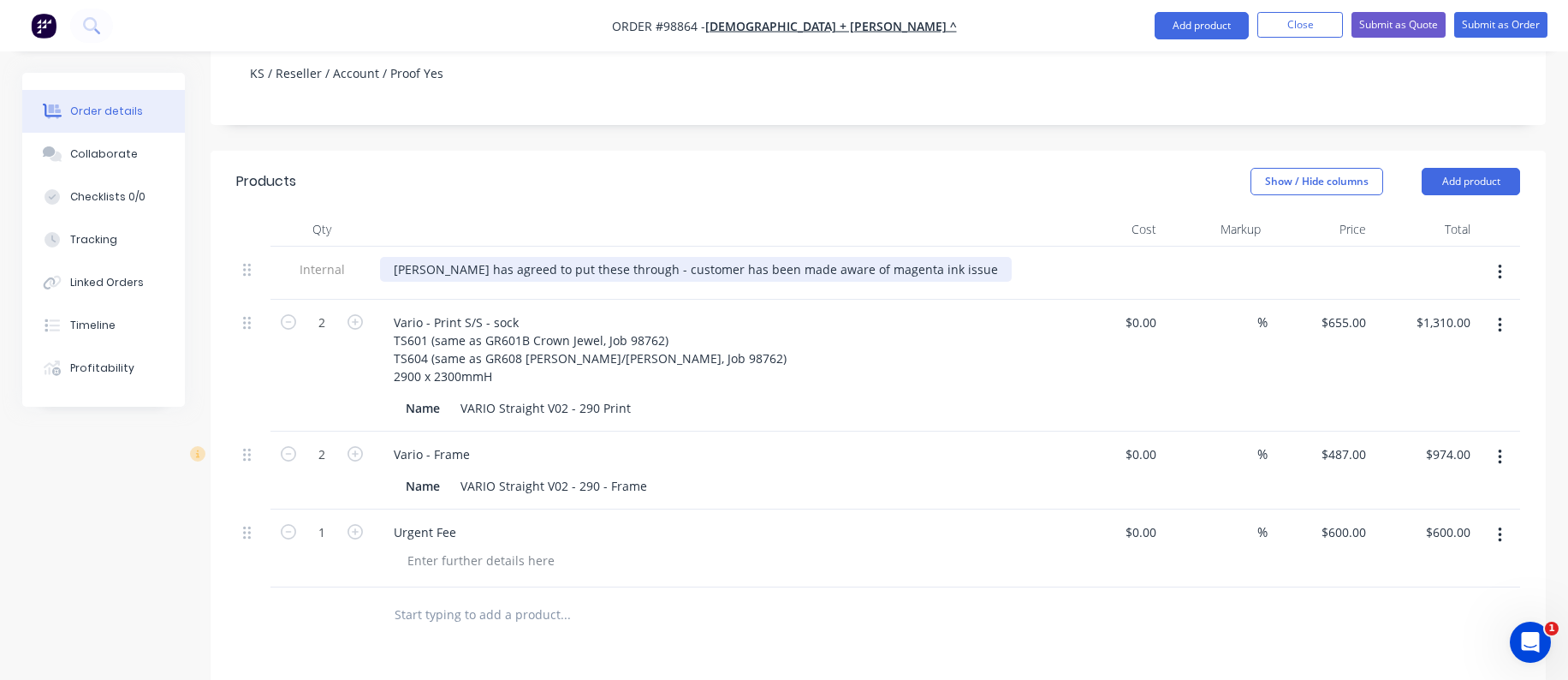
scroll to position [342, 0]
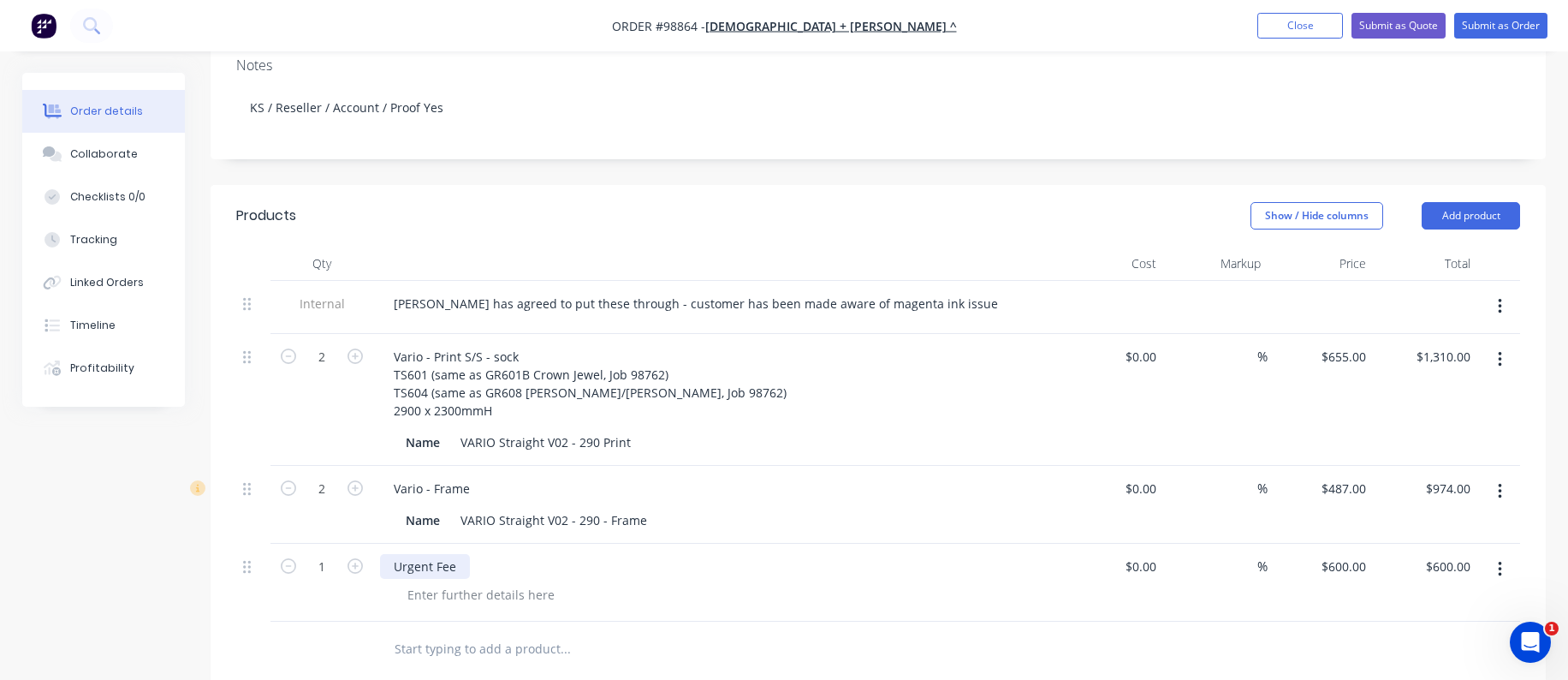
click at [458, 554] on div "Urgent Fee" at bounding box center [424, 566] width 89 height 25
click at [352, 558] on icon "button" at bounding box center [355, 566] width 16 height 16
type input "2"
type input "$1,200.00"
click at [1344, 554] on div "600 600" at bounding box center [1359, 566] width 30 height 25
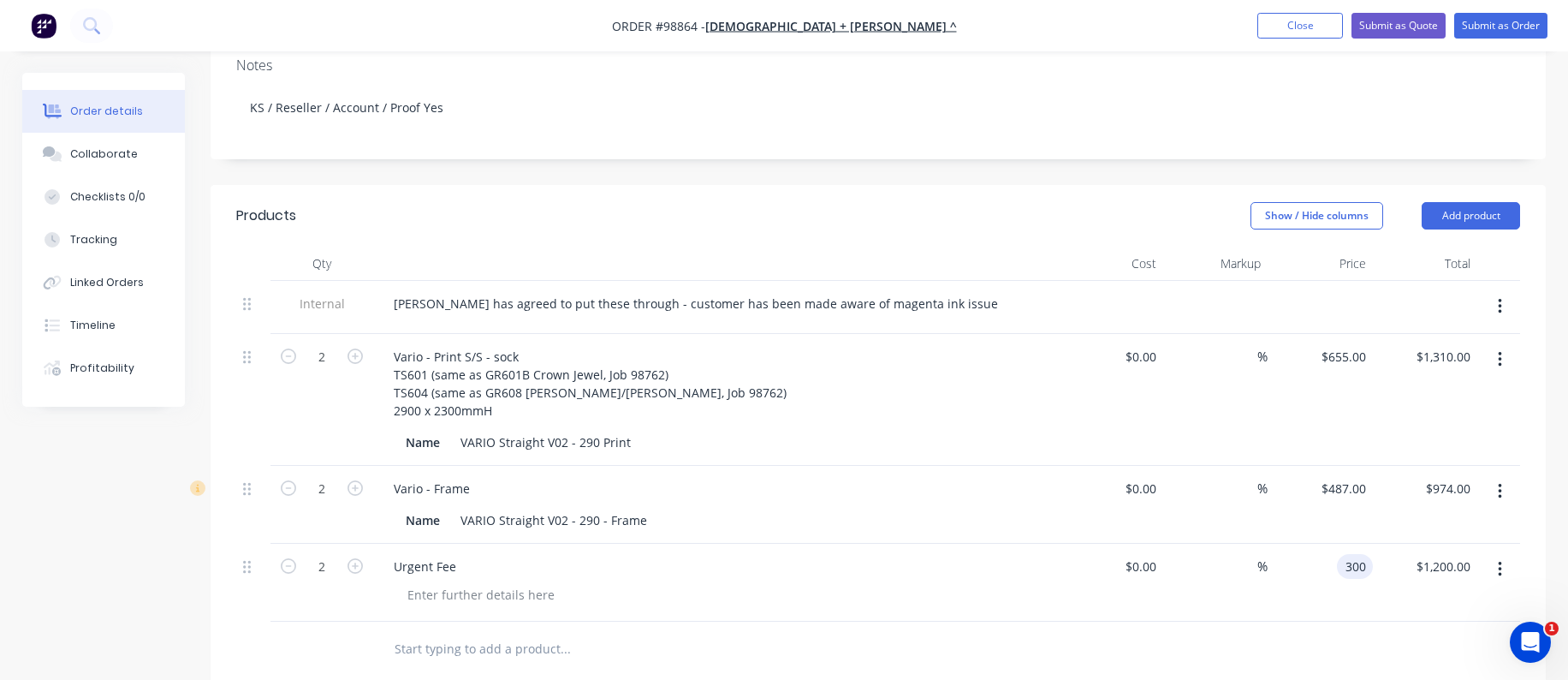
type input "$300.00"
type input "$600.00"
click at [1279, 564] on div "$300.00 300" at bounding box center [1320, 582] width 105 height 78
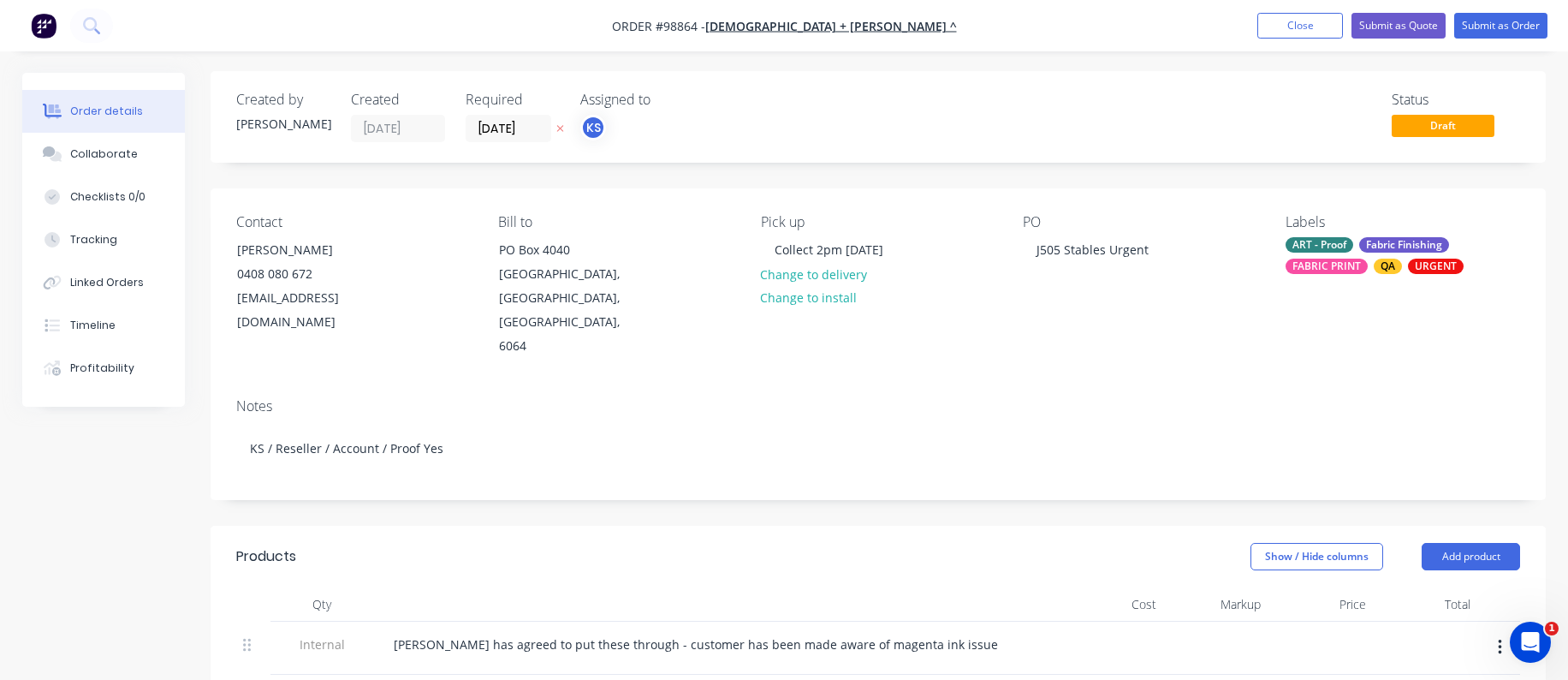
scroll to position [0, 0]
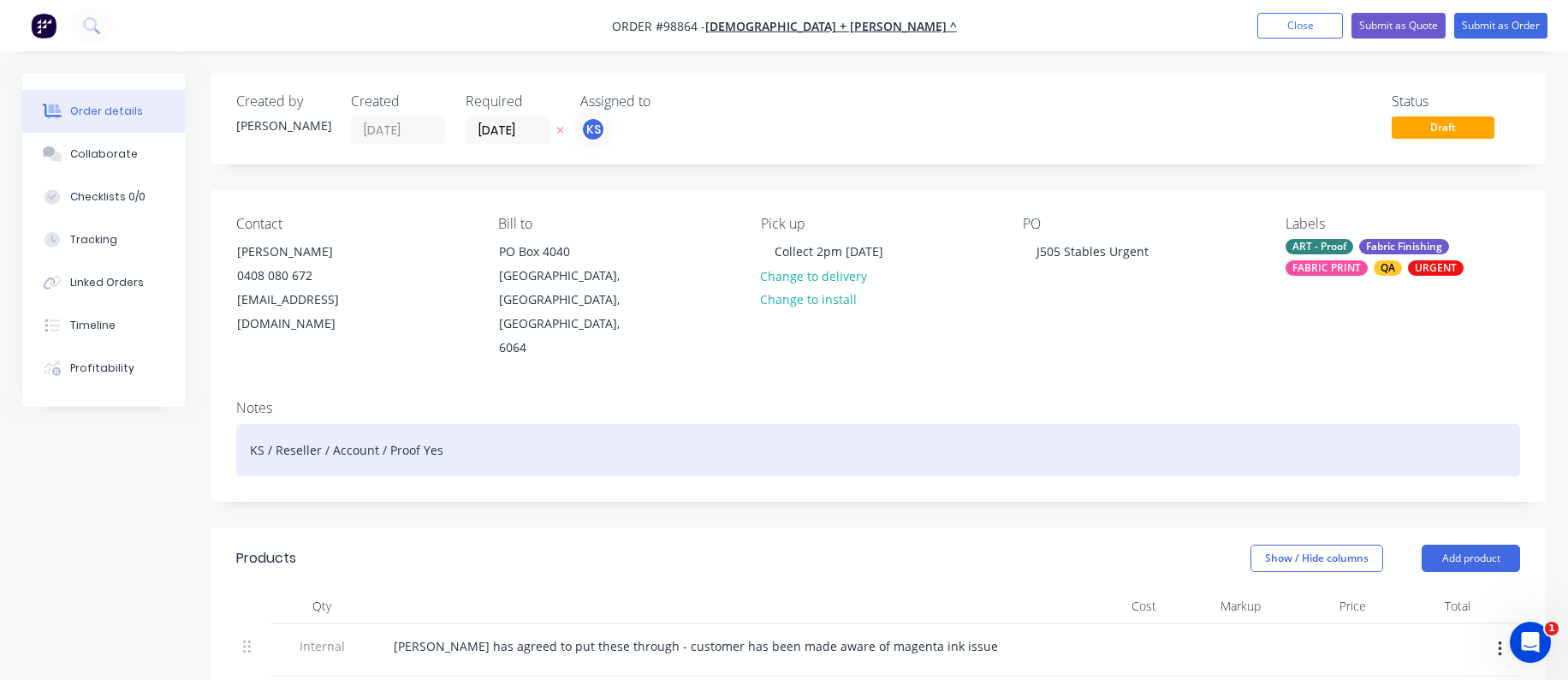
click at [457, 424] on div "KS / Reseller / Account / Proof Yes" at bounding box center [878, 449] width 1284 height 53
click at [385, 424] on div "KS / Reseller / Account / Proof Yes" at bounding box center [878, 449] width 1284 height 53
click at [412, 428] on div "KS / Reseller / Account / Proof Yes" at bounding box center [878, 449] width 1284 height 53
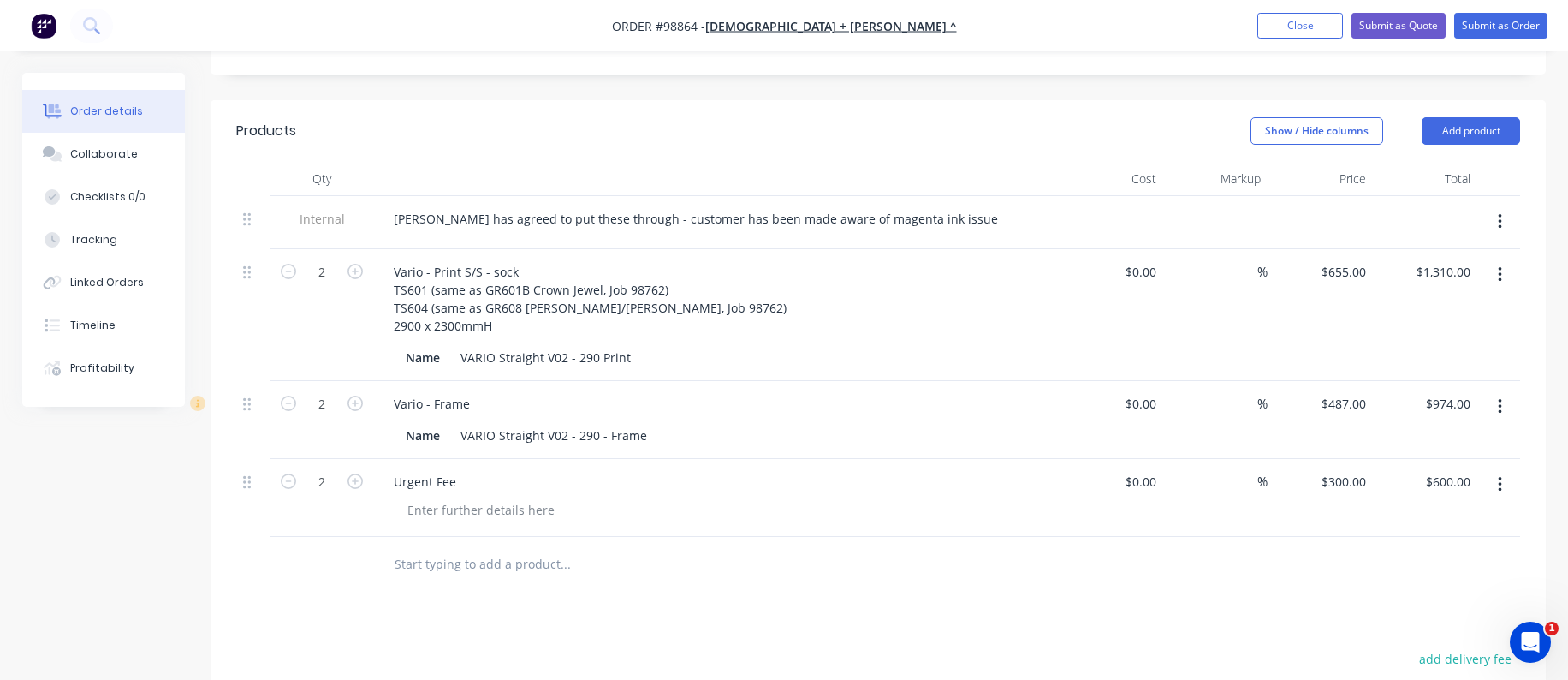
scroll to position [428, 0]
click at [496, 422] on div "VARIO Straight V02 - 290 - Frame" at bounding box center [553, 434] width 200 height 25
click at [449, 546] on input "text" at bounding box center [564, 563] width 342 height 34
click at [601, 344] on div "VARIO Straight V02 - 290 Print" at bounding box center [545, 356] width 184 height 25
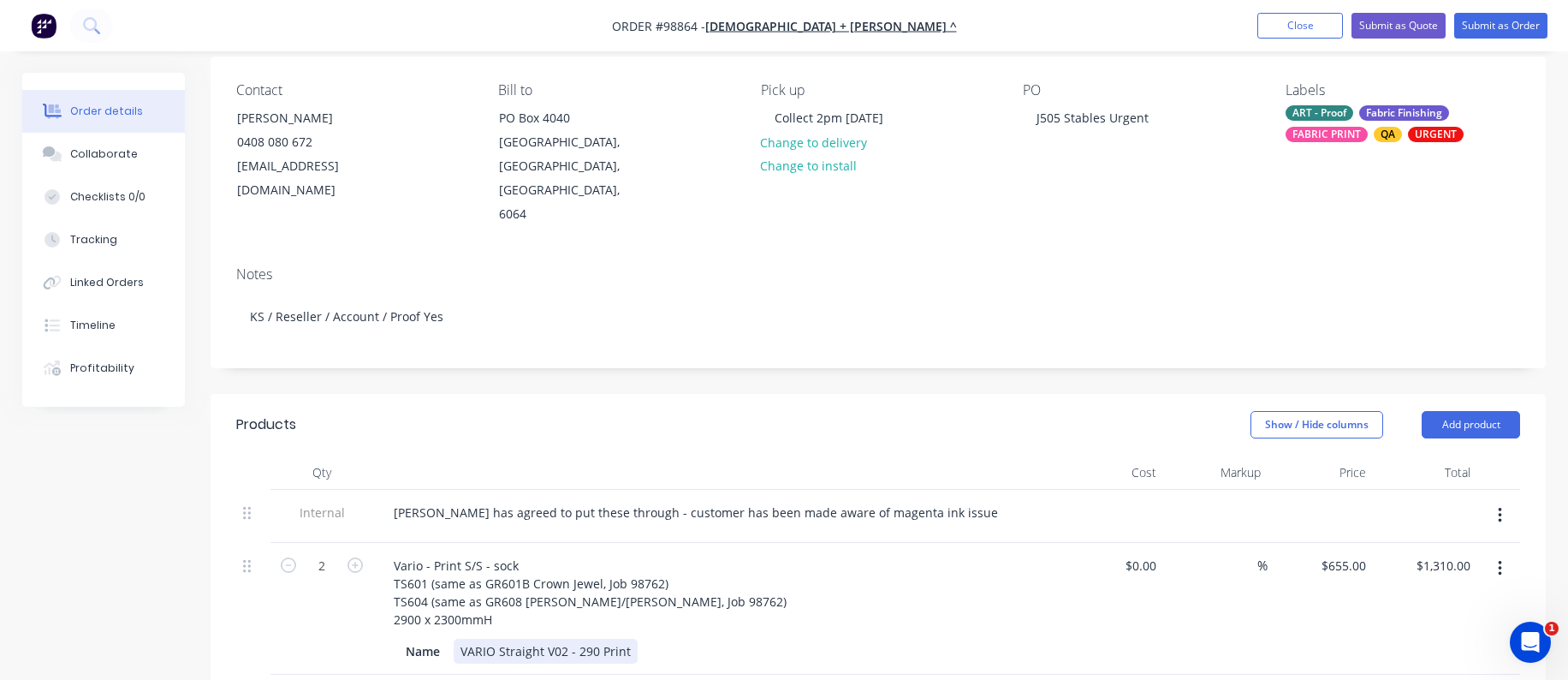
scroll to position [0, 0]
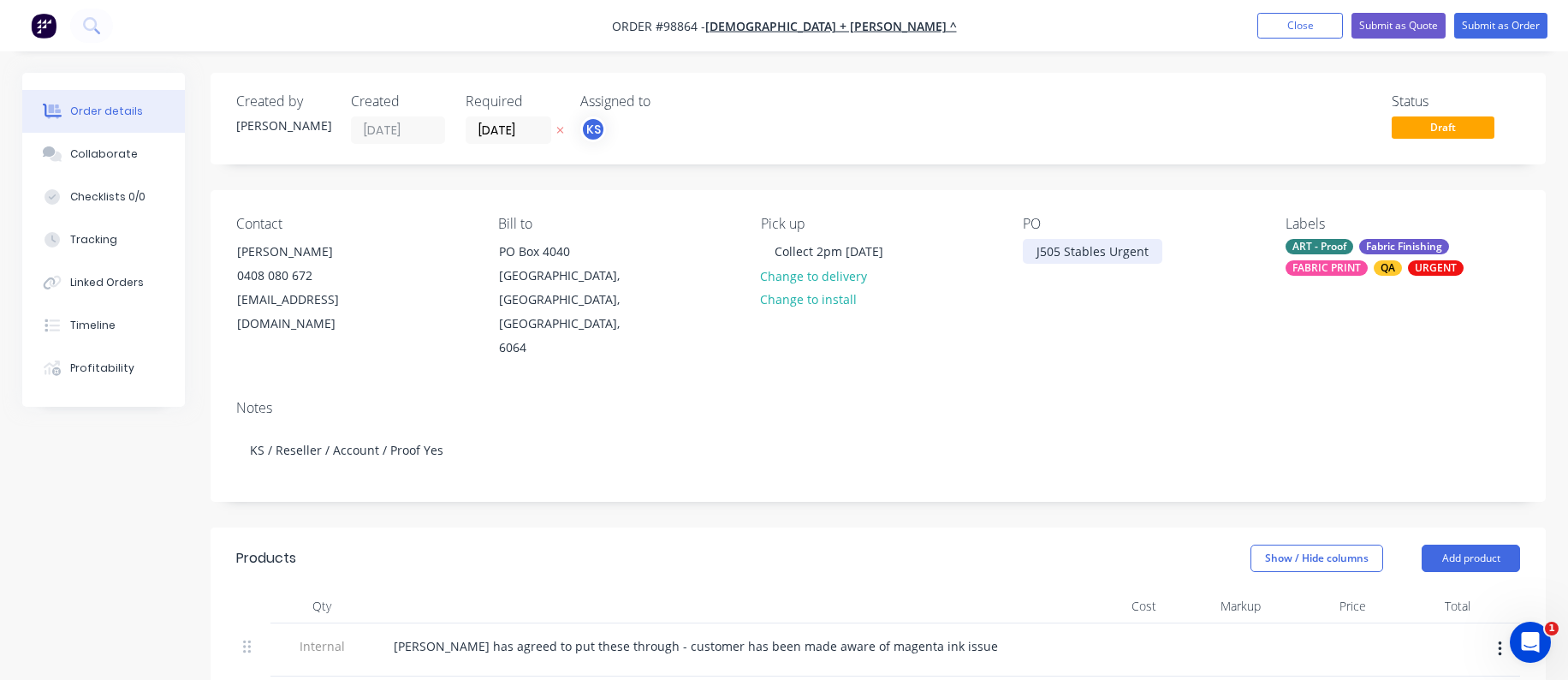
click at [1062, 250] on div "J505 Stables Urgent" at bounding box center [1092, 251] width 139 height 25
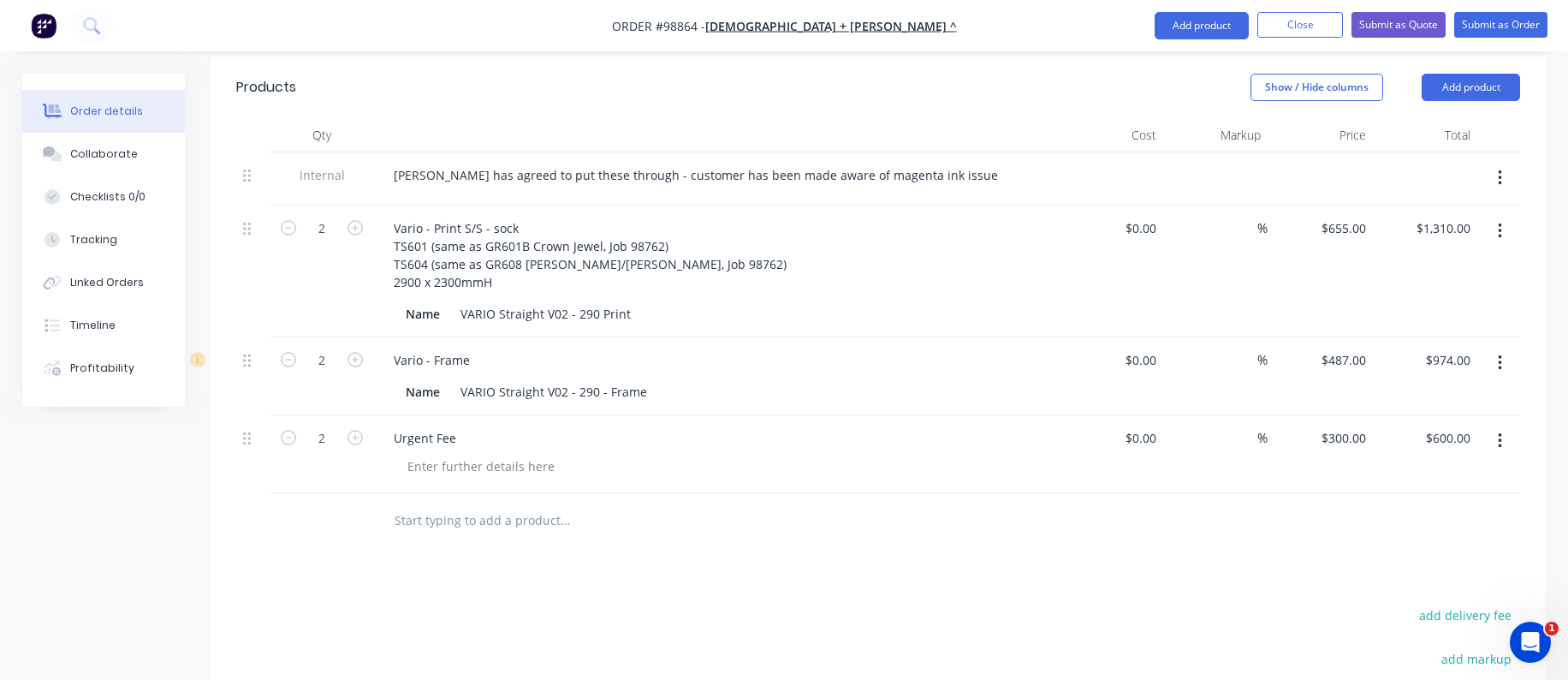
scroll to position [514, 0]
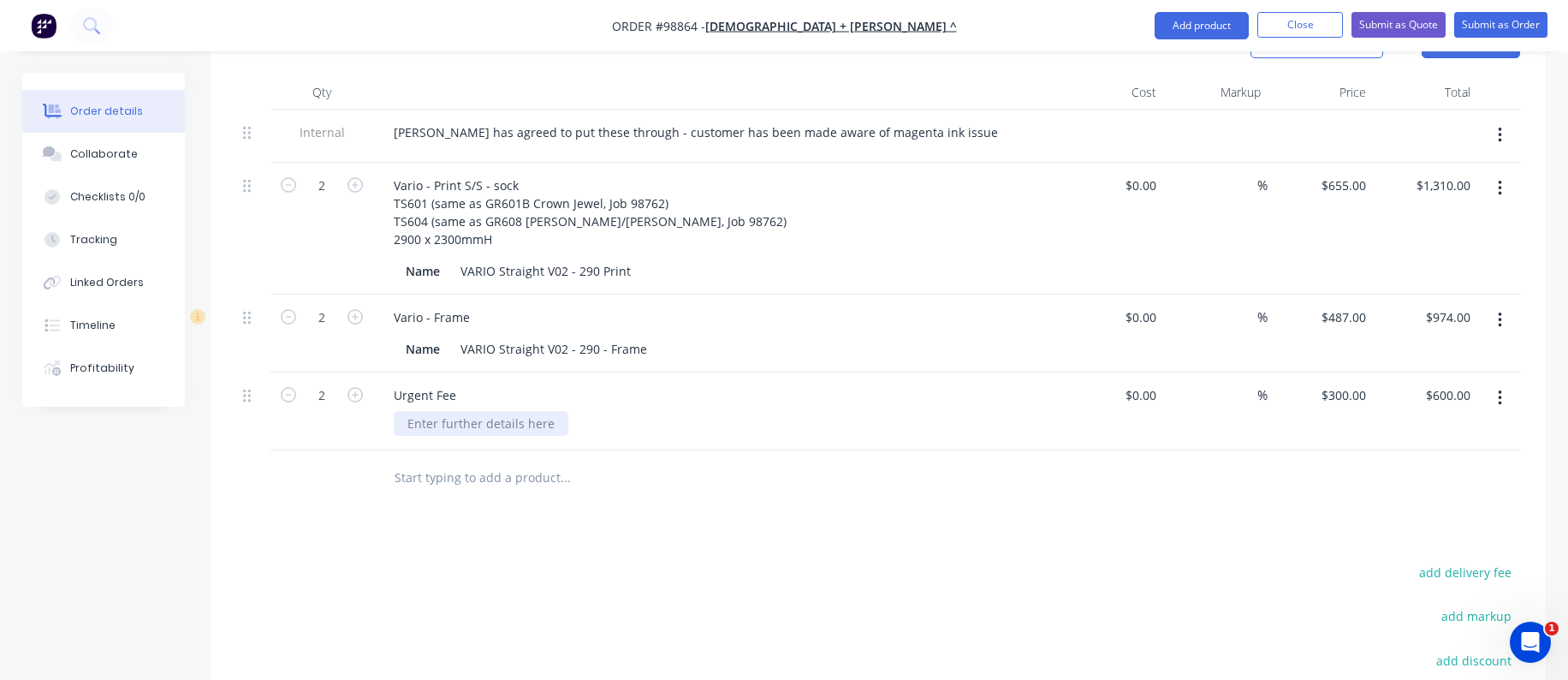
click at [499, 411] on div at bounding box center [481, 423] width 174 height 25
click at [432, 460] on input "text" at bounding box center [564, 477] width 342 height 34
click at [433, 411] on div at bounding box center [481, 423] width 174 height 25
click at [449, 411] on div at bounding box center [481, 423] width 174 height 25
click at [462, 411] on div at bounding box center [481, 423] width 174 height 25
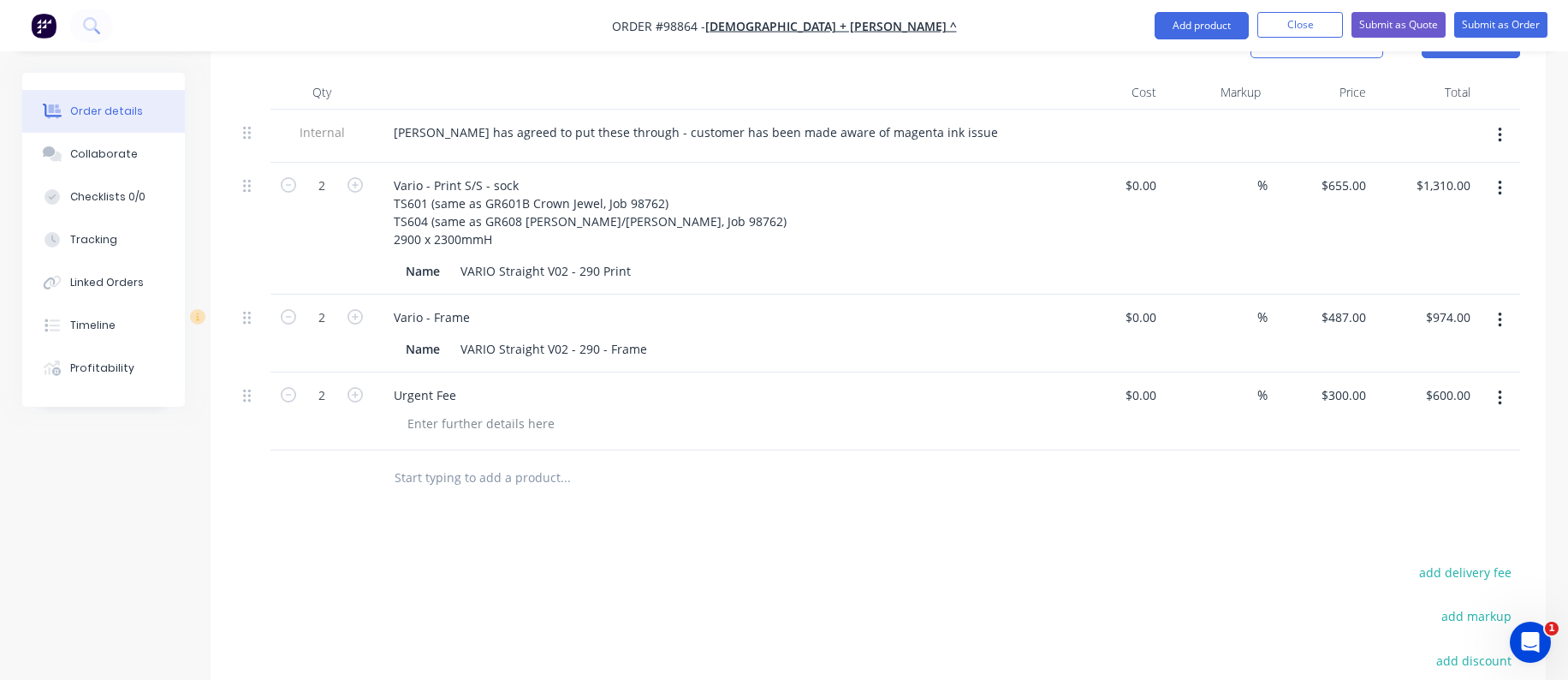
click at [568, 386] on div "Urgent Fee" at bounding box center [716, 412] width 684 height 78
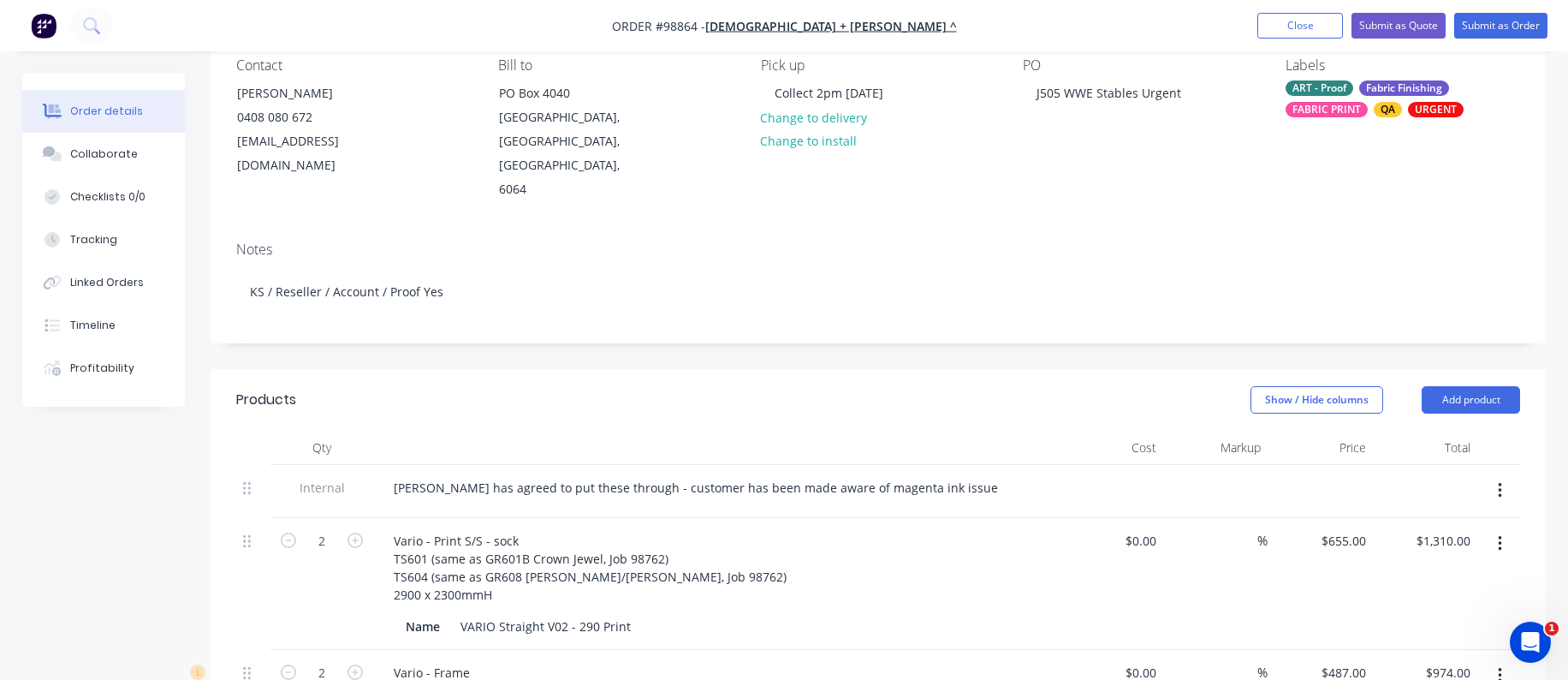
scroll to position [0, 0]
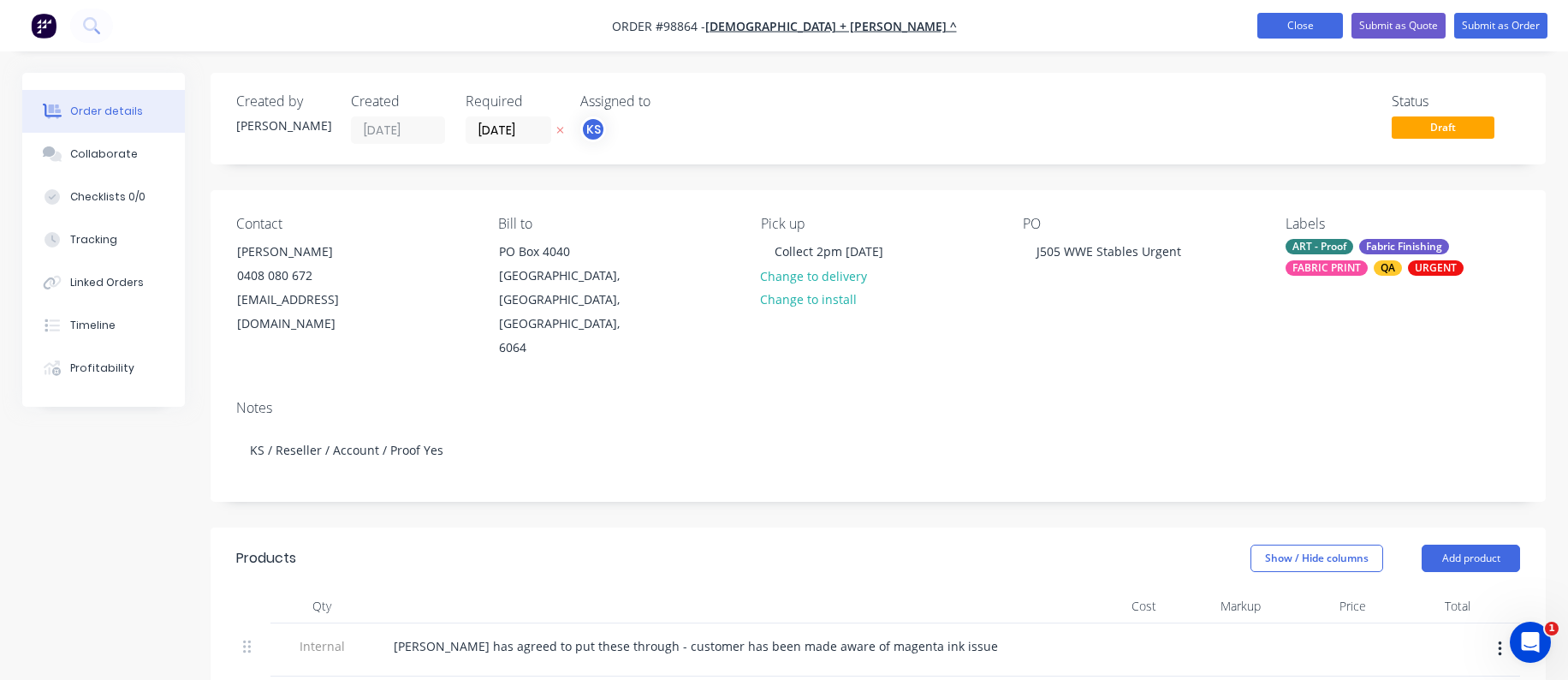
click at [1302, 25] on button "Close" at bounding box center [1300, 26] width 86 height 26
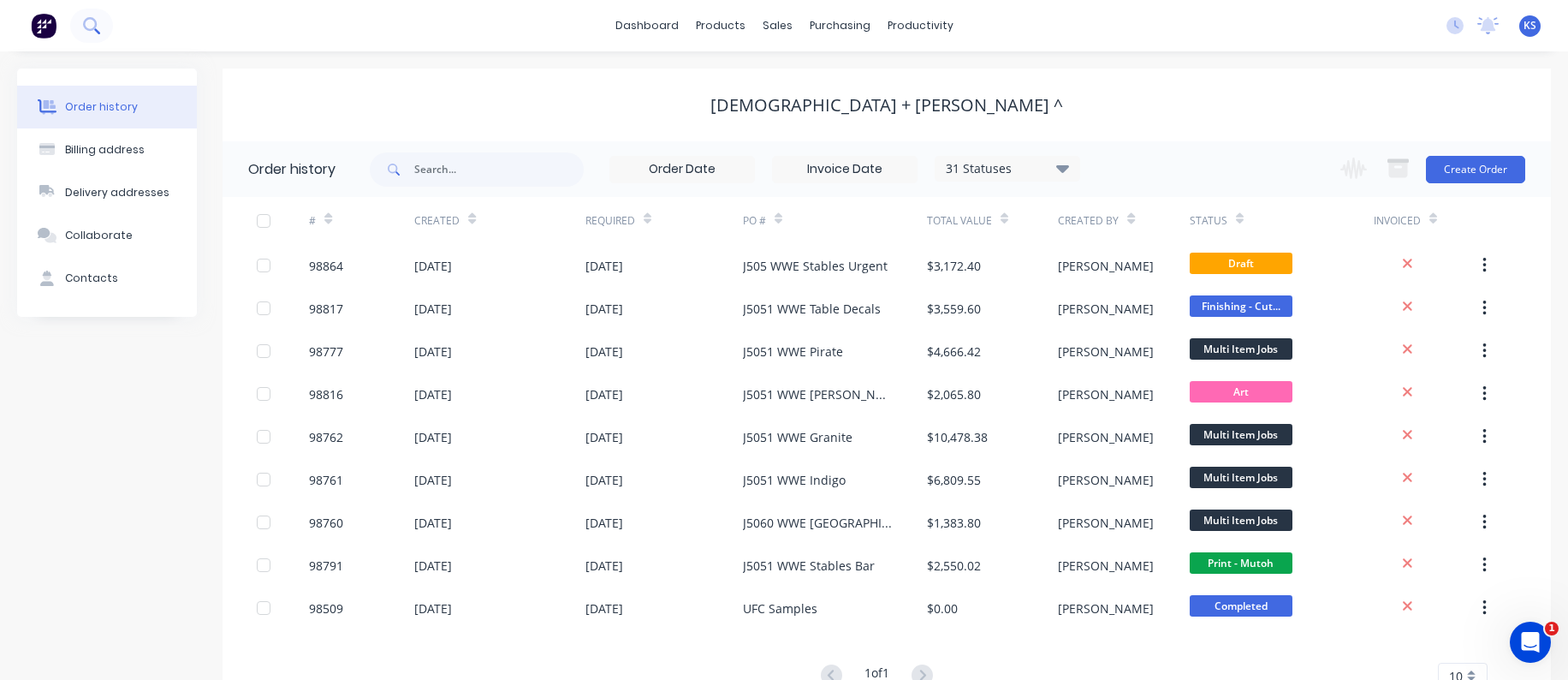
click at [88, 32] on icon at bounding box center [91, 26] width 17 height 17
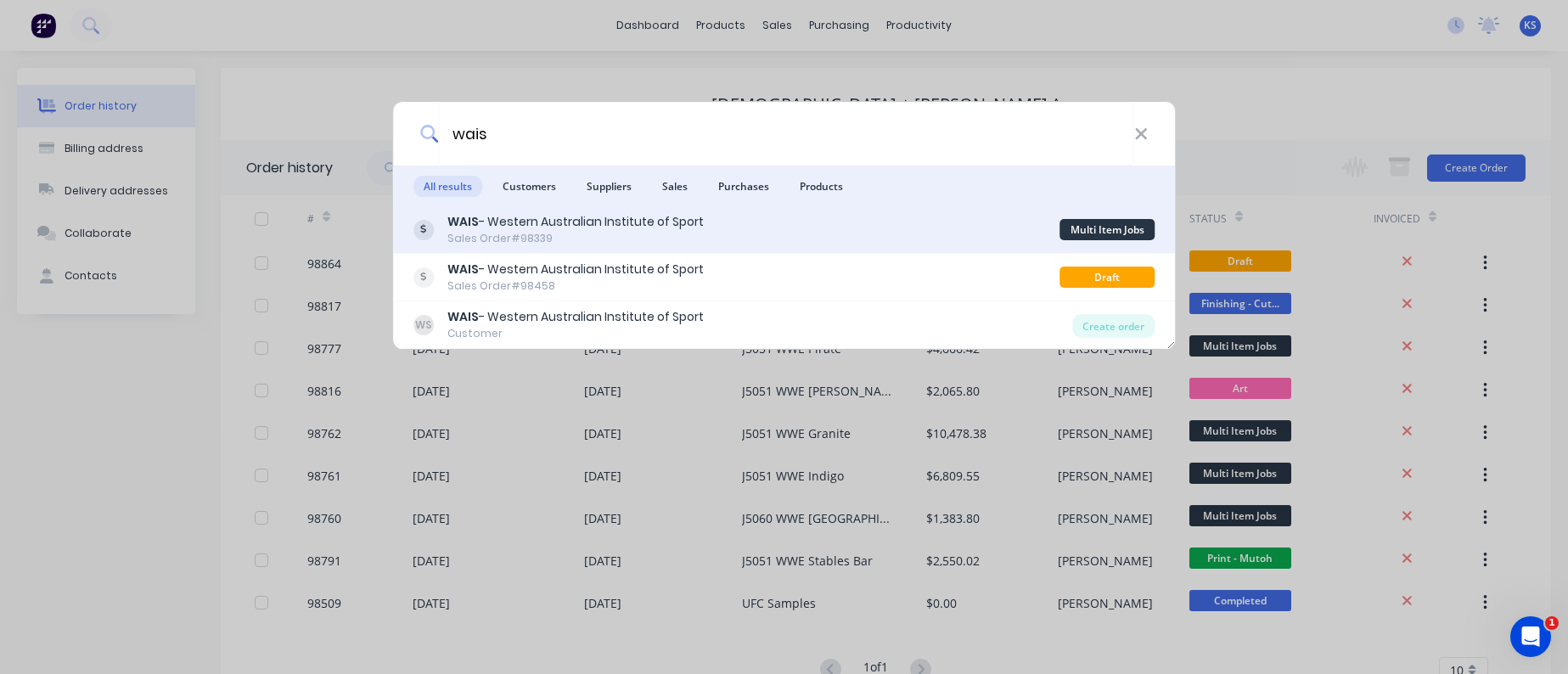
type input "wais"
click at [499, 240] on div "Sales Order #98339" at bounding box center [575, 238] width 256 height 16
